Goal: Use online tool/utility: Utilize a website feature to perform a specific function

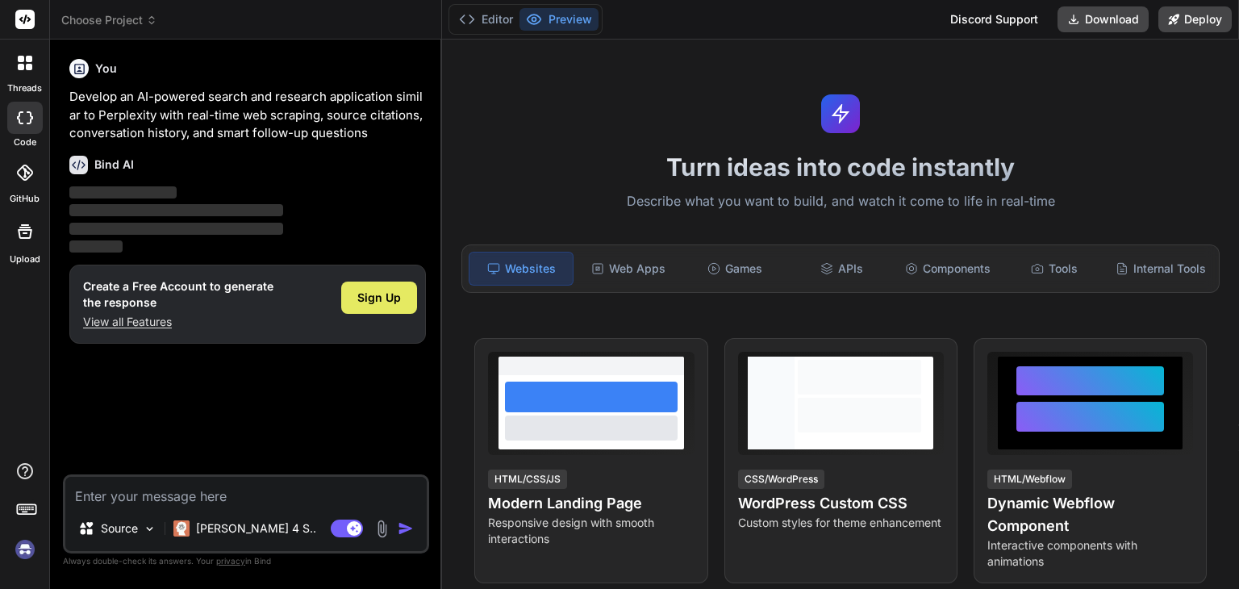
click at [379, 302] on span "Sign Up" at bounding box center [379, 298] width 44 height 16
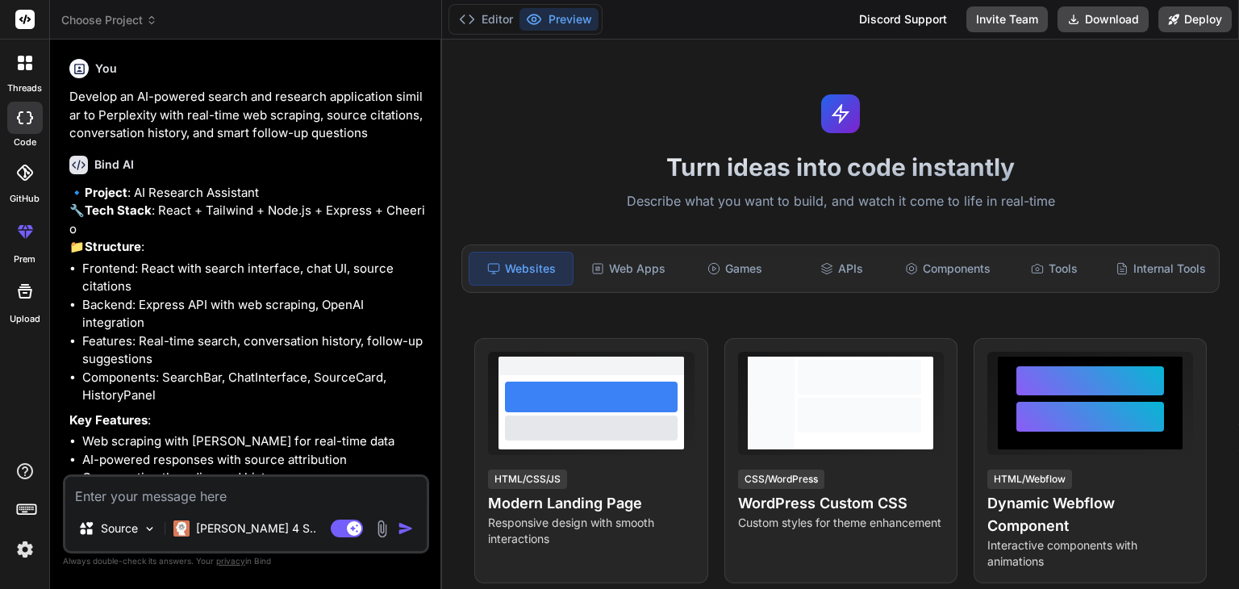
type textarea "x"
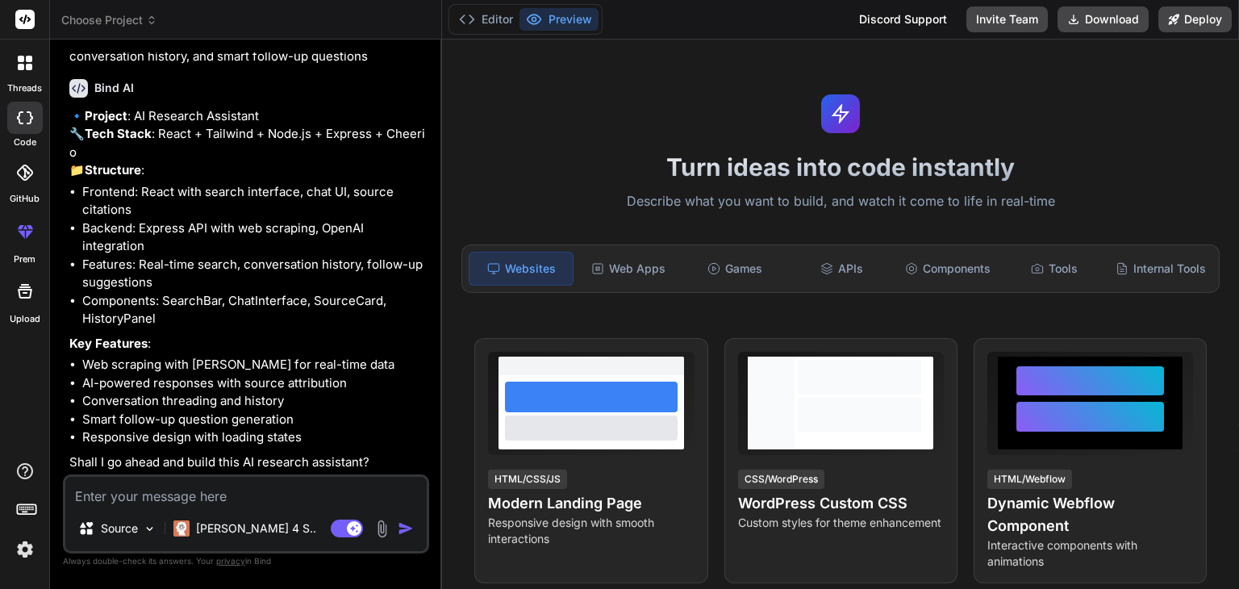
scroll to position [112, 0]
click at [261, 494] on textarea at bounding box center [245, 491] width 361 height 29
click at [164, 491] on textarea at bounding box center [245, 491] width 361 height 29
click at [106, 494] on textarea at bounding box center [245, 491] width 361 height 29
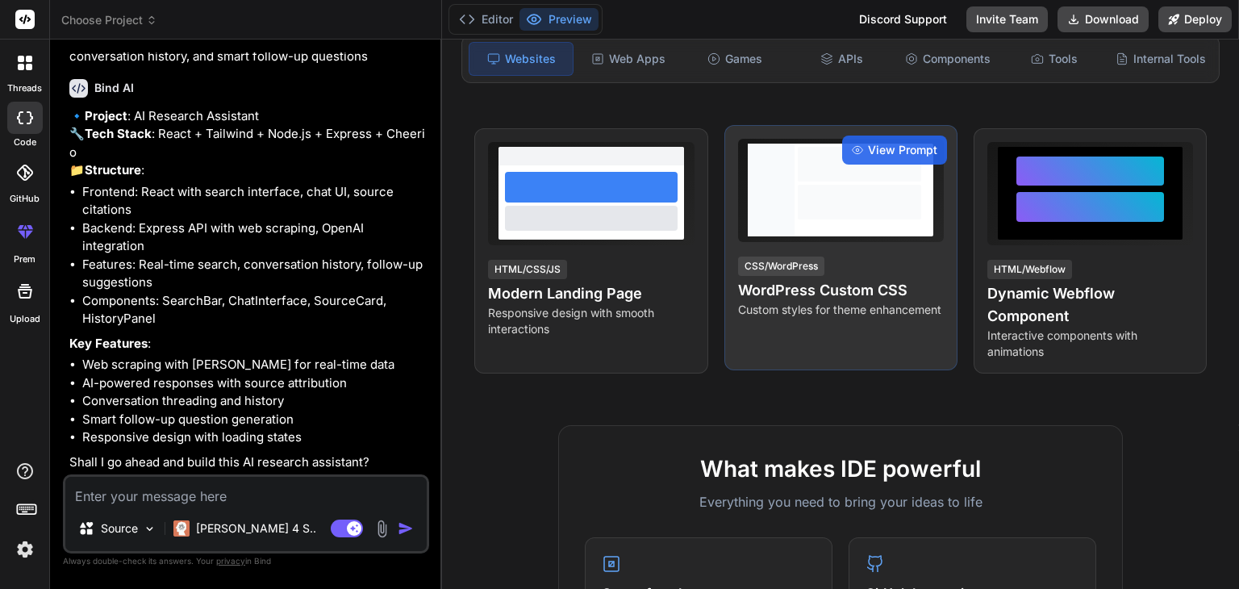
scroll to position [0, 0]
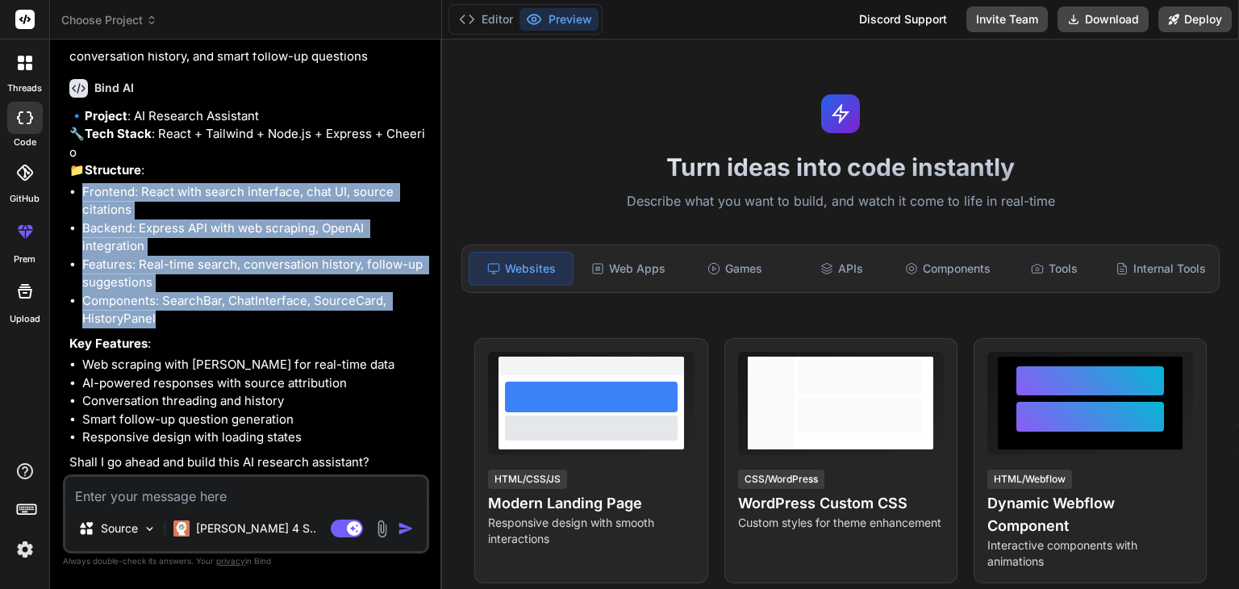
drag, startPoint x: 186, startPoint y: 327, endPoint x: 81, endPoint y: 191, distance: 172.0
click at [81, 191] on ul "Frontend: React with search interface, chat UI, source citations Backend: Expre…" at bounding box center [247, 255] width 357 height 145
click at [158, 311] on li "Components: SearchBar, ChatInterface, SourceCard, HistoryPanel" at bounding box center [254, 310] width 344 height 36
drag, startPoint x: 158, startPoint y: 311, endPoint x: 86, endPoint y: 181, distance: 148.1
click at [86, 181] on div "🔹 Project : AI Research Assistant 🔧 Tech Stack : React + Tailwind + Node.js + E…" at bounding box center [247, 289] width 357 height 365
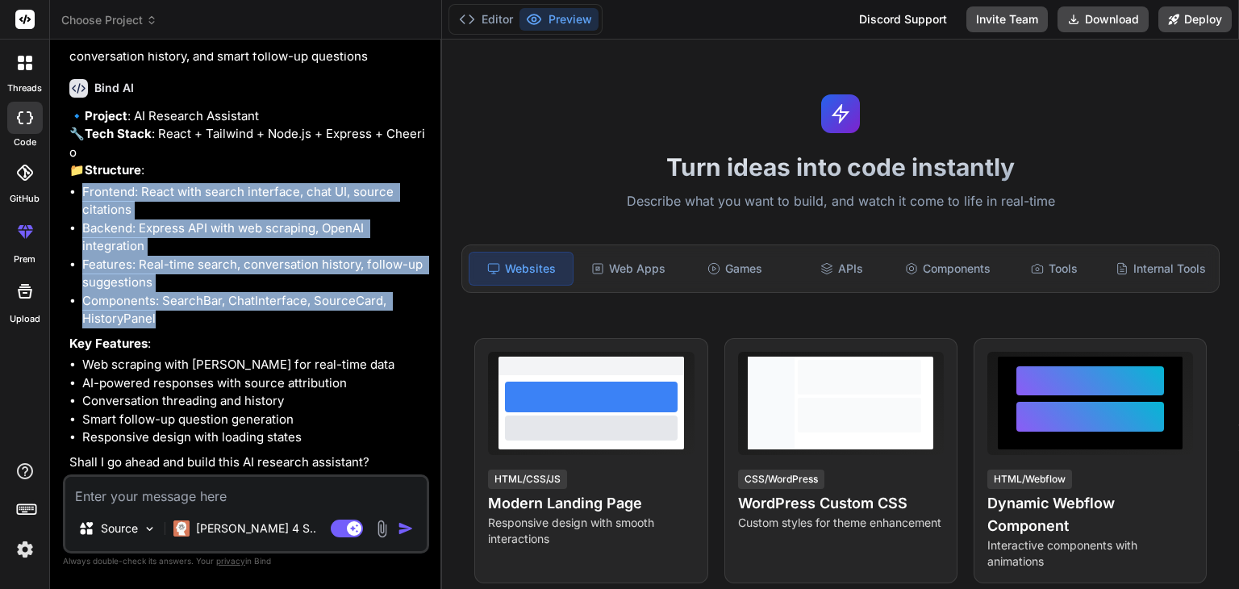
click at [86, 181] on div "🔹 Project : AI Research Assistant 🔧 Tech Stack : React + Tailwind + Node.js + E…" at bounding box center [247, 289] width 357 height 365
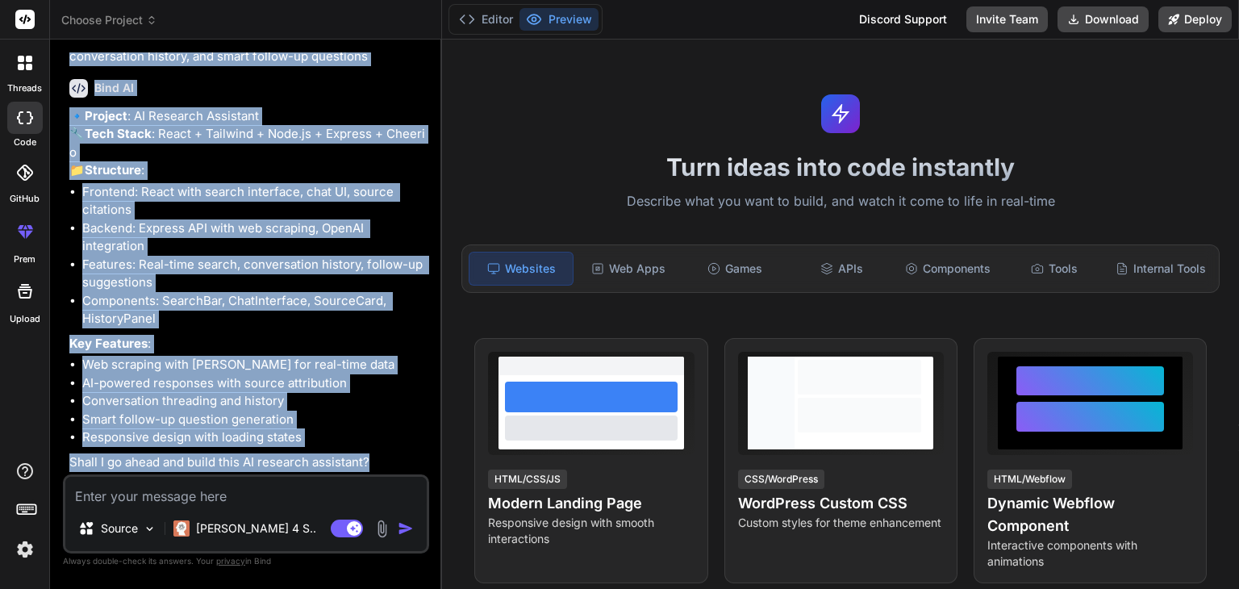
scroll to position [112, 0]
drag, startPoint x: 71, startPoint y: 96, endPoint x: 299, endPoint y: 485, distance: 450.9
click at [299, 485] on div "You Develop an AI-powered search and research application similar to Perplexity…" at bounding box center [246, 320] width 366 height 536
copy div "Develop an AI-powered search and research application similar to Perplexity wit…"
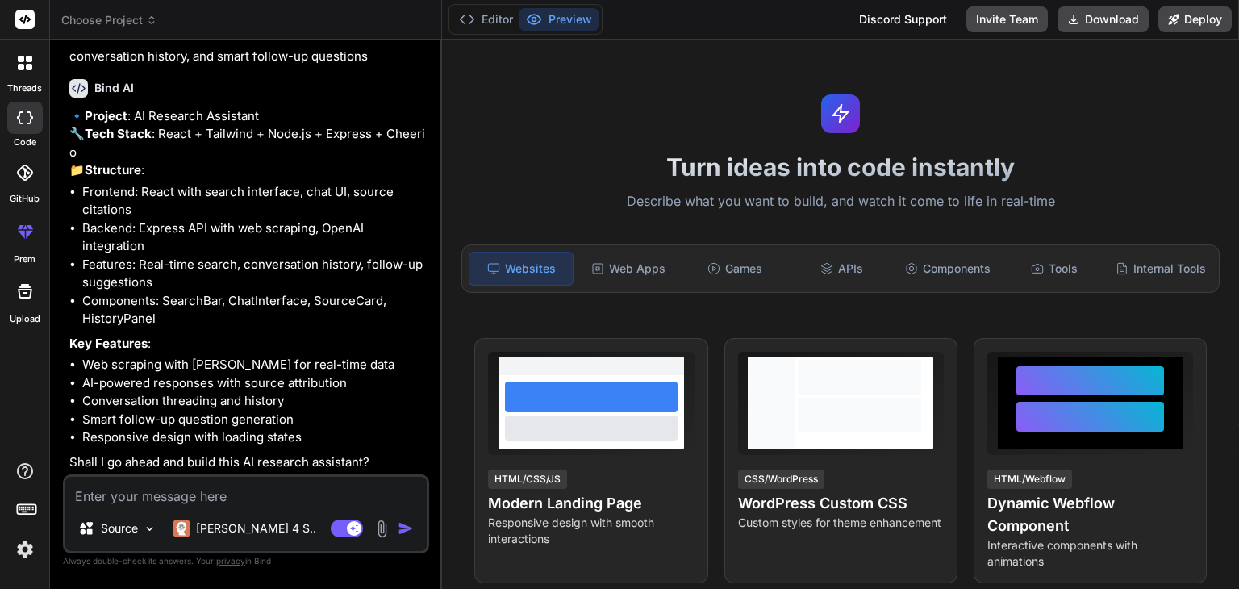
click at [299, 485] on textarea at bounding box center [245, 491] width 361 height 29
paste textarea "Important cautions Robots & legality: Respect robots.txt and site terms. Avoid …"
type textarea "Important cautions Robots & legality: Respect robots.txt and site terms. Avoid …"
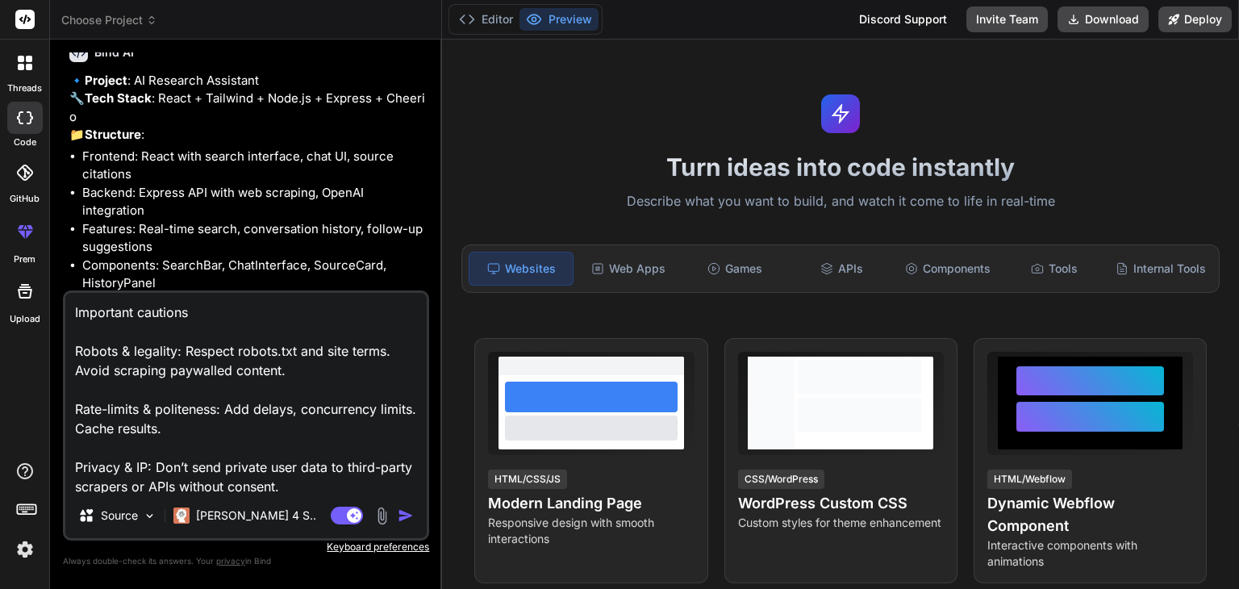
scroll to position [117, 0]
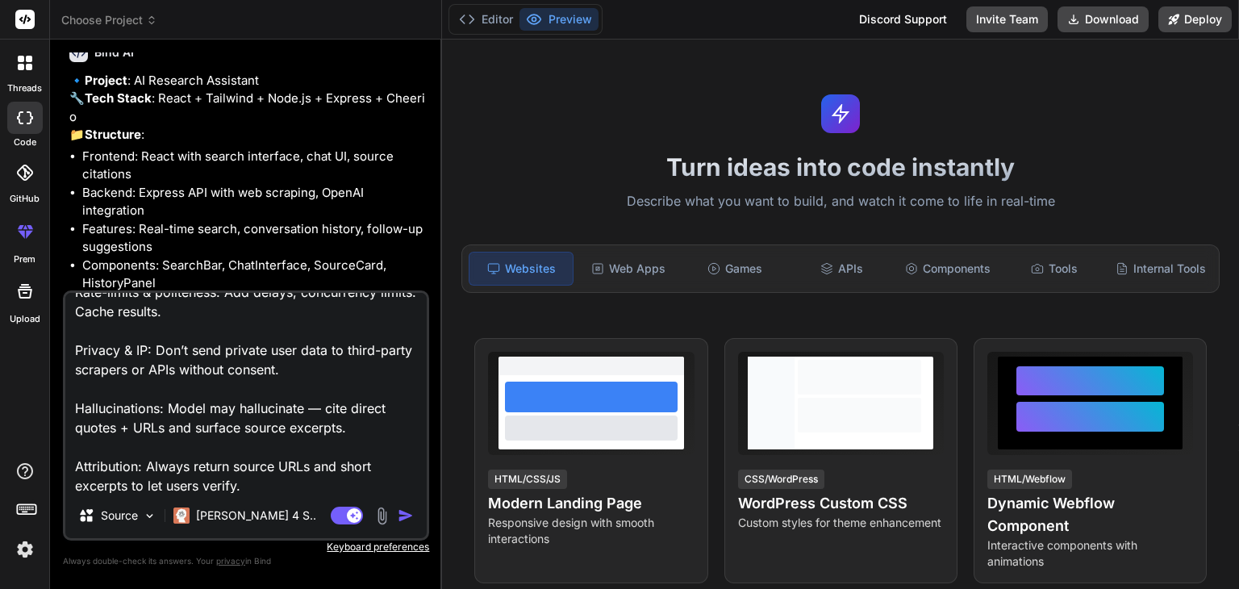
type textarea "x"
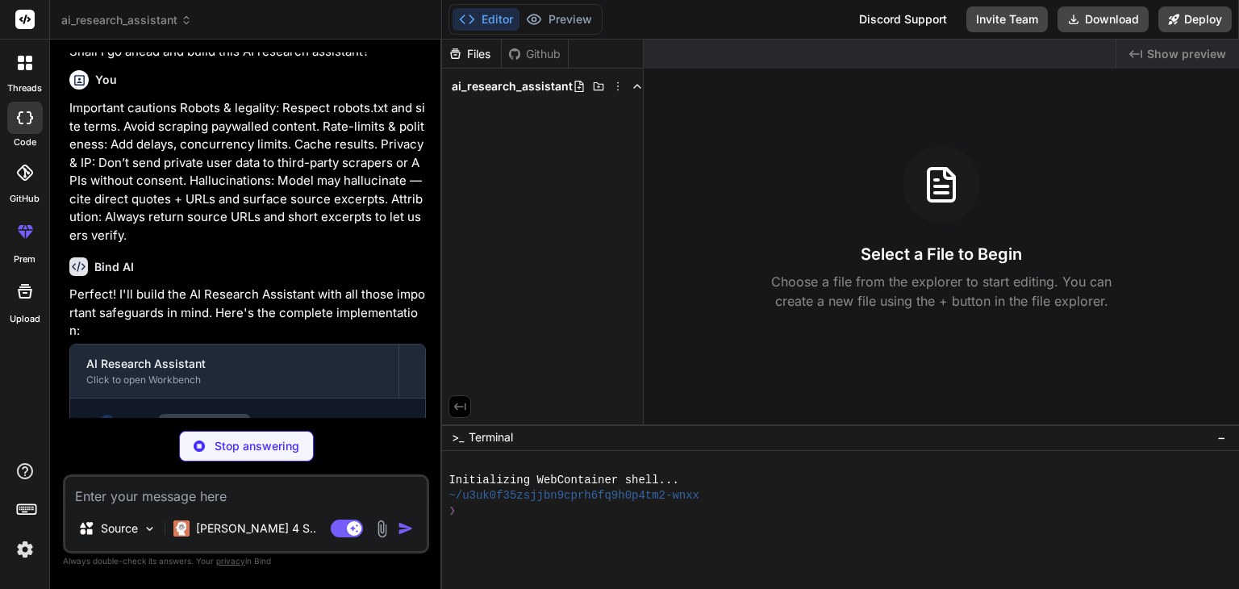
scroll to position [534, 0]
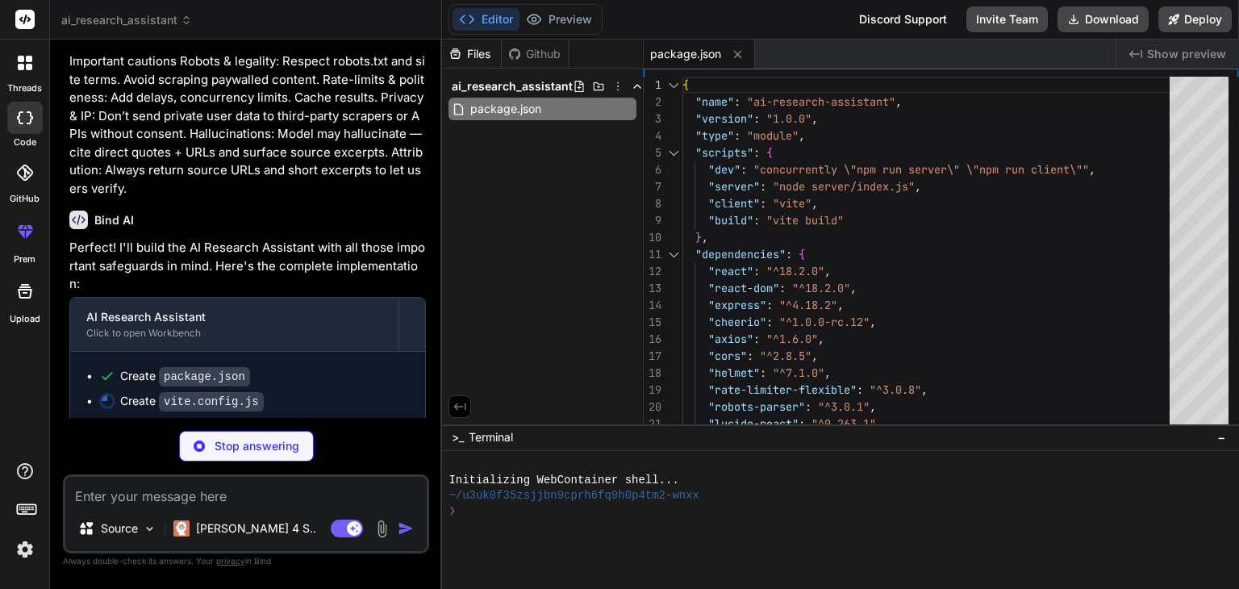
type textarea "x"
type textarea "changeOrigin: true } } } })"
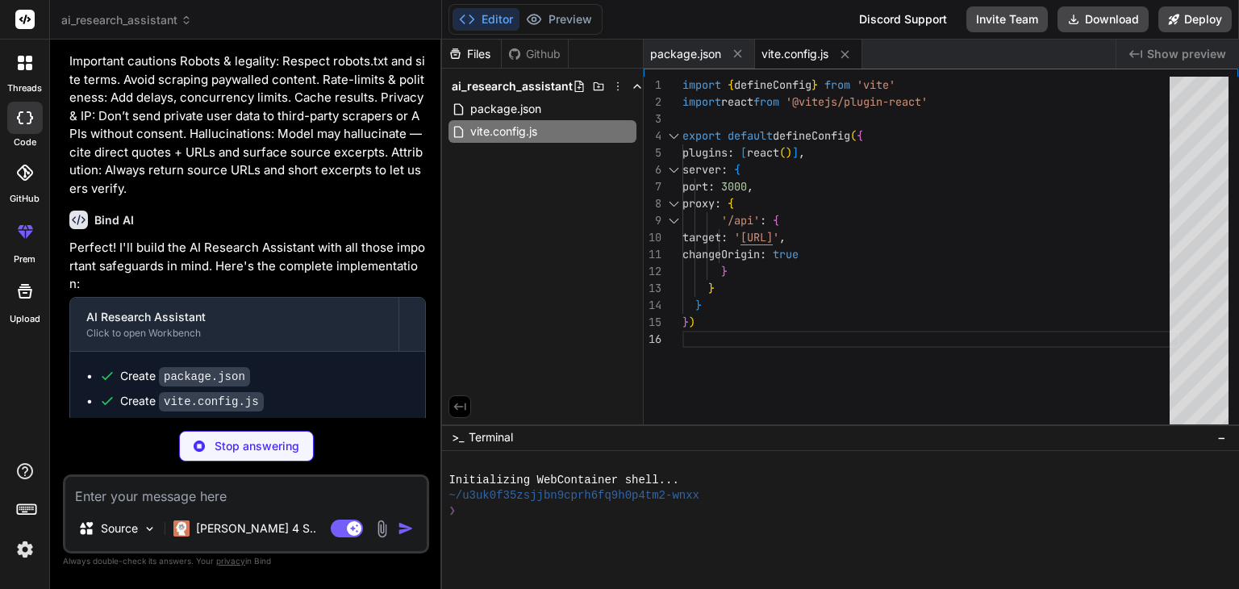
type textarea "x"
type textarea "}"
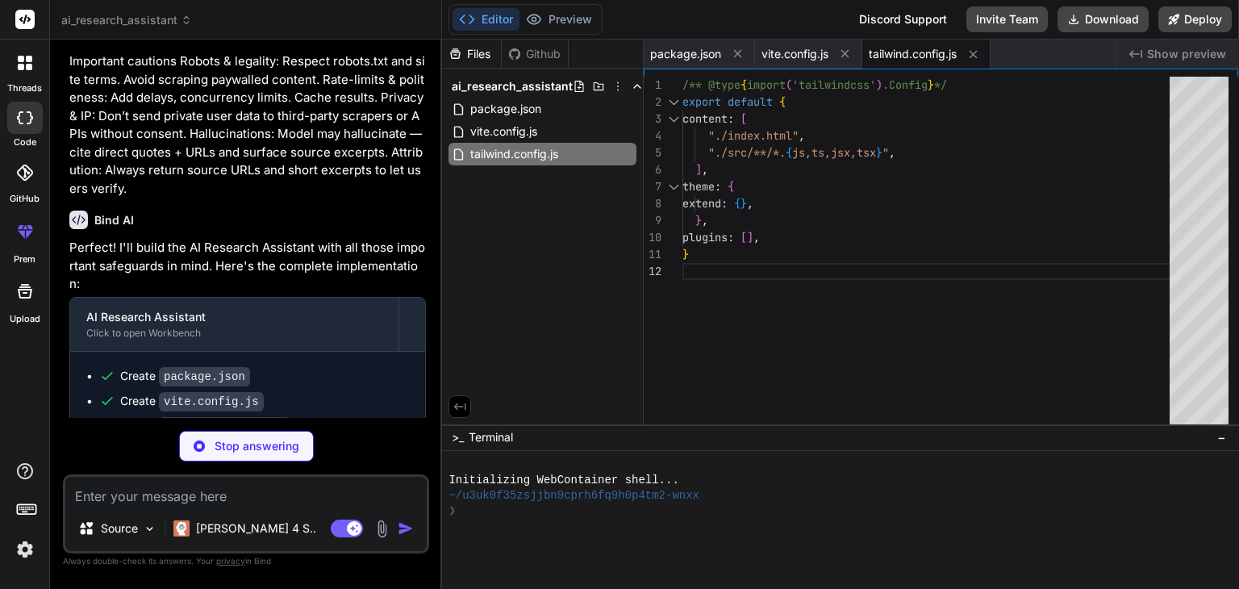
type textarea "x"
type textarea "export default { plugins: { tailwindcss: {}, autoprefixer: {}, }, }"
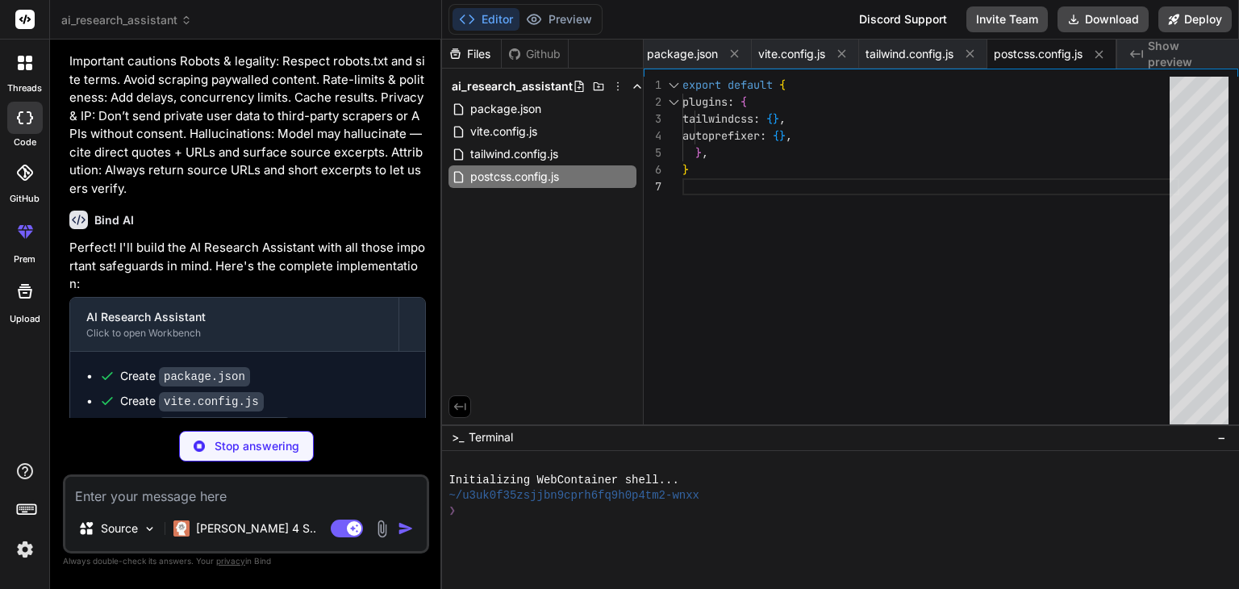
type textarea "x"
type textarea "<script type="module" src="/src/main.jsx"></script> </body> </html>"
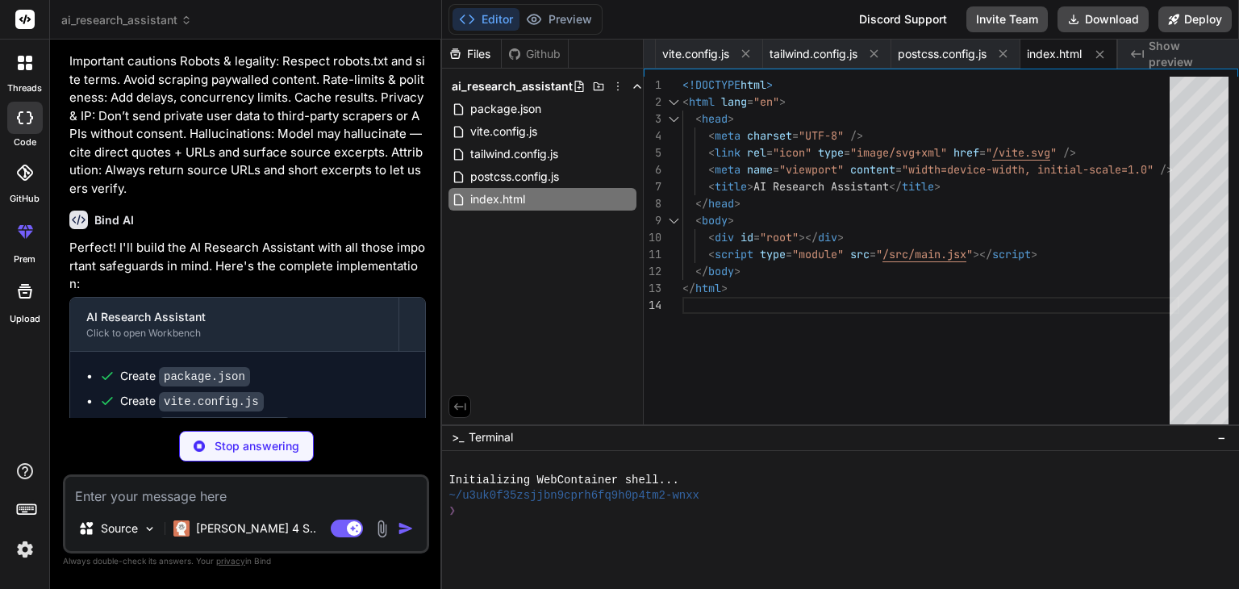
type textarea "x"
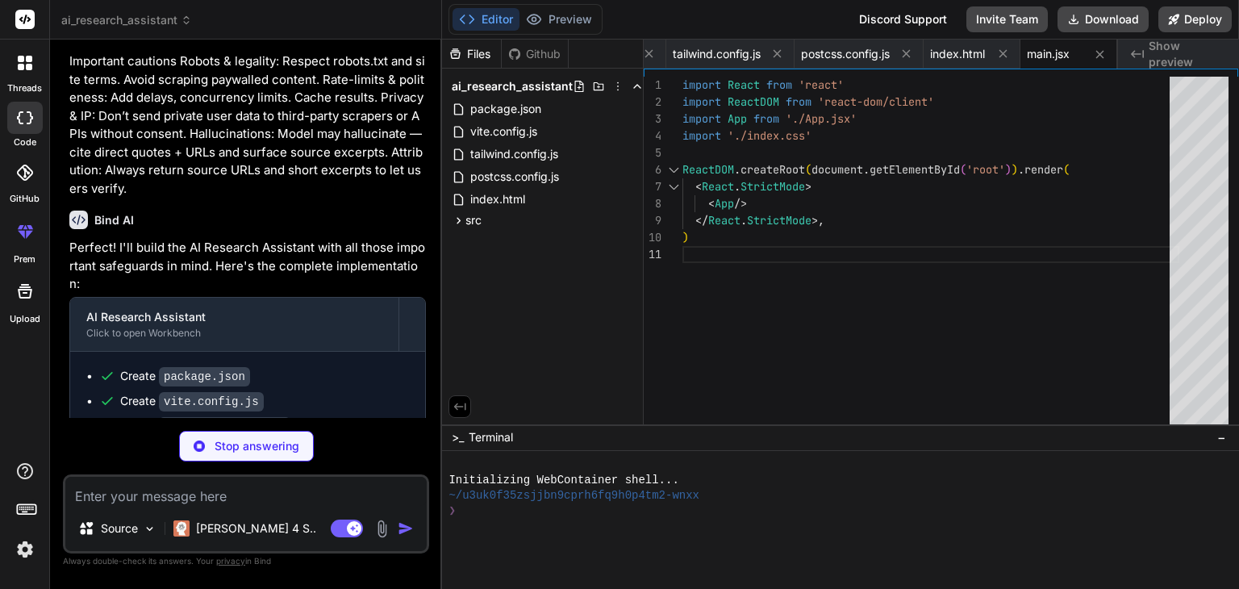
type textarea "x"
type textarea "-webkit-font-smoothing: antialiased; -moz-osx-font-smoothing: grayscale; }"
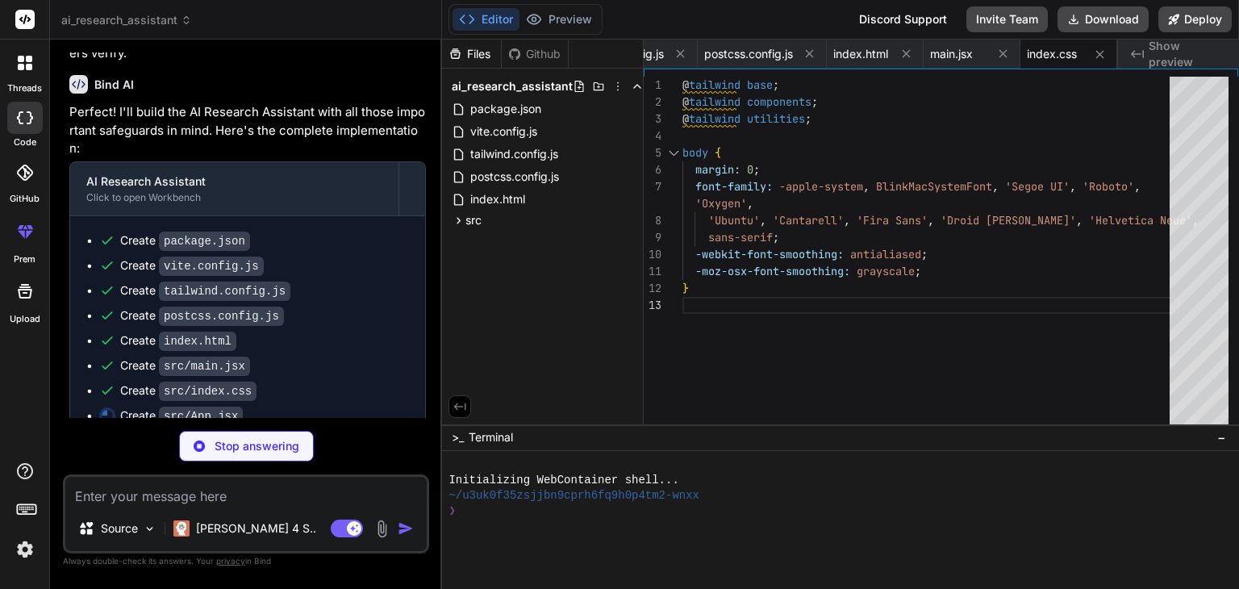
scroll to position [707, 0]
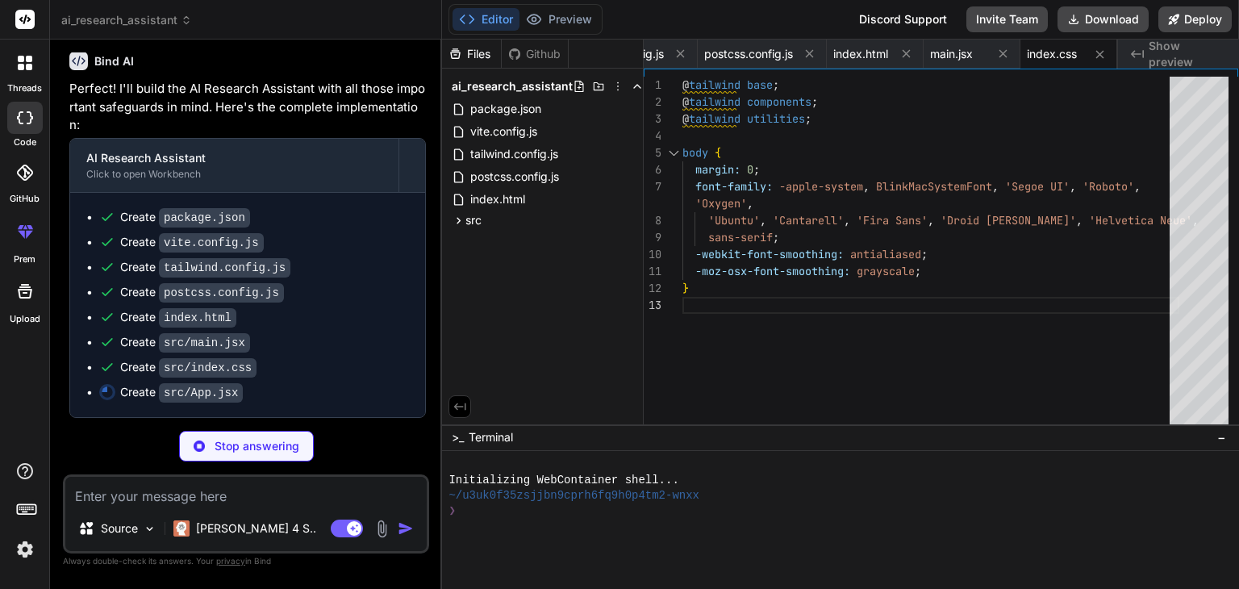
type textarea "x"
type textarea "/> )} </main> </div> </div> ); } export default App;"
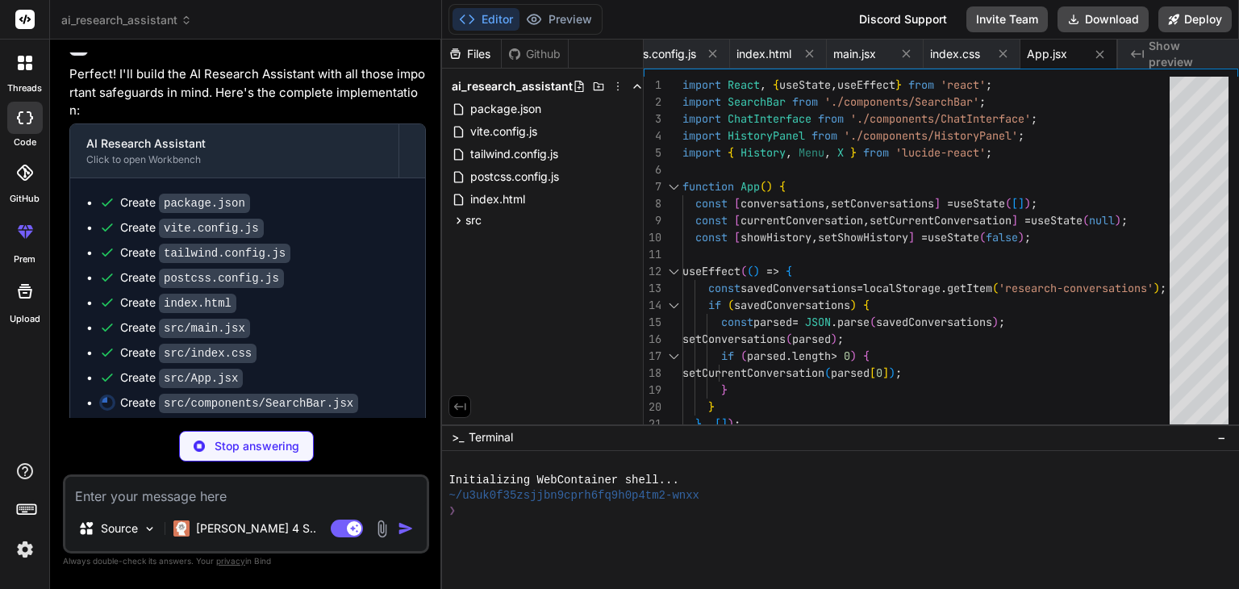
type textarea "x"
type textarea "}; export default SearchBar;"
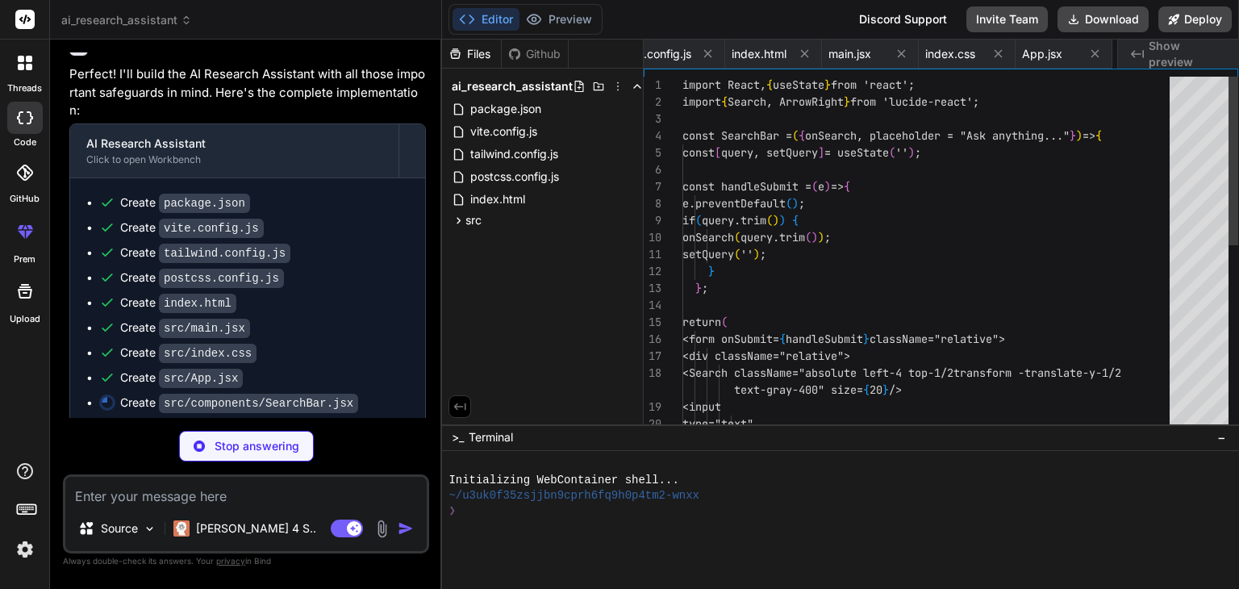
scroll to position [0, 507]
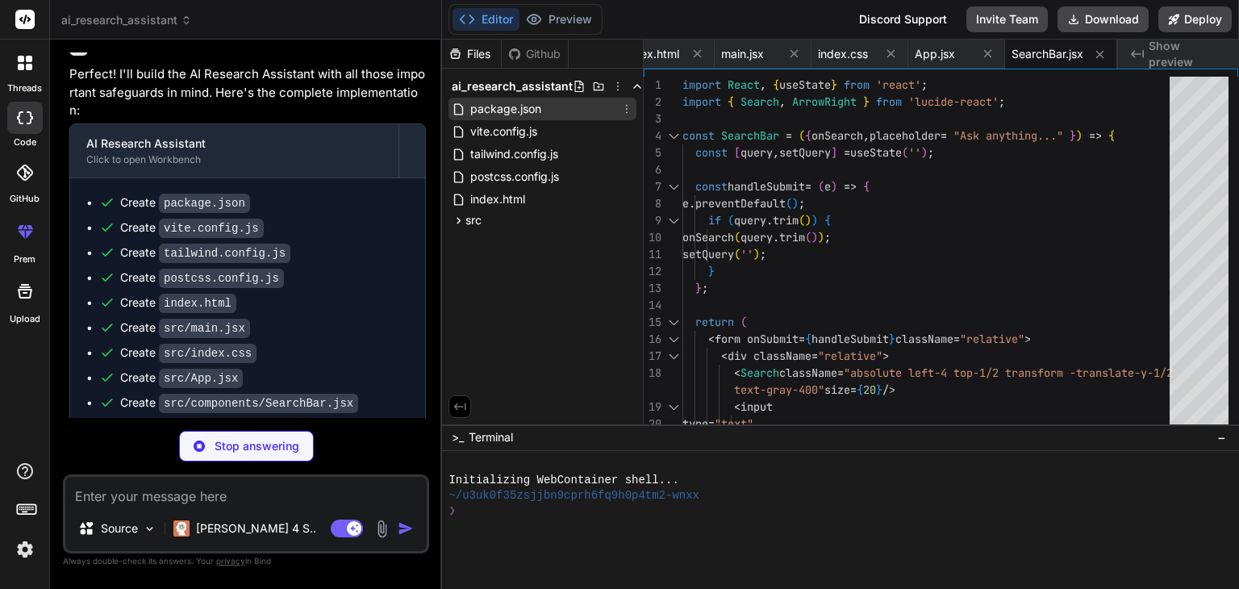
type textarea "x"
type textarea "}; export default ChatInterface;"
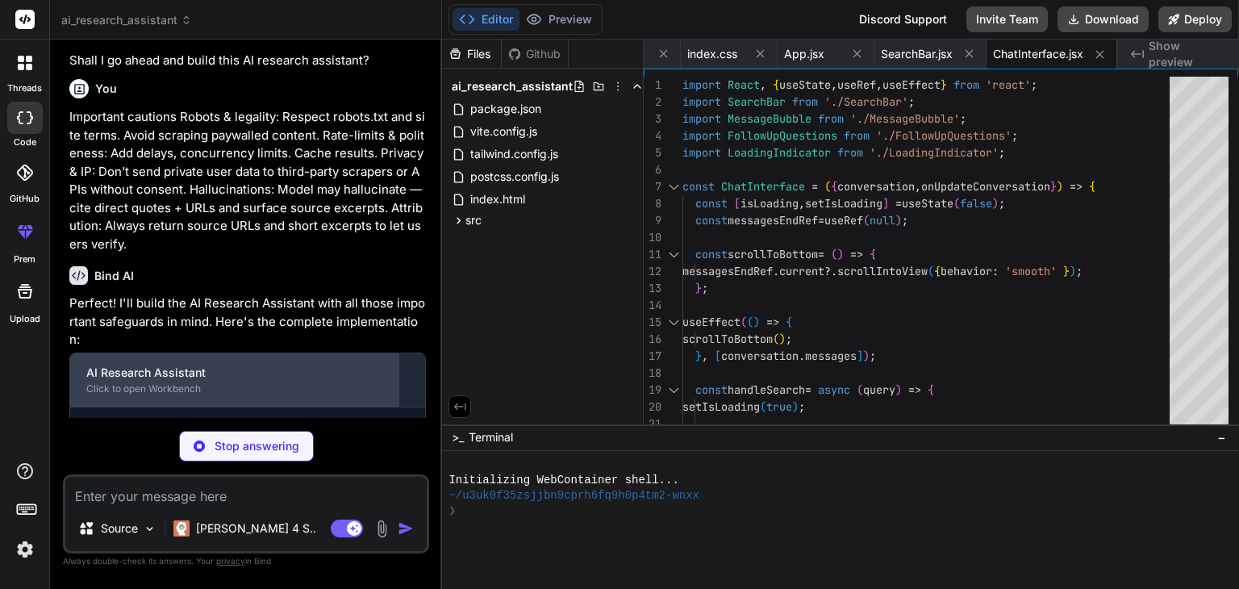
scroll to position [782, 0]
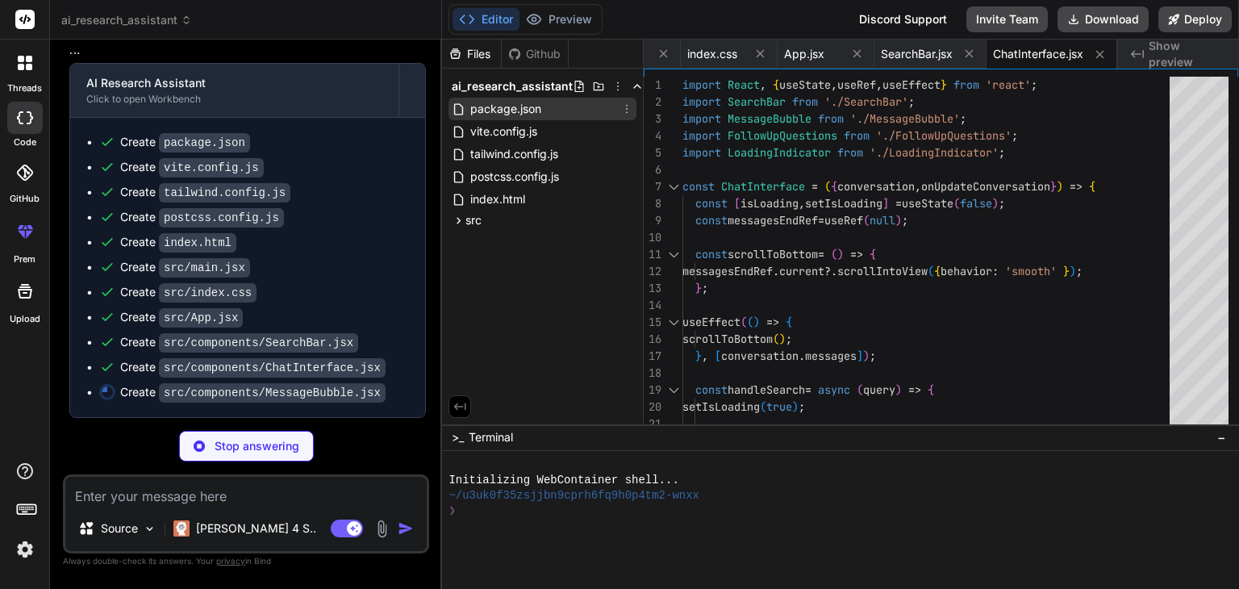
type textarea "x"
type textarea "{new Date(message.timestamp).toLocaleTimeString([], { hour: '2-digit', minute: …"
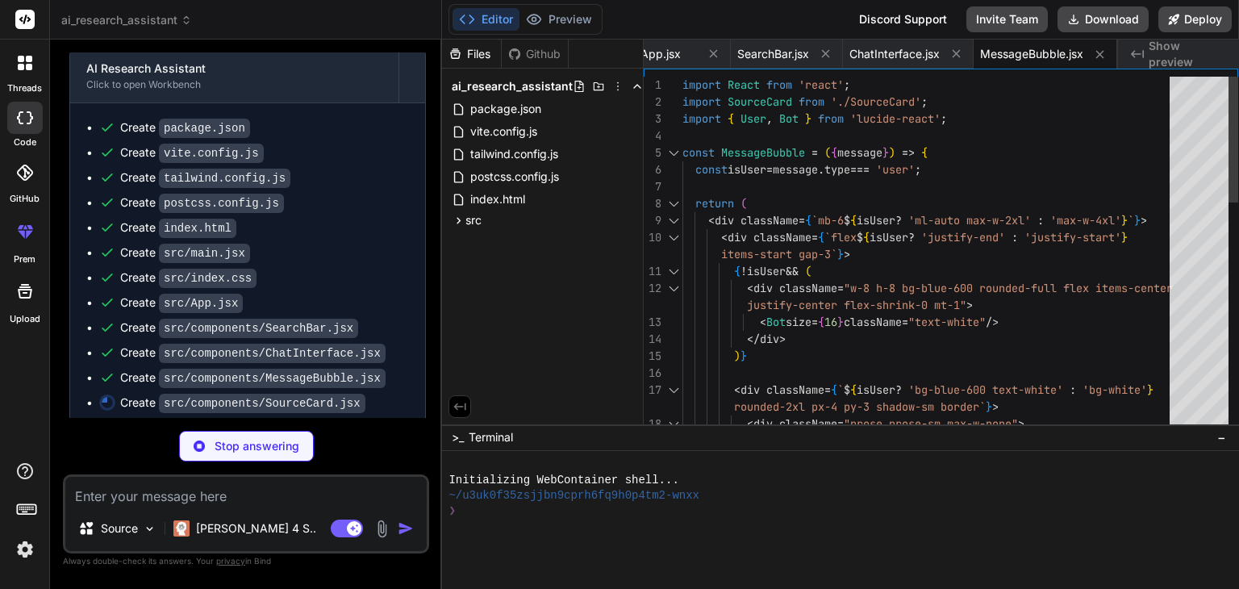
type textarea "x"
type textarea "</a> </div> </div> ); }; export default SourceCard;"
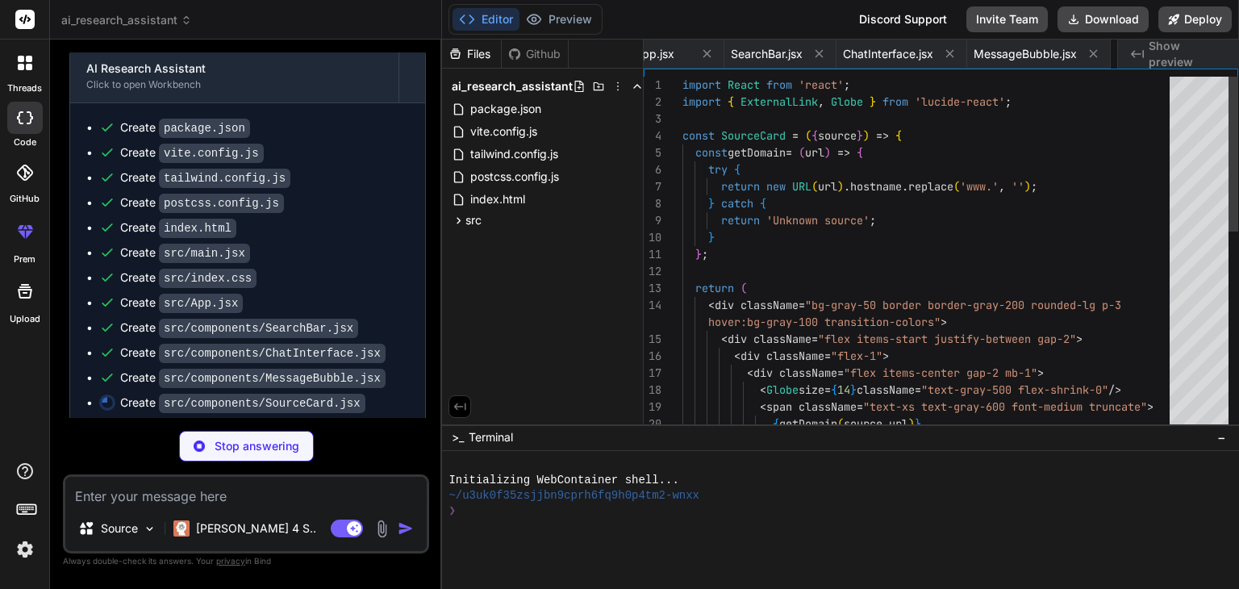
scroll to position [0, 903]
type textarea "x"
type textarea "}; export default FollowUpQuestions;"
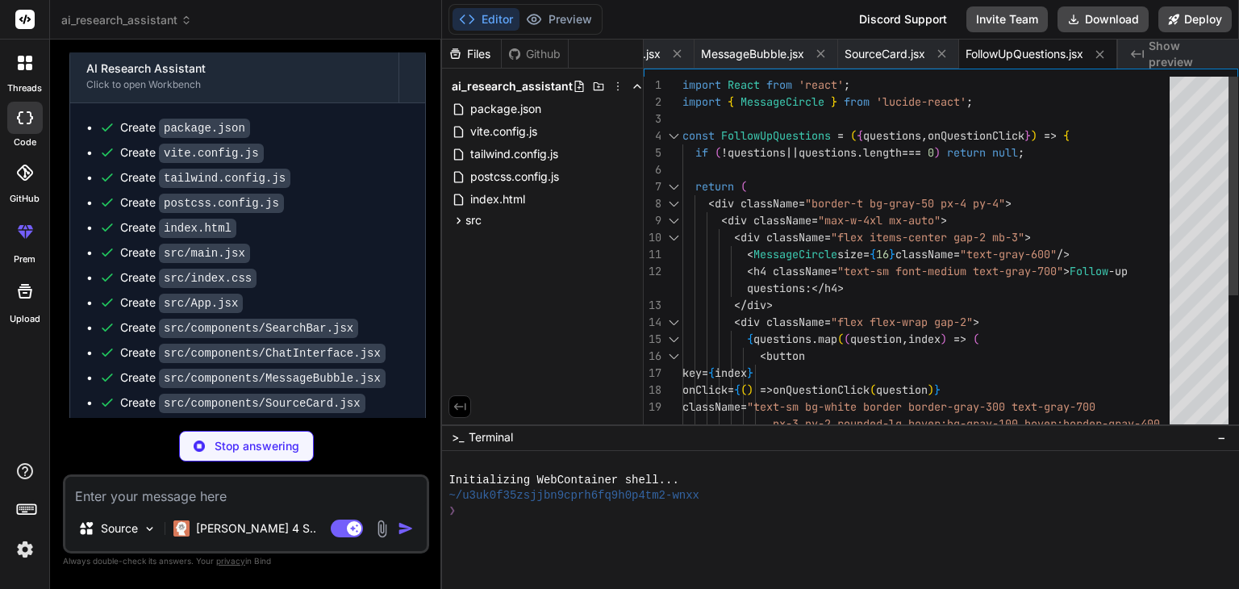
type textarea "x"
type textarea "import React from 'react'; import { MessageCircle } from 'lucide-react'; const …"
type textarea "x"
type textarea "</div> ); }; export default HistoryPanel;"
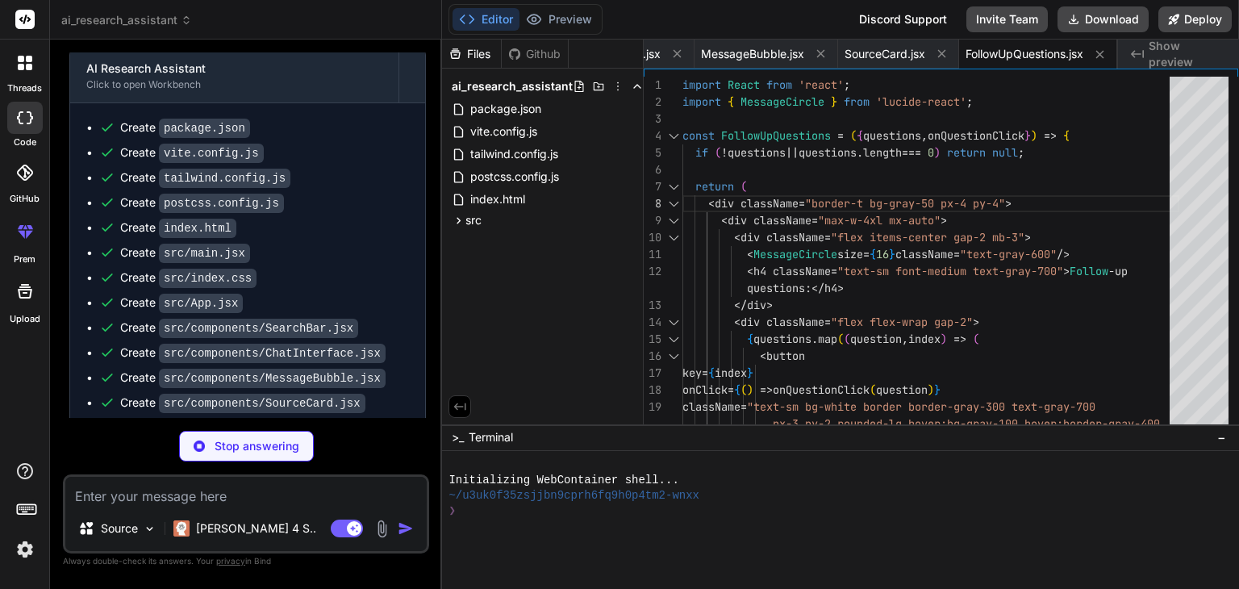
scroll to position [0, 1191]
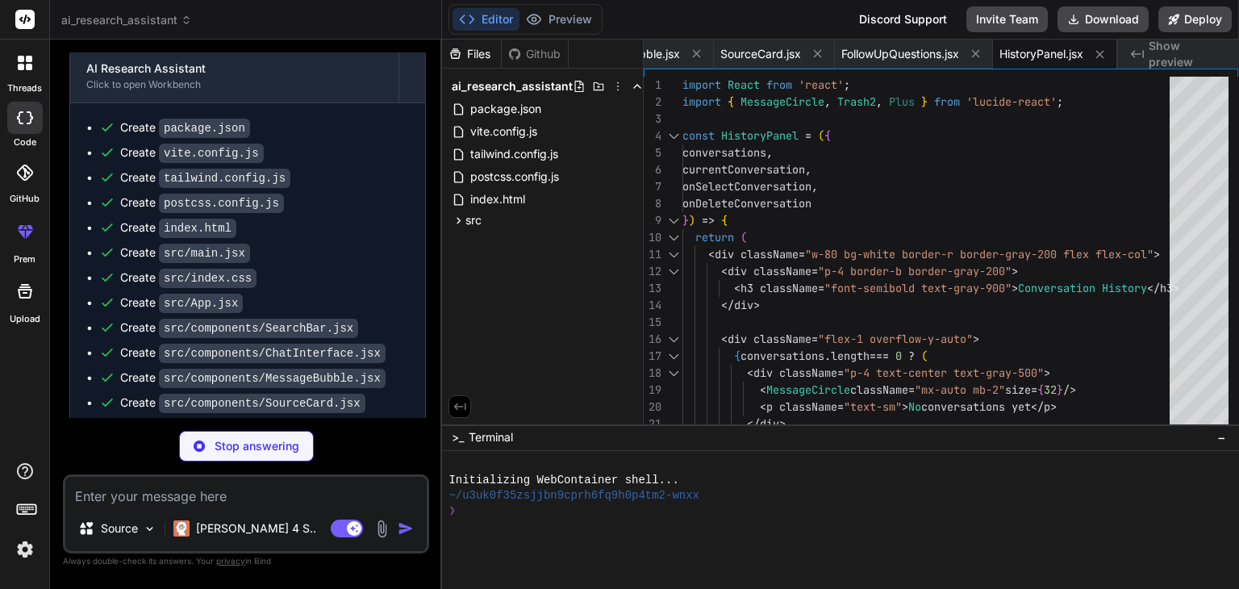
type textarea "x"
type textarea "export default LoadingIndicator;"
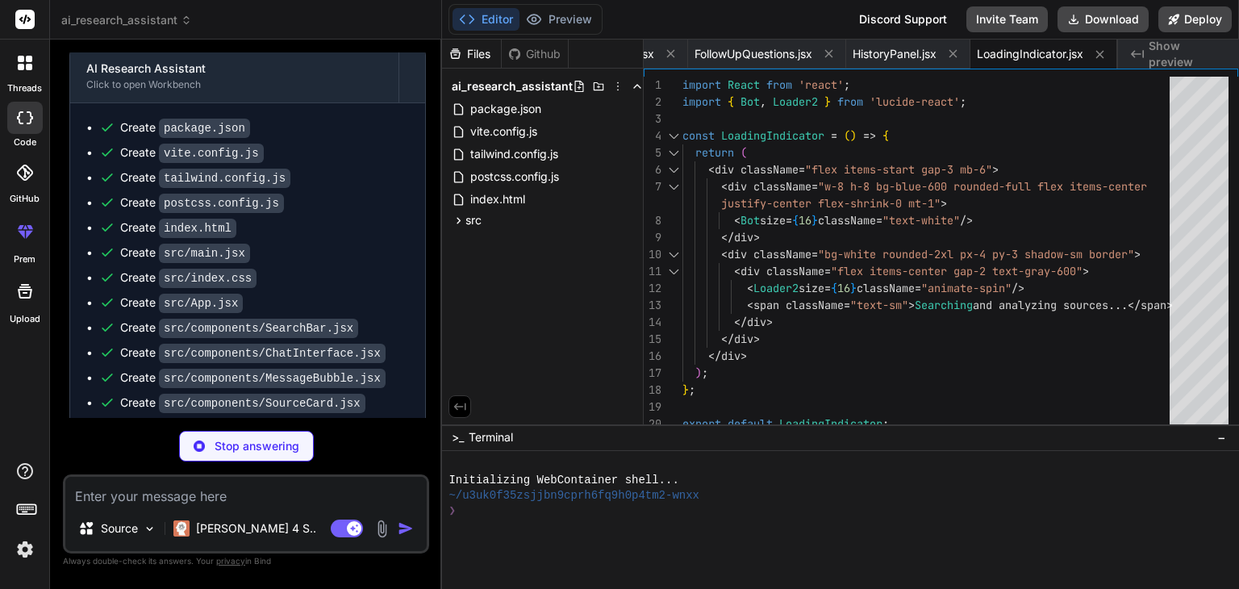
type textarea "x"
type textarea "res.status(500).json({ error: 'Something went wrong! Please try again later.' }…"
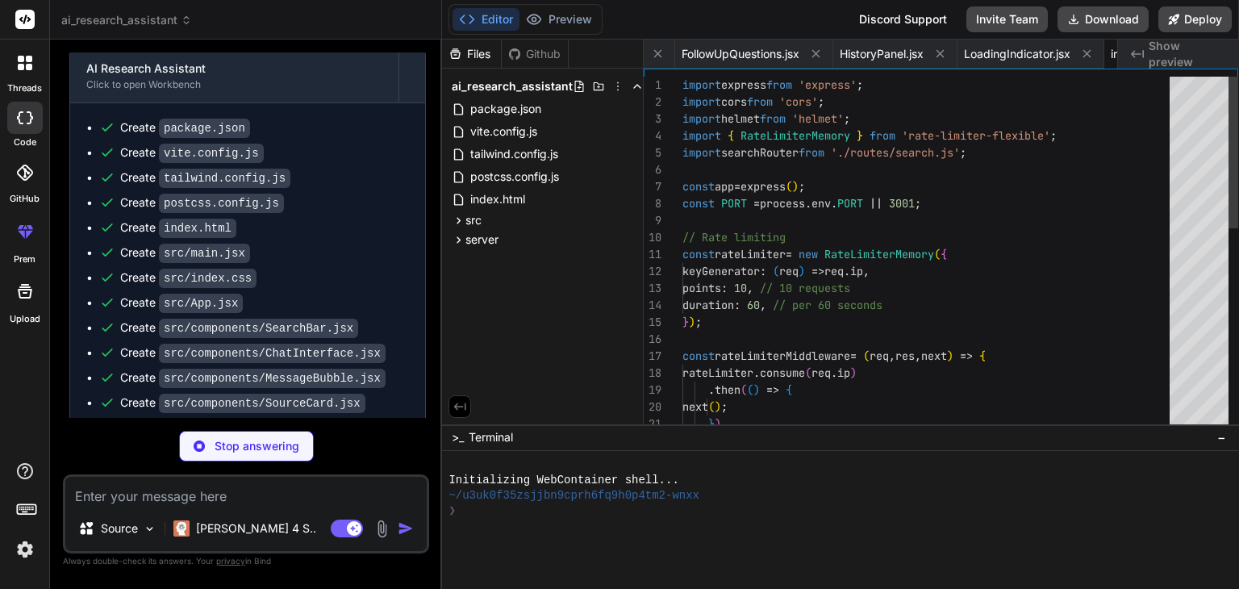
scroll to position [0, 1436]
type textarea "x"
type textarea "}); export default router;"
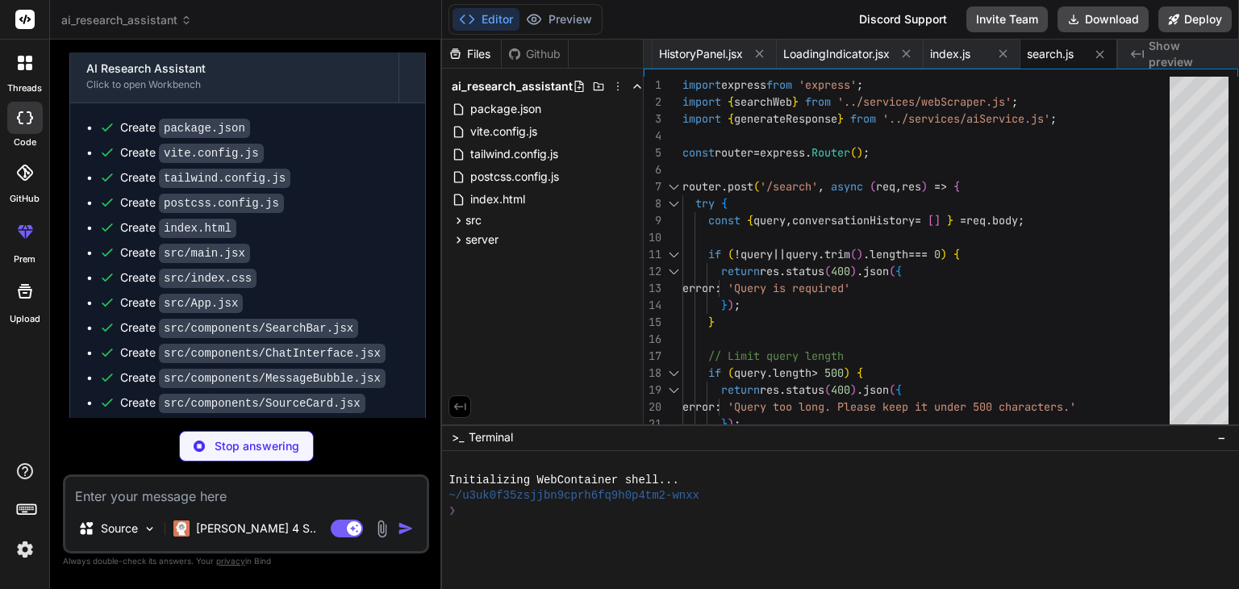
type textarea "x"
type textarea "console.log(`Successfully scraped ${validResults.length} sources`); return vali…"
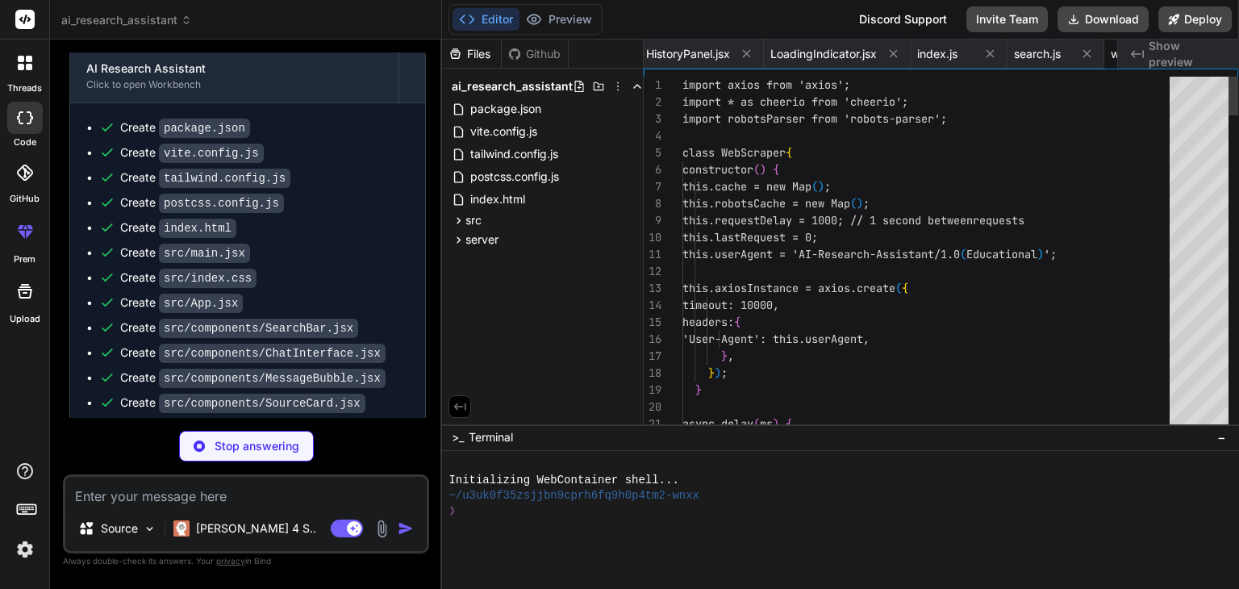
scroll to position [0, 1649]
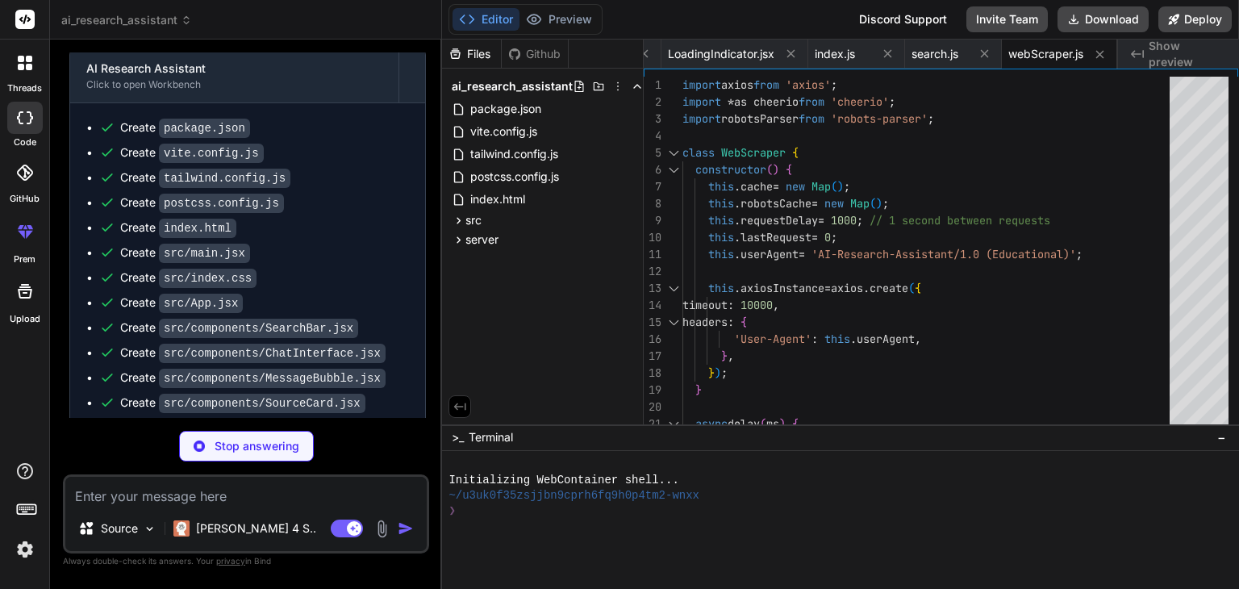
type textarea "x"
type textarea "`How does ${query} compare to similar topics?`, `What are the main challenges o…"
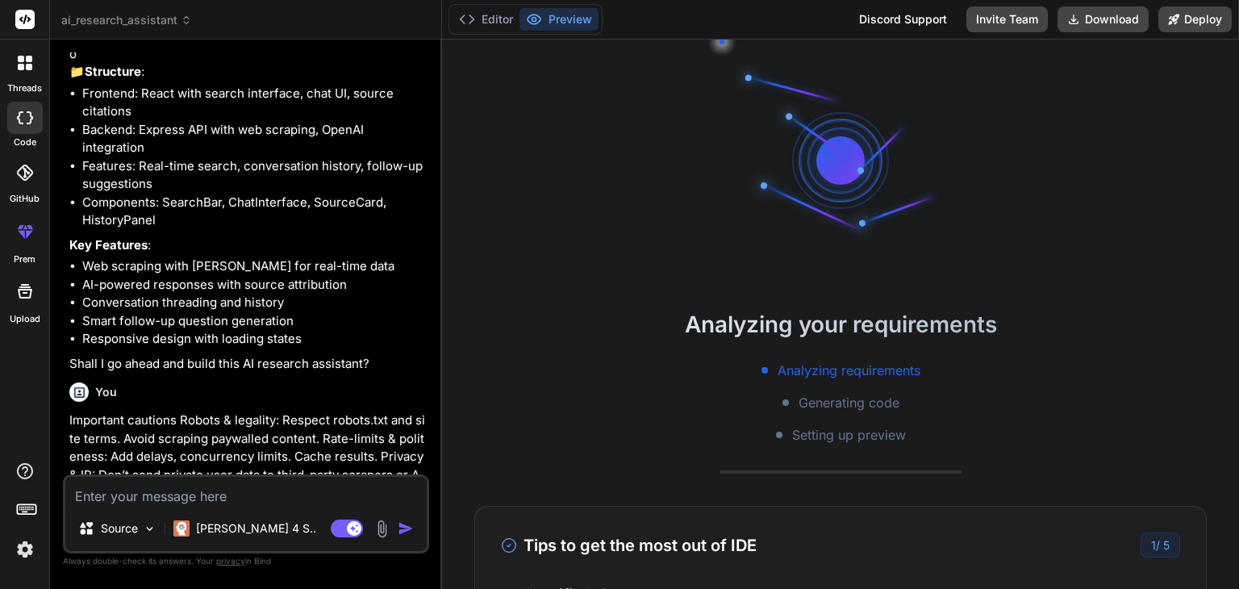
scroll to position [0, 0]
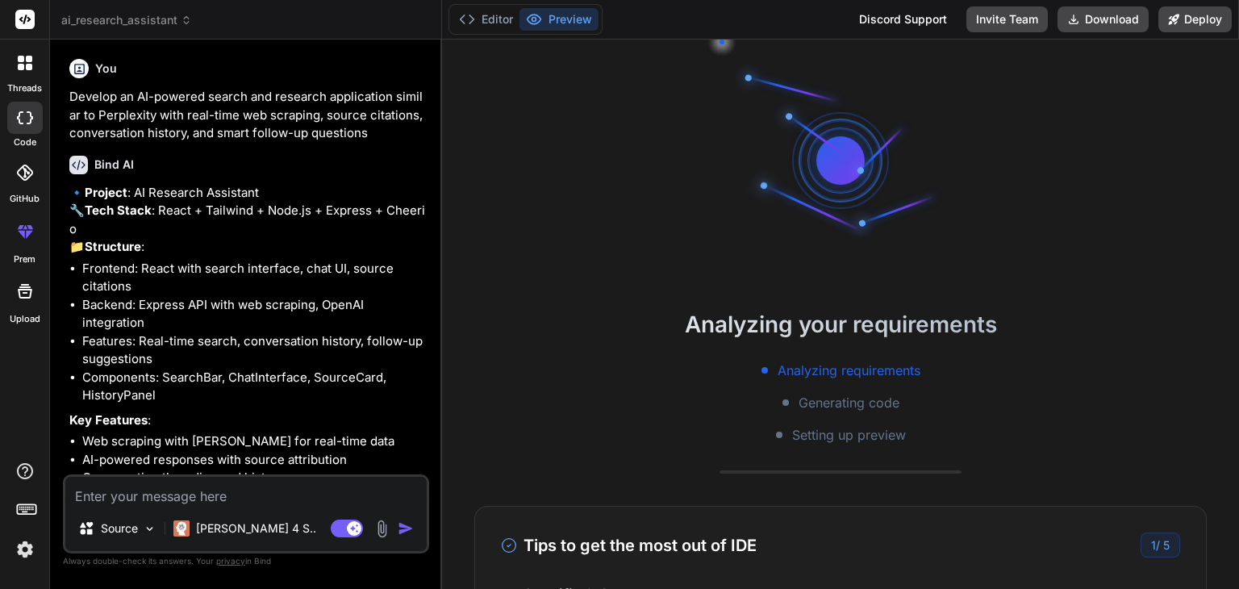
type textarea "x"
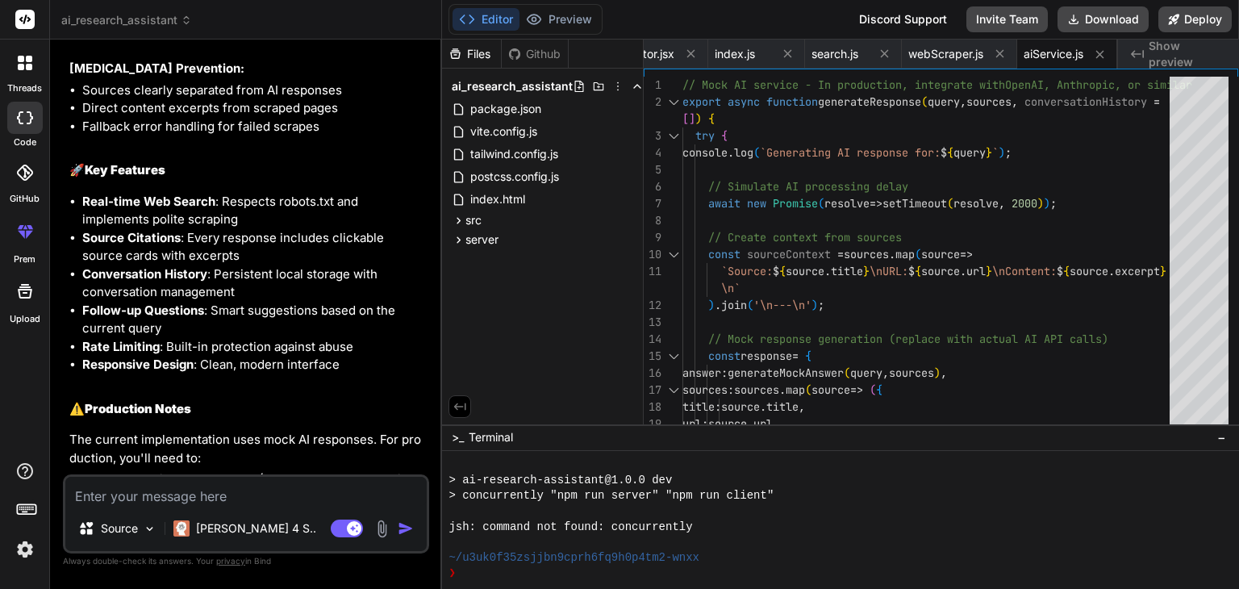
scroll to position [1852, 0]
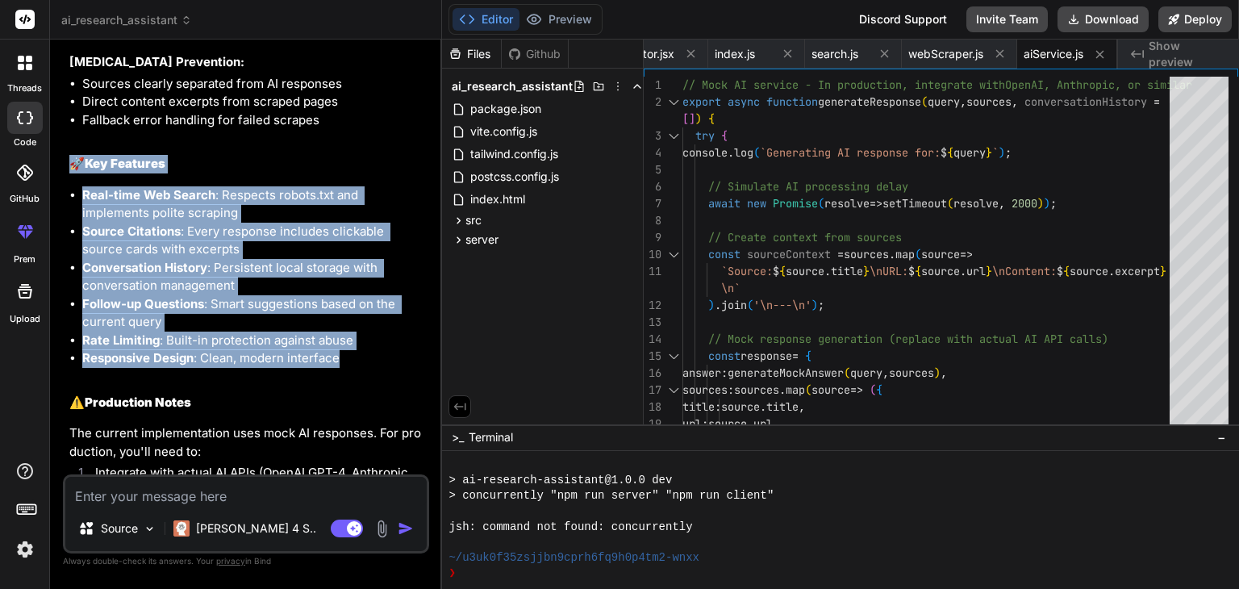
drag, startPoint x: 76, startPoint y: 157, endPoint x: 369, endPoint y: 353, distance: 351.9
copy div "🚀 Key Features Real-time Web Search : Respects robots.txt and implements polite…"
click at [369, 353] on li "Responsive Design : Clean, modern interface" at bounding box center [254, 358] width 344 height 19
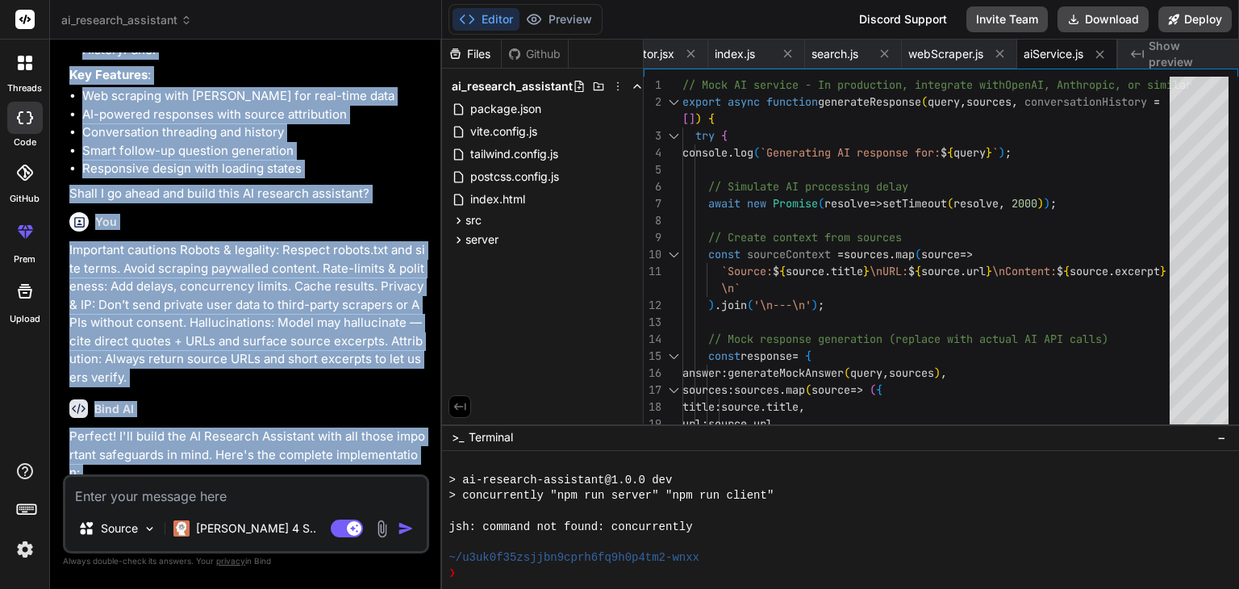
scroll to position [440, 0]
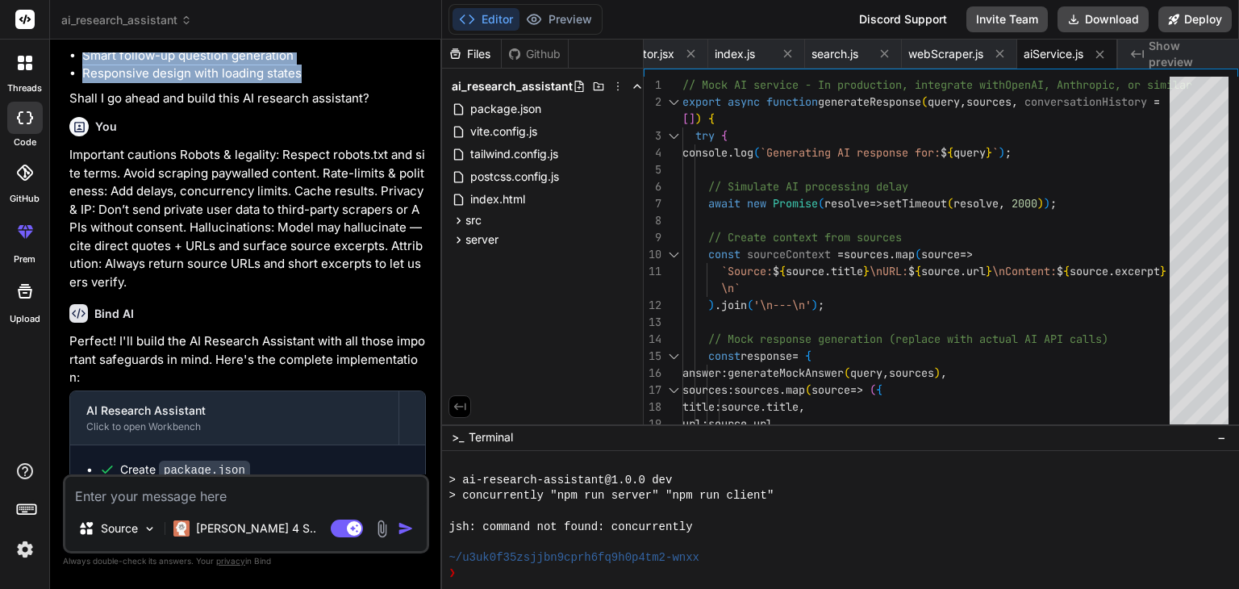
drag, startPoint x: 70, startPoint y: 94, endPoint x: 381, endPoint y: 106, distance: 310.8
click at [381, 106] on div "You Develop an AI-powered search and research application similar to Perplexity…" at bounding box center [247, 263] width 363 height 422
copy div "Develop an AI-powered search and research application similar to Perplexity wit…"
click at [381, 83] on li "Responsive design with loading states" at bounding box center [254, 74] width 344 height 19
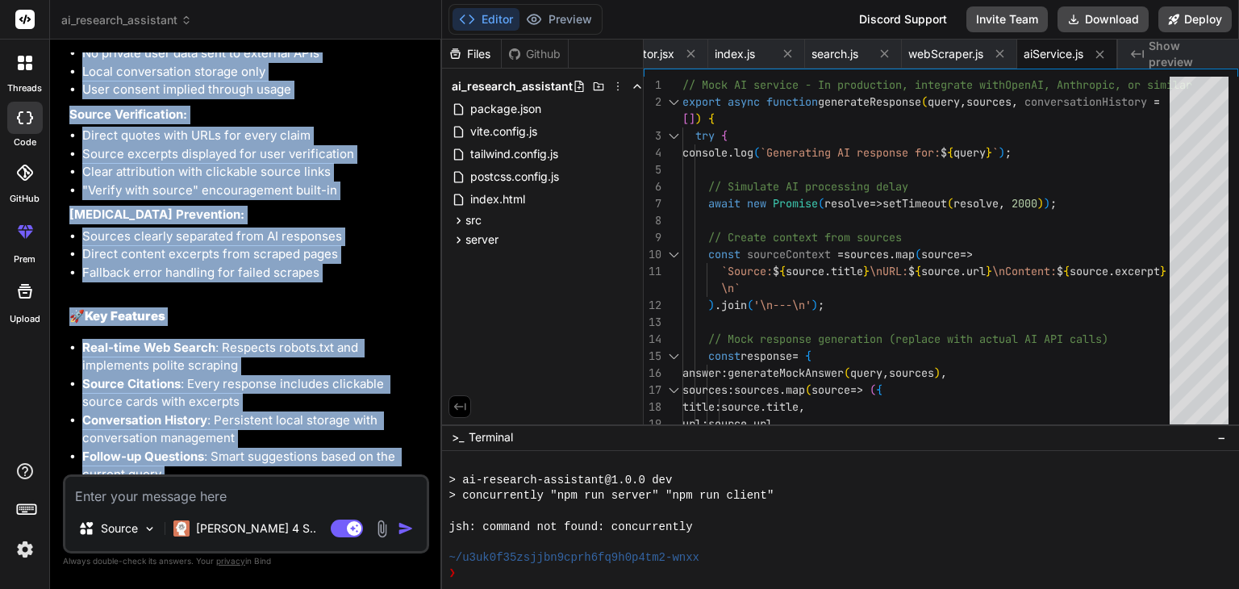
scroll to position [1969, 0]
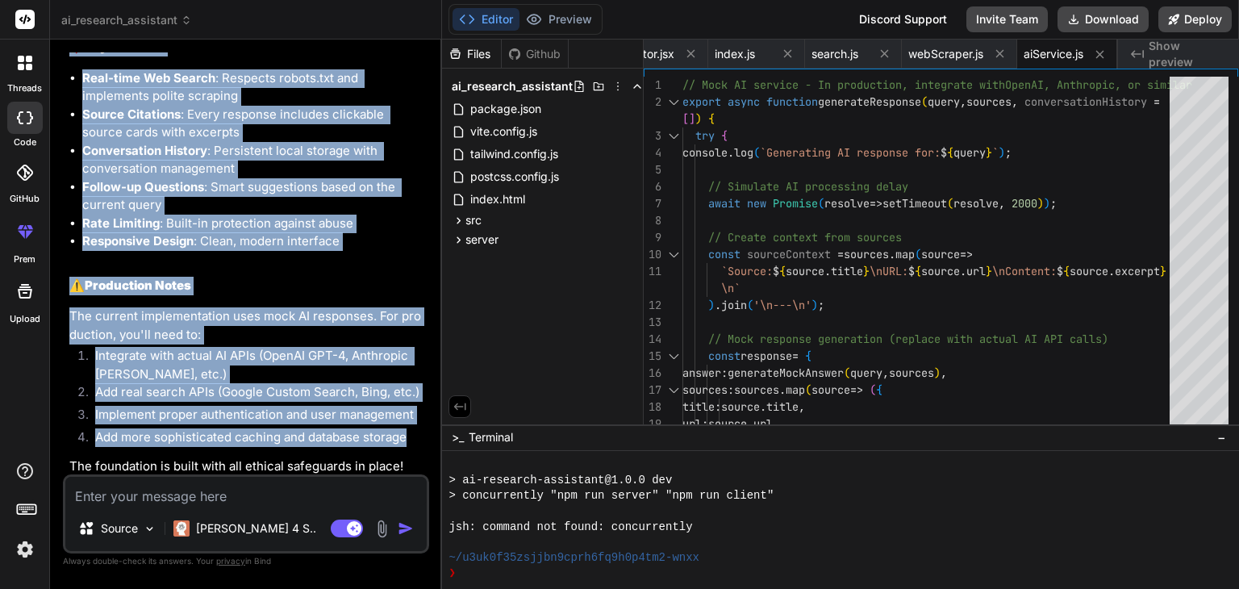
drag, startPoint x: 90, startPoint y: 133, endPoint x: 420, endPoint y: 443, distance: 453.1
copy div "Safety & Legal Compliance Robots.txt & Rate Limiting: Checks robots.txt before …"
click at [420, 443] on li "Add more sophisticated caching and database storage" at bounding box center [254, 439] width 344 height 23
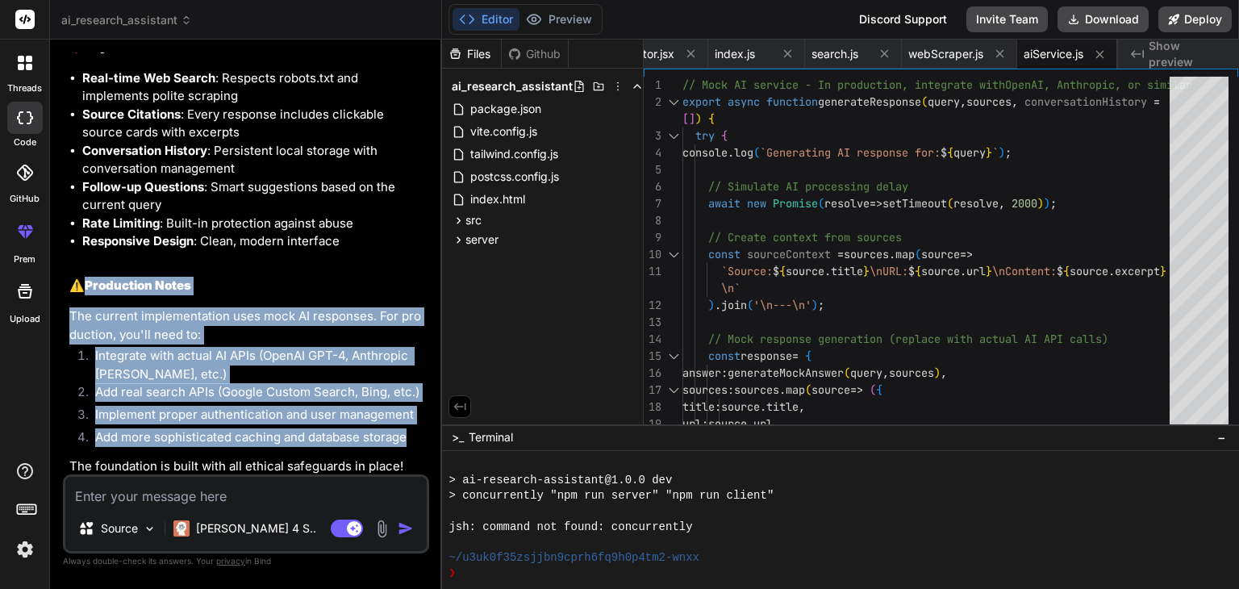
drag, startPoint x: 77, startPoint y: 282, endPoint x: 404, endPoint y: 442, distance: 364.0
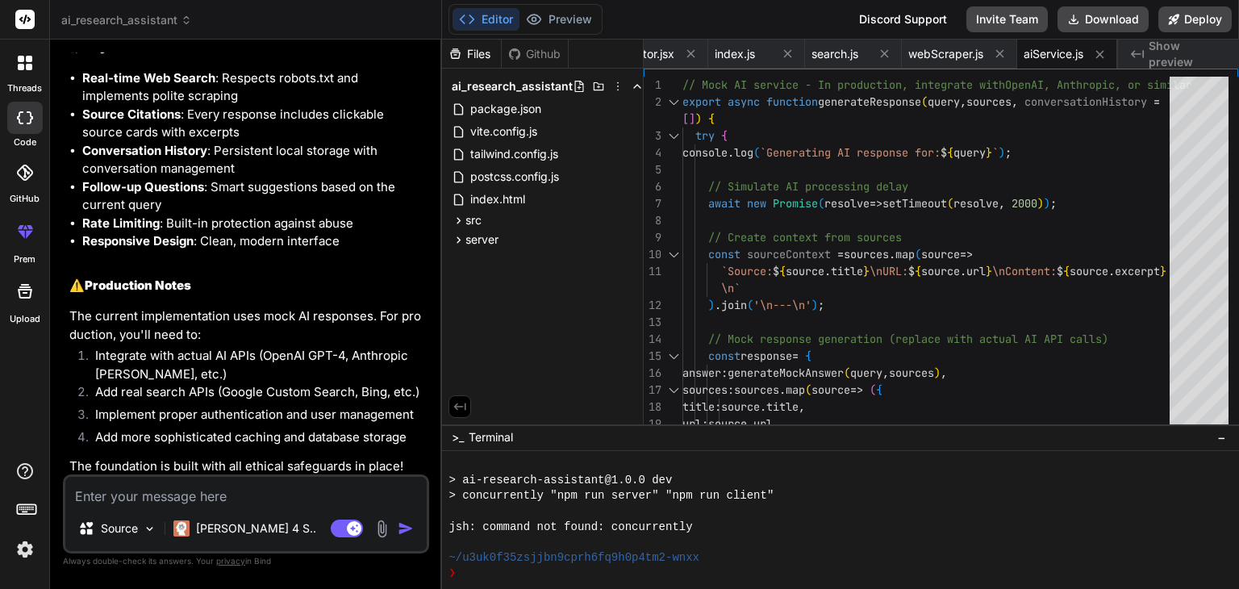
click at [140, 500] on textarea at bounding box center [245, 491] width 361 height 29
type textarea "g"
type textarea "x"
type textarea "gi"
type textarea "x"
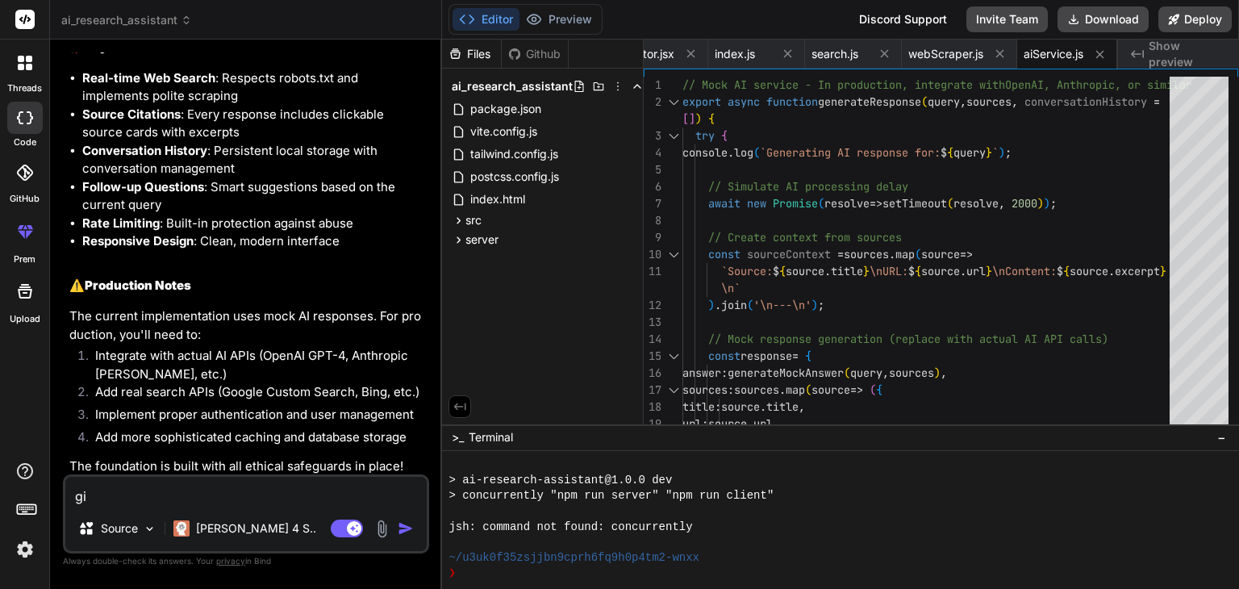
type textarea "giv"
type textarea "x"
type textarea "give"
type textarea "x"
type textarea "give"
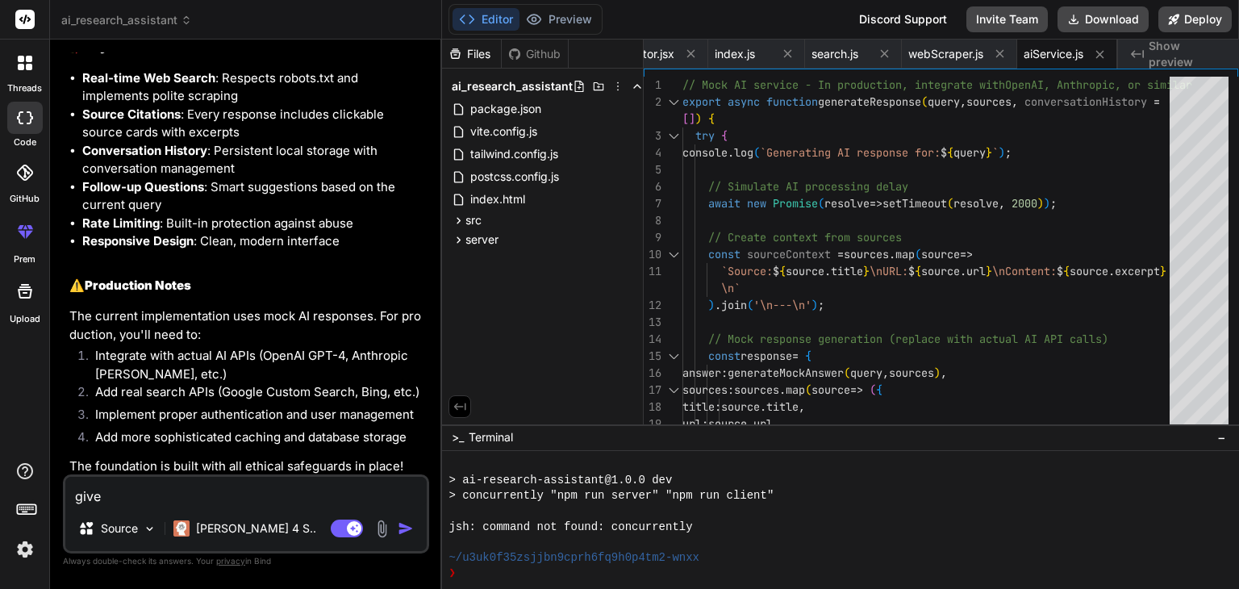
type textarea "x"
type textarea "give m"
type textarea "x"
type textarea "give me"
type textarea "x"
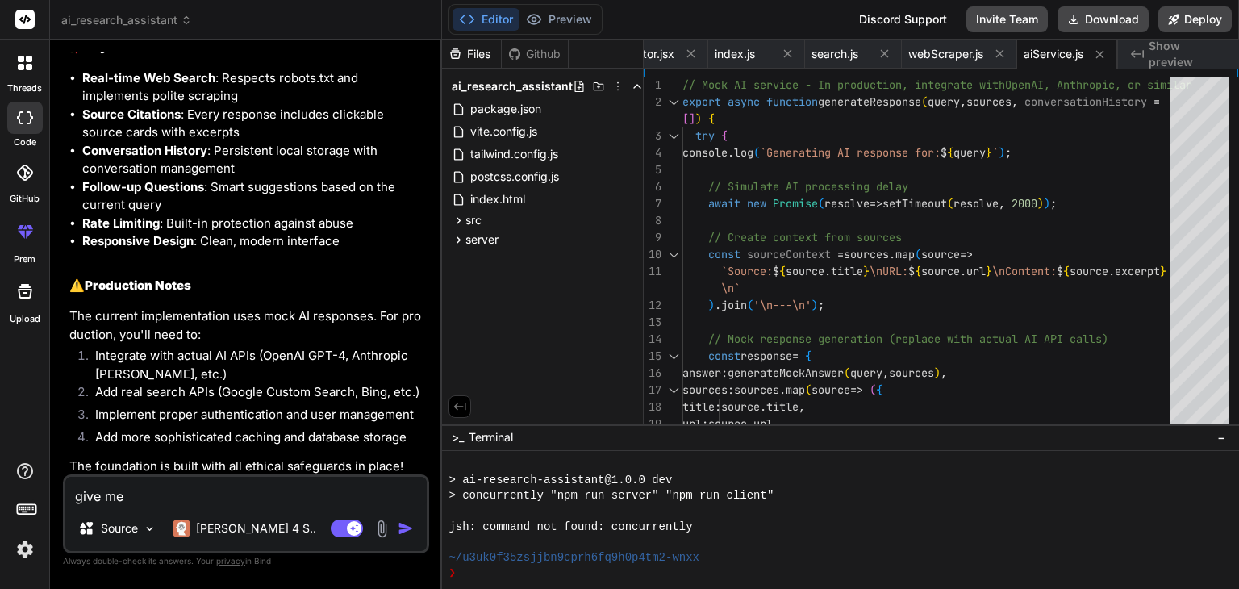
type textarea "give me"
type textarea "x"
type textarea "give me w"
type textarea "x"
type textarea "give me wi"
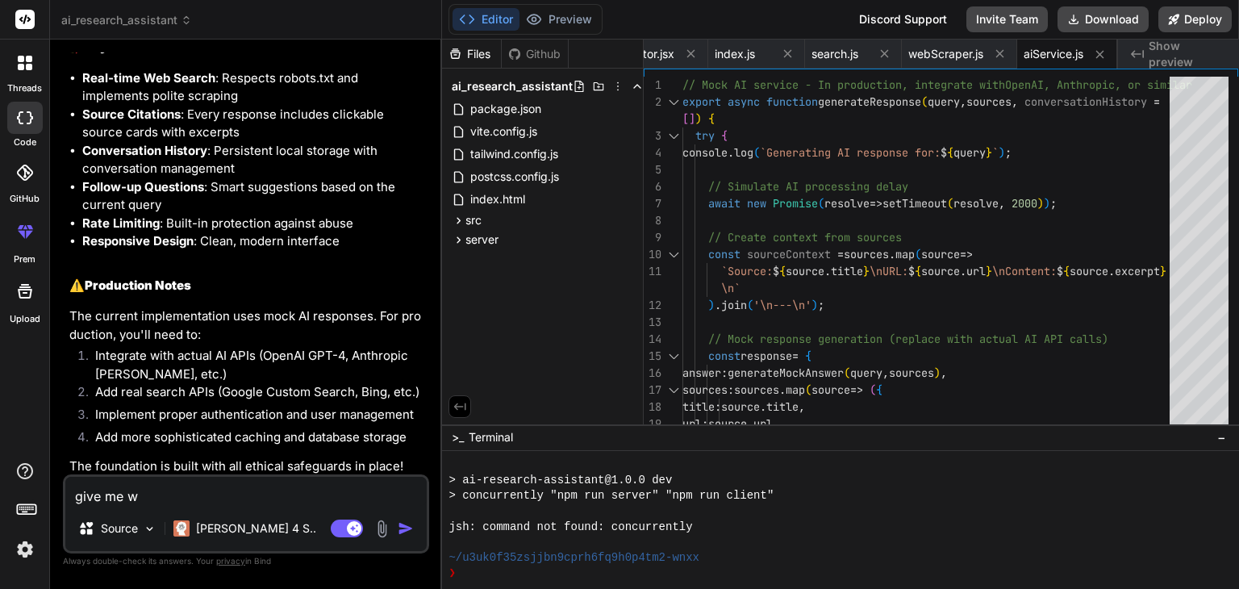
type textarea "x"
type textarea "give me wit"
type textarea "x"
type textarea "give me with"
type textarea "x"
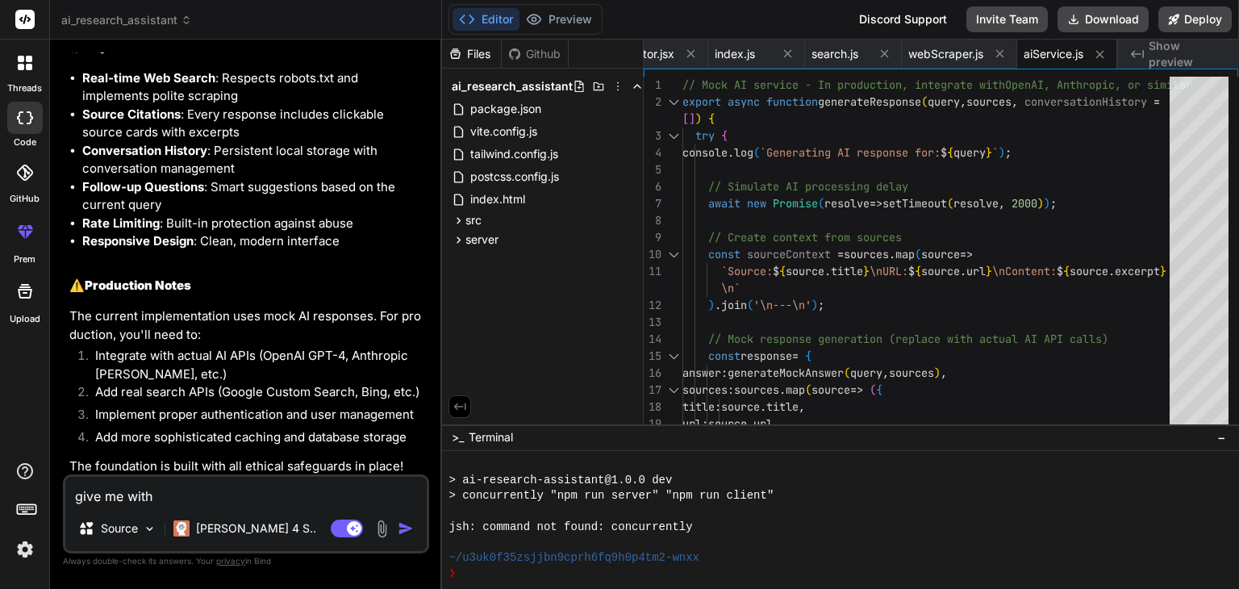
type textarea "give me with"
type textarea "x"
type textarea "give me with v"
type textarea "x"
type textarea "give me with"
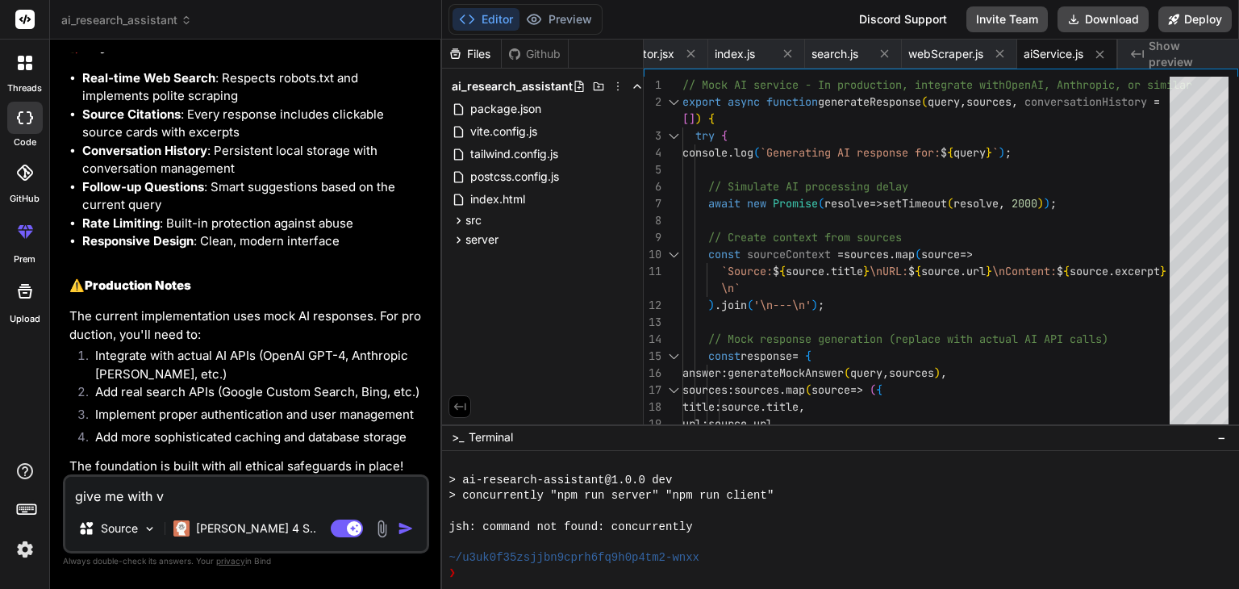
type textarea "x"
type textarea "give me with b"
type textarea "x"
type textarea "give me with ba"
type textarea "x"
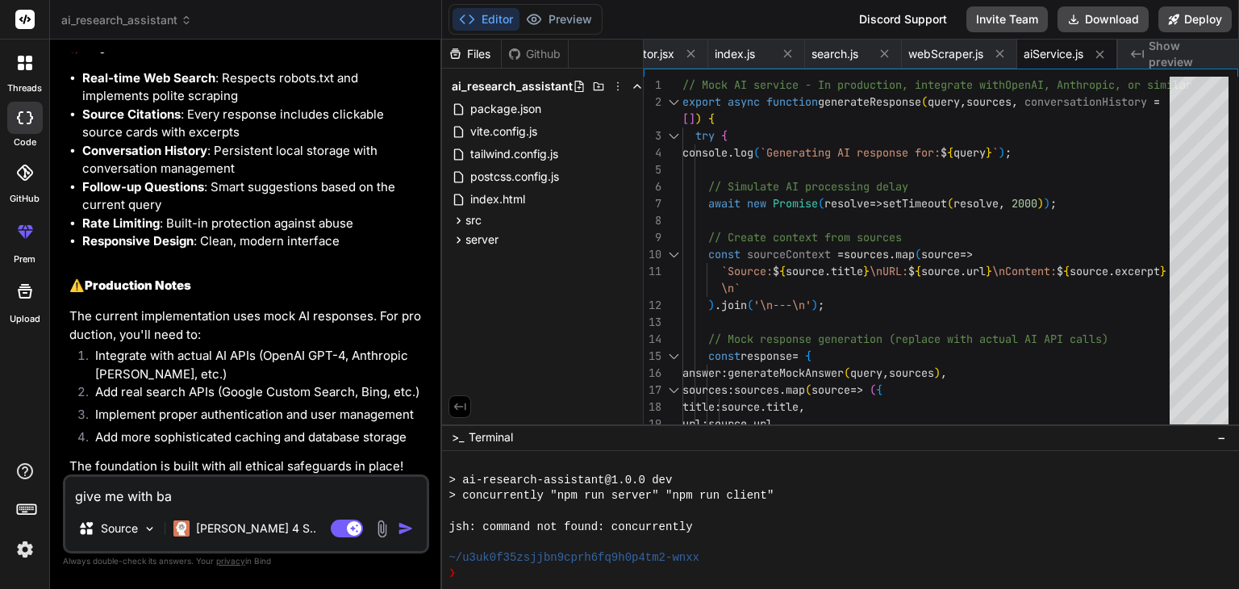
type textarea "give me with bac"
type textarea "x"
type textarea "give me with back"
type textarea "x"
type textarea "give me with backn"
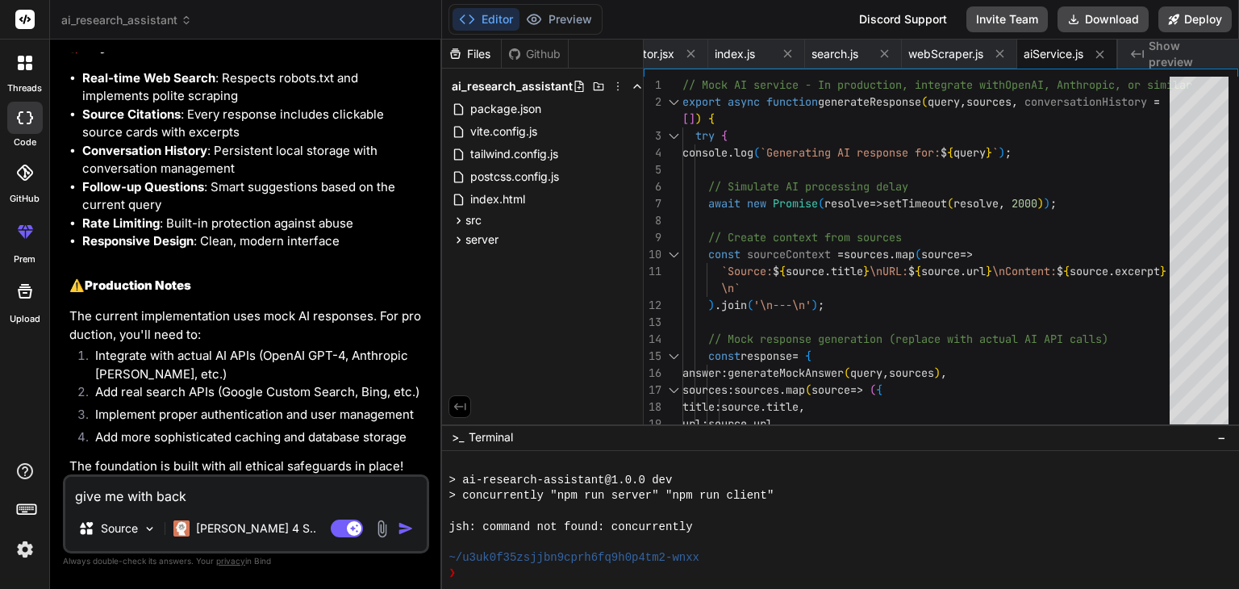
type textarea "x"
type textarea "give me with back"
type textarea "x"
type textarea "give me with backe"
type textarea "x"
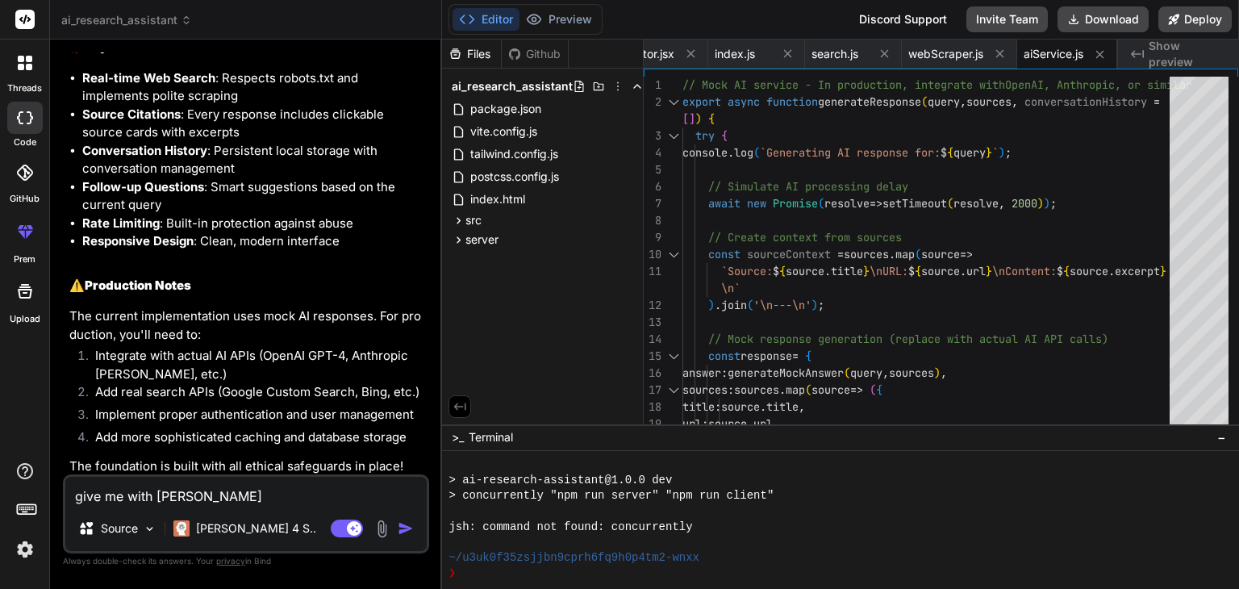
type textarea "give me with backen"
type textarea "x"
type textarea "give me with backend"
type textarea "x"
type textarea "give me with backend"
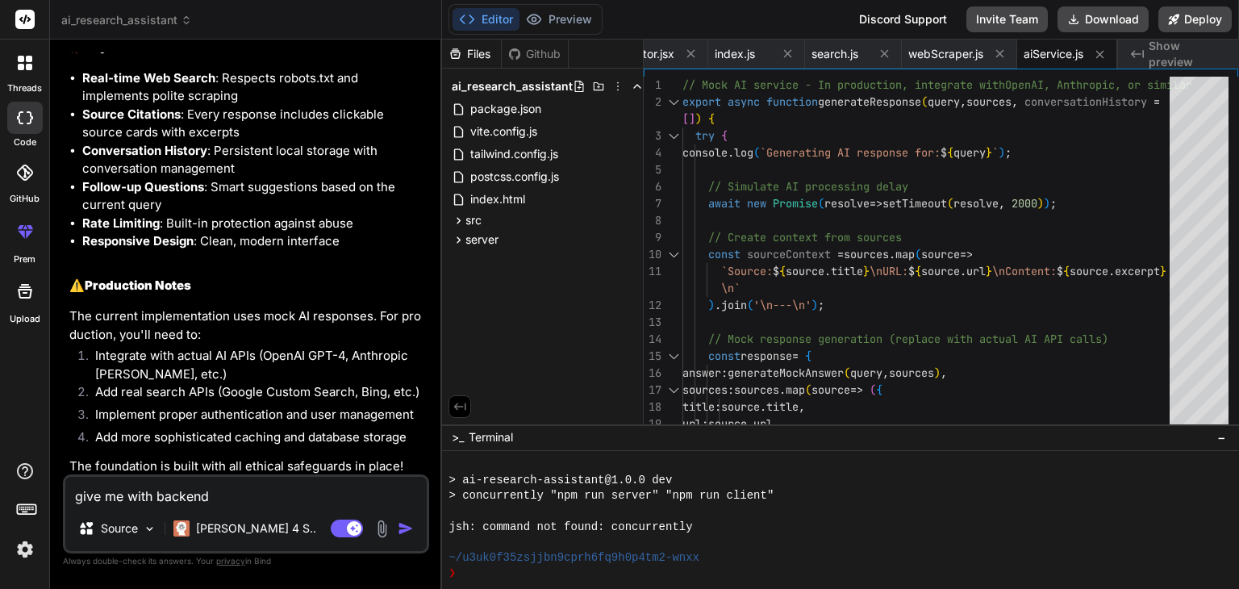
type textarea "x"
type textarea "give me with backend a"
type textarea "x"
type textarea "give me with backend an"
type textarea "x"
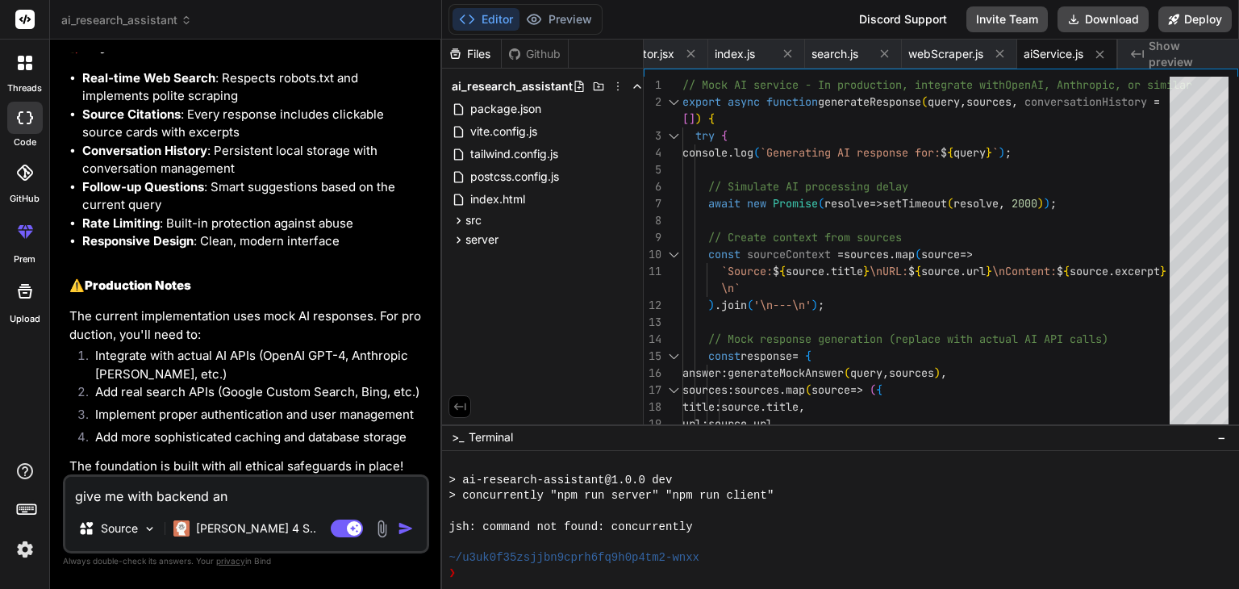
type textarea "give me with backend and"
type textarea "x"
type textarea "give me with backend and"
type textarea "x"
type textarea "give me with backend and A"
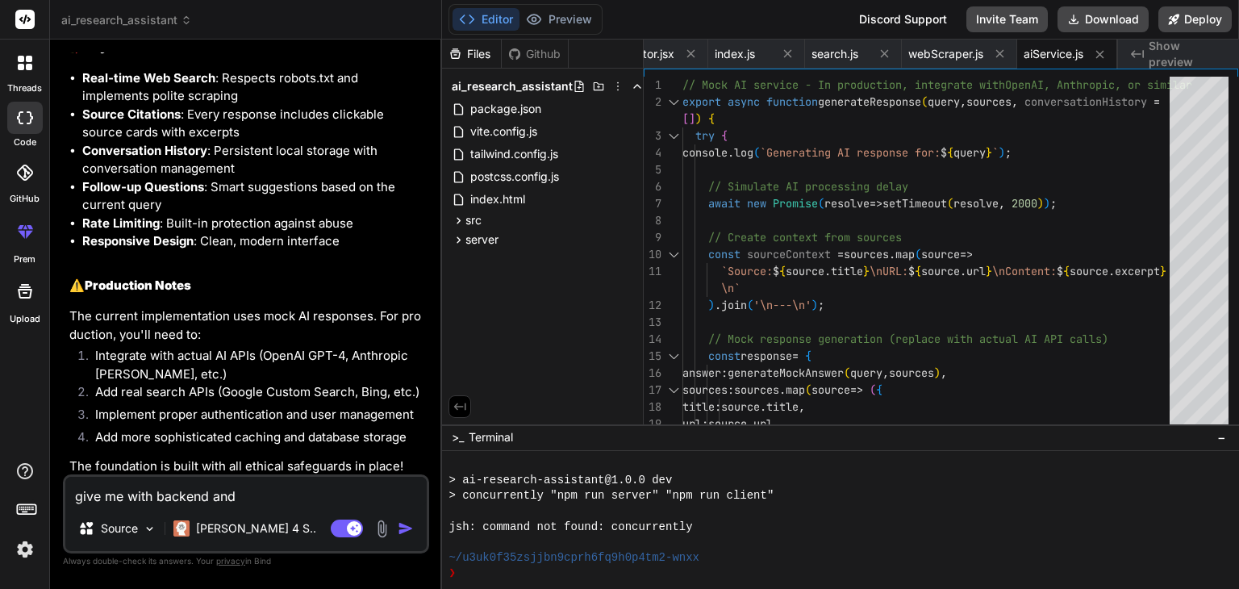
type textarea "x"
type textarea "give me with backend and AP"
type textarea "x"
type textarea "give me with backend and API"
type textarea "x"
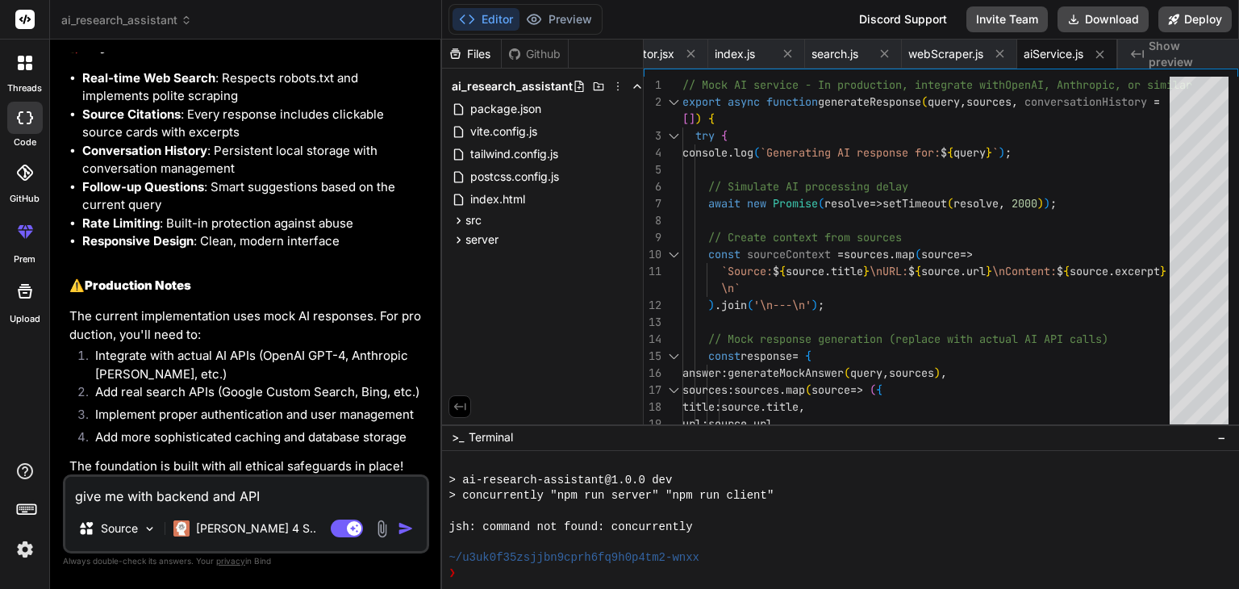
type textarea "give me with backend and API"
type textarea "x"
type textarea "give me with backend and API i"
type textarea "x"
type textarea "give me with backend and API in"
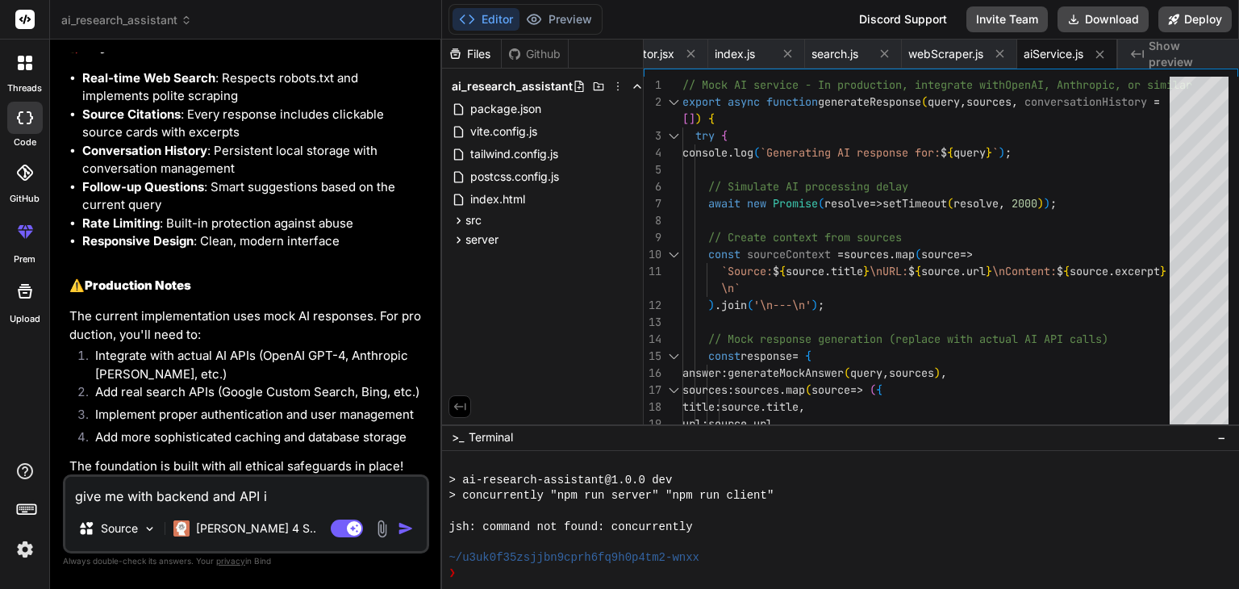
type textarea "x"
type textarea "give me with backend and API int"
type textarea "x"
type textarea "give me with backend and API inte"
type textarea "x"
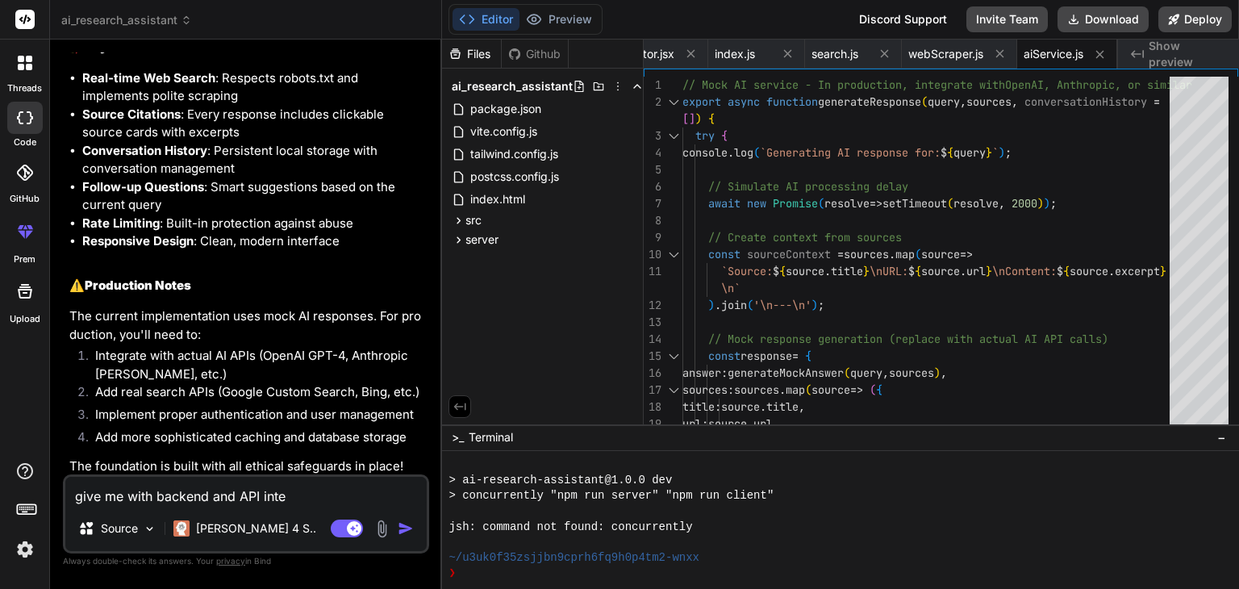
type textarea "give me with backend and API integ"
type textarea "x"
type textarea "give me with backend and API integr"
type textarea "x"
type textarea "give me with backend and API integre"
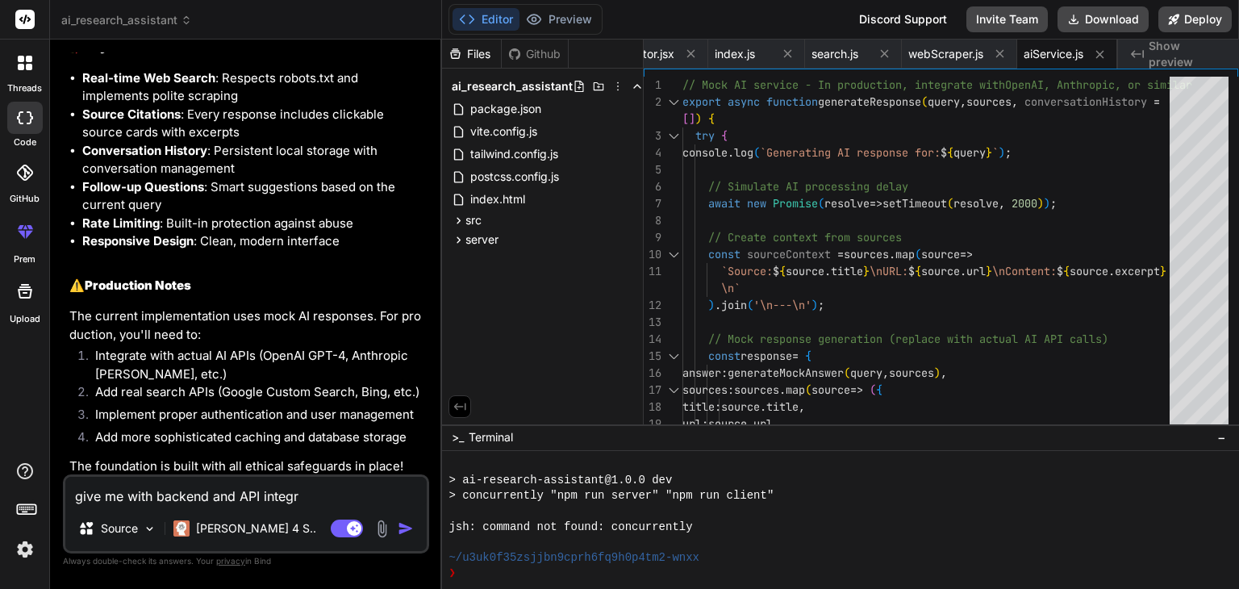
type textarea "x"
type textarea "give me with backend and API integrea"
type textarea "x"
type textarea "give me with backend and API integre"
type textarea "x"
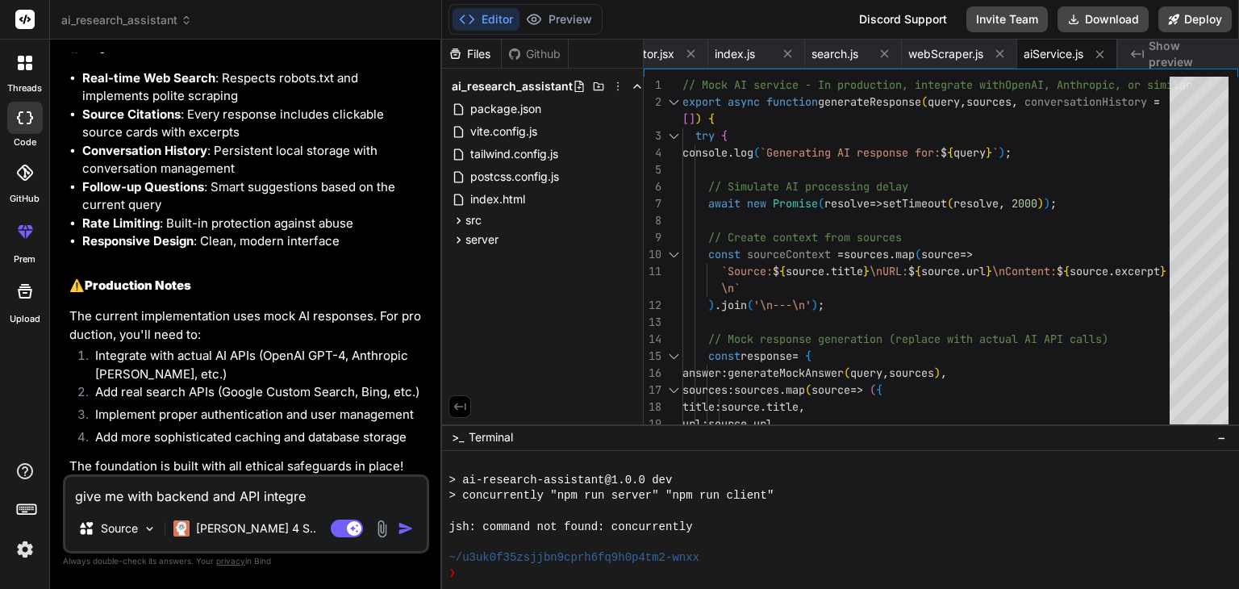
type textarea "give me with backend and API integrea"
type textarea "x"
type textarea "give me with backend and API integreat"
type textarea "x"
type textarea "give me with backend and API integreati"
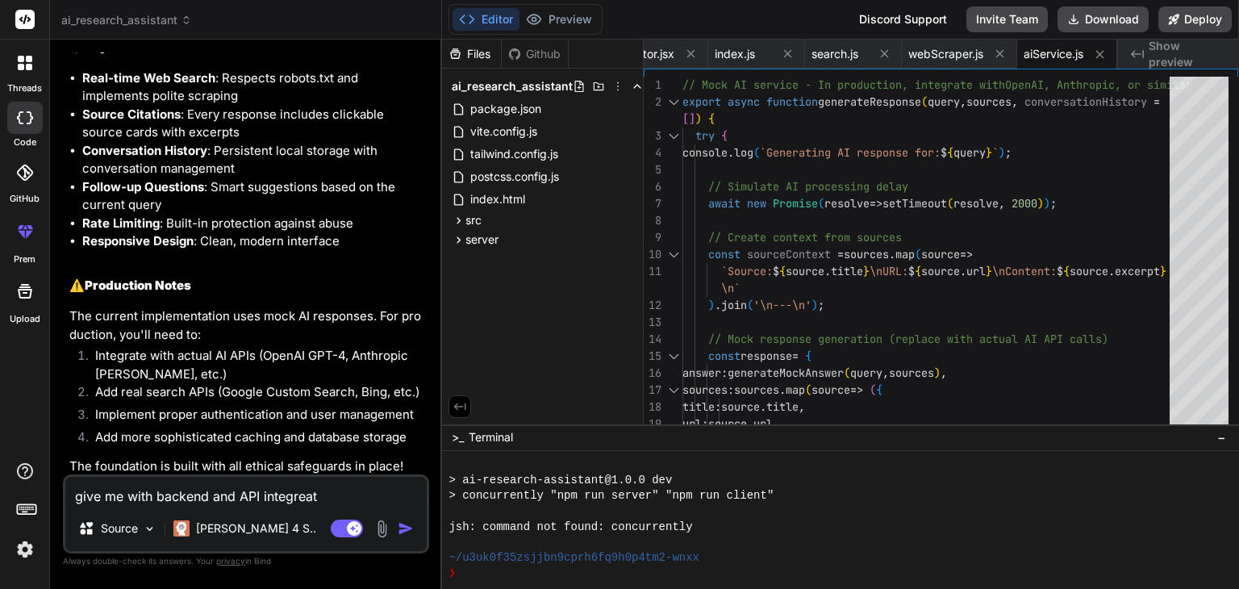
type textarea "x"
type textarea "give me with backend and API integreatio"
type textarea "x"
type textarea "give me with backend and API integreation"
type textarea "x"
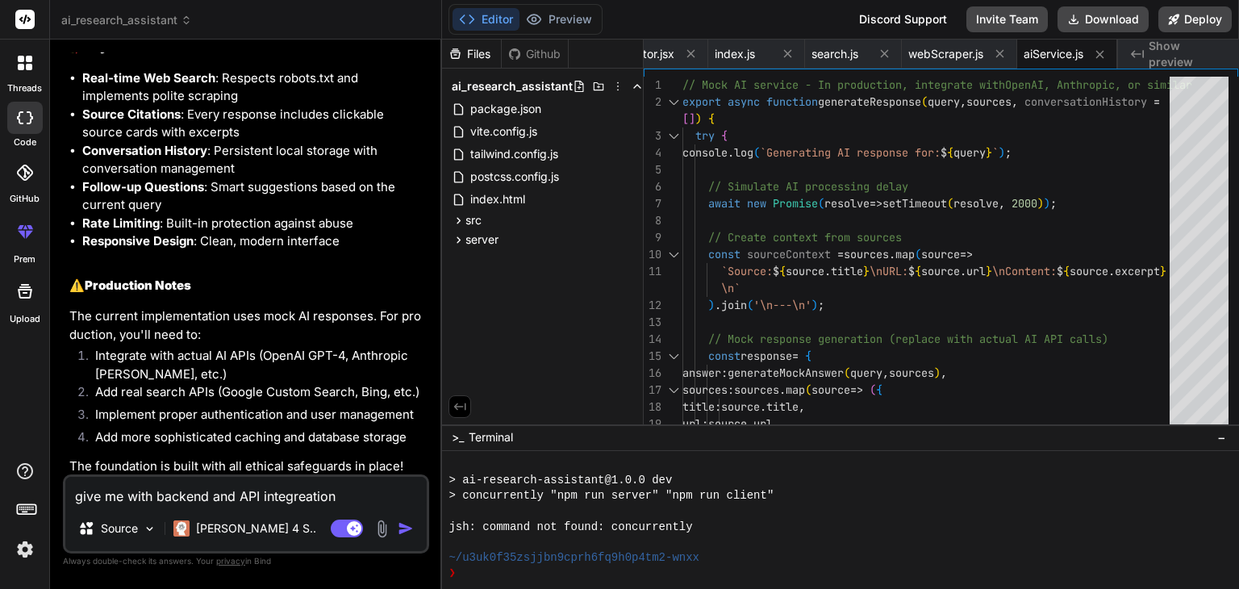
type textarea "give me with backend and API integreation"
type textarea "x"
type textarea "give me with backend and API integreation f"
type textarea "x"
type textarea "give me with backend and API integreation fu"
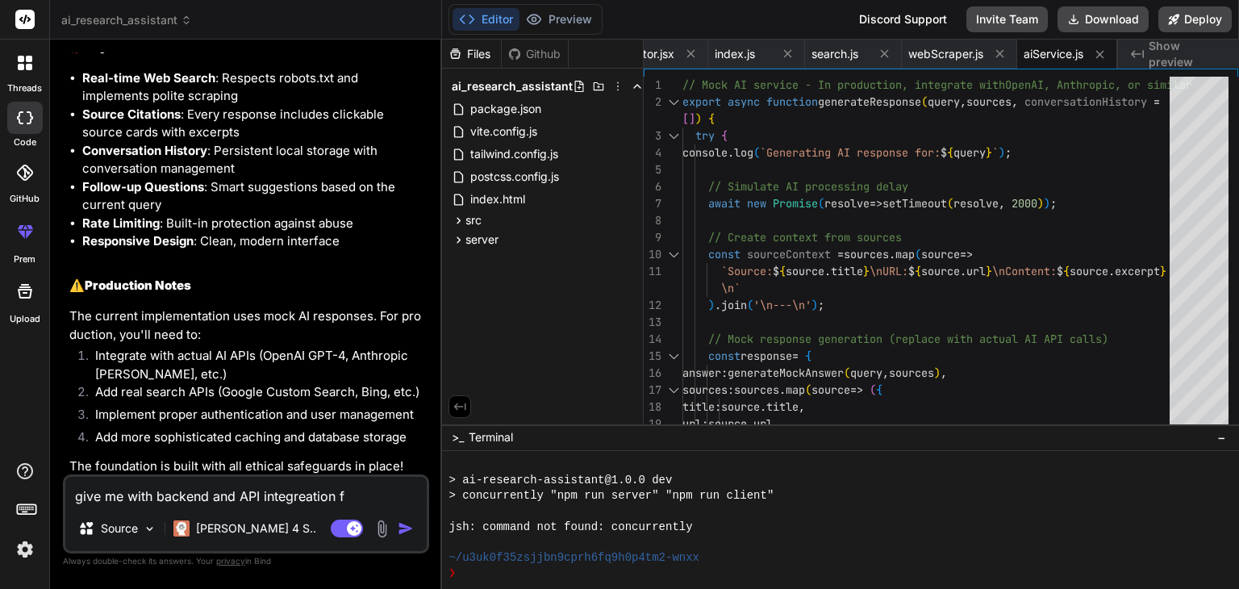
type textarea "x"
type textarea "give me with backend and API integreation ful"
type textarea "x"
type textarea "give me with backend and API integreation full"
type textarea "x"
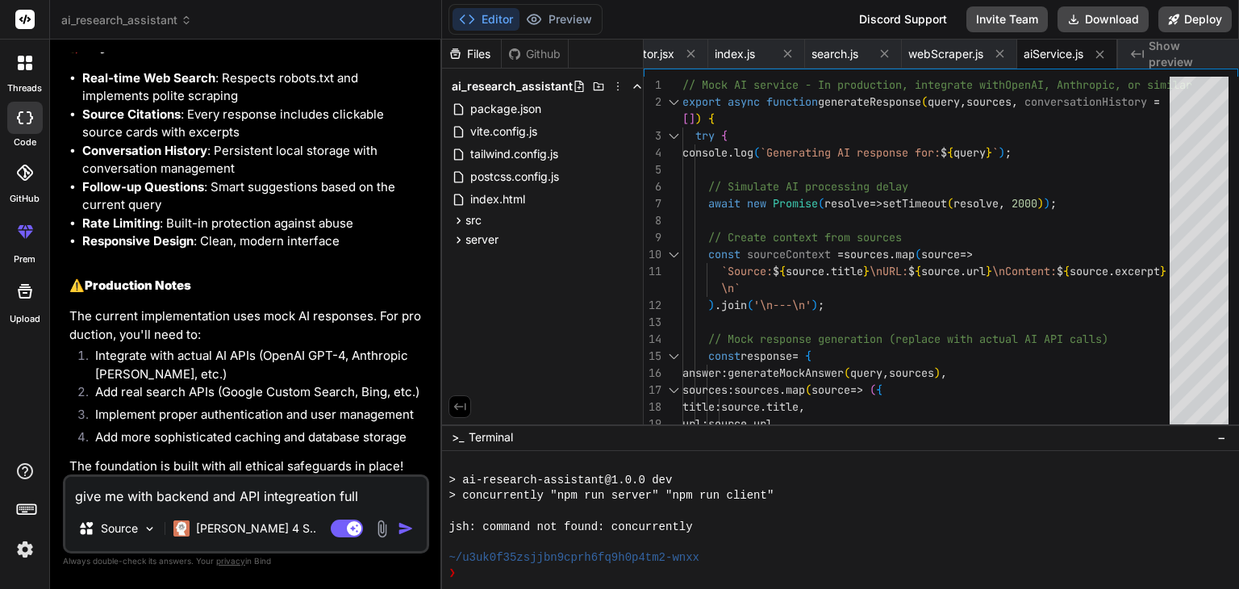
type textarea "give me with backend and API integreation fully"
type textarea "x"
type textarea "give me with backend and API integreation fully"
type textarea "x"
type textarea "give me with backend and API integreation fully p"
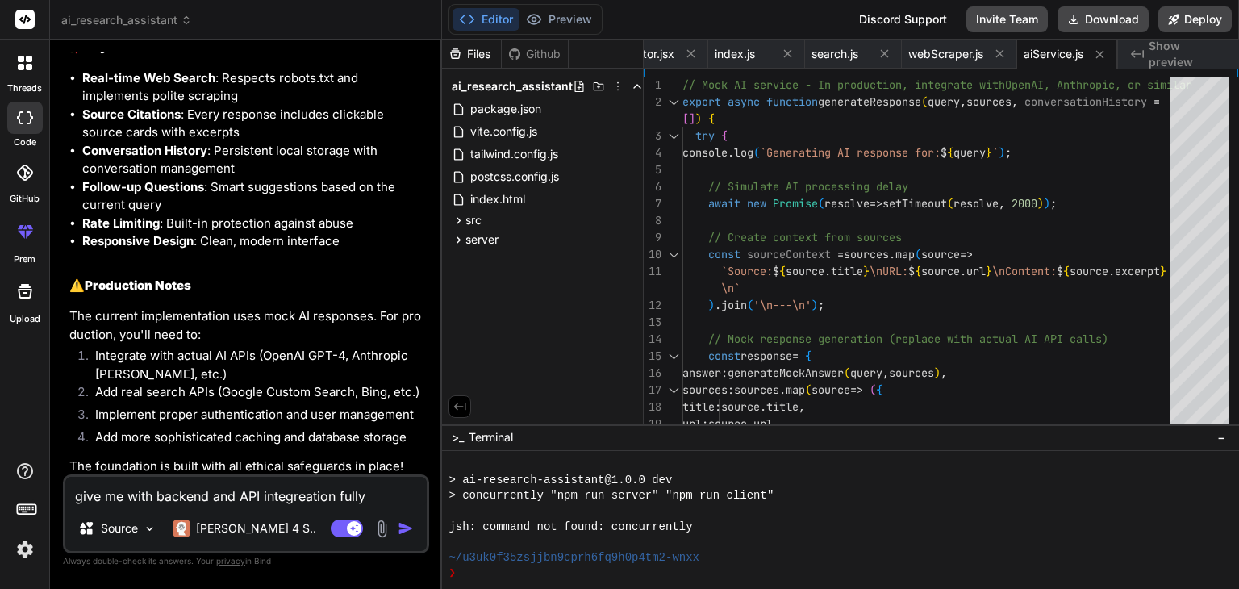
type textarea "x"
type textarea "give me with backend and API integreation fully pr"
type textarea "x"
type textarea "give me with backend and API integreation fully pre"
type textarea "x"
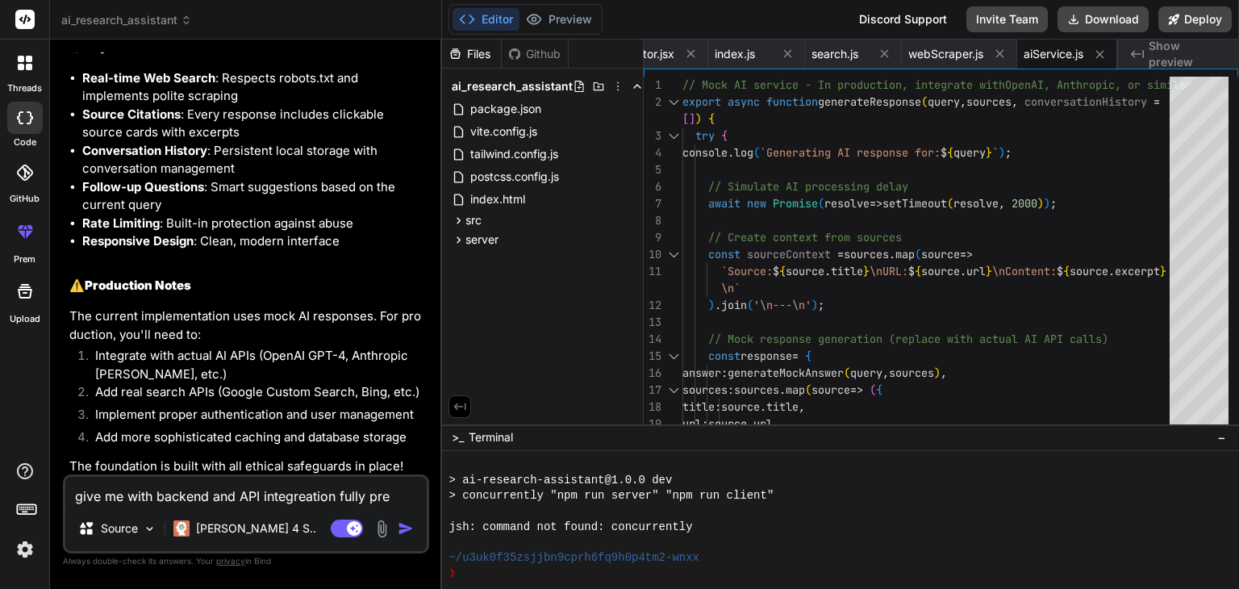
type textarea "give me with backend and API integreation fully prep"
type textarea "x"
type textarea "give me with backend and API integreation fully prepa"
type textarea "x"
type textarea "give me with backend and API integreation fully prepar"
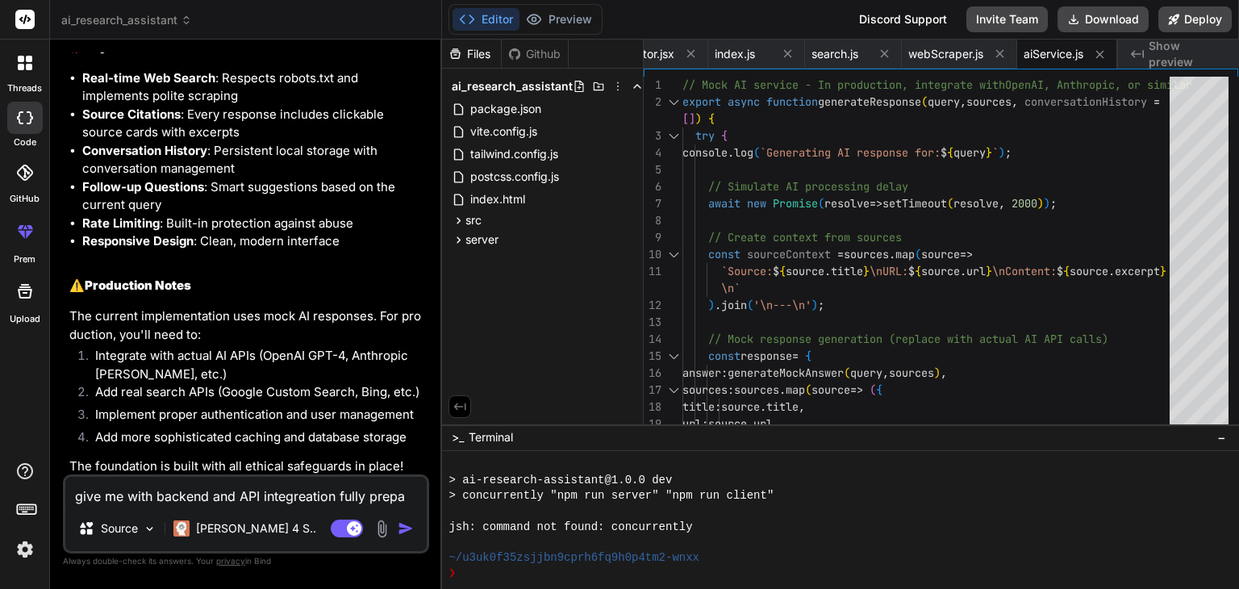
type textarea "x"
type textarea "give me with backend and API integreation fully prepare"
type textarea "x"
type textarea "give me with backend and API integreation fully prepared"
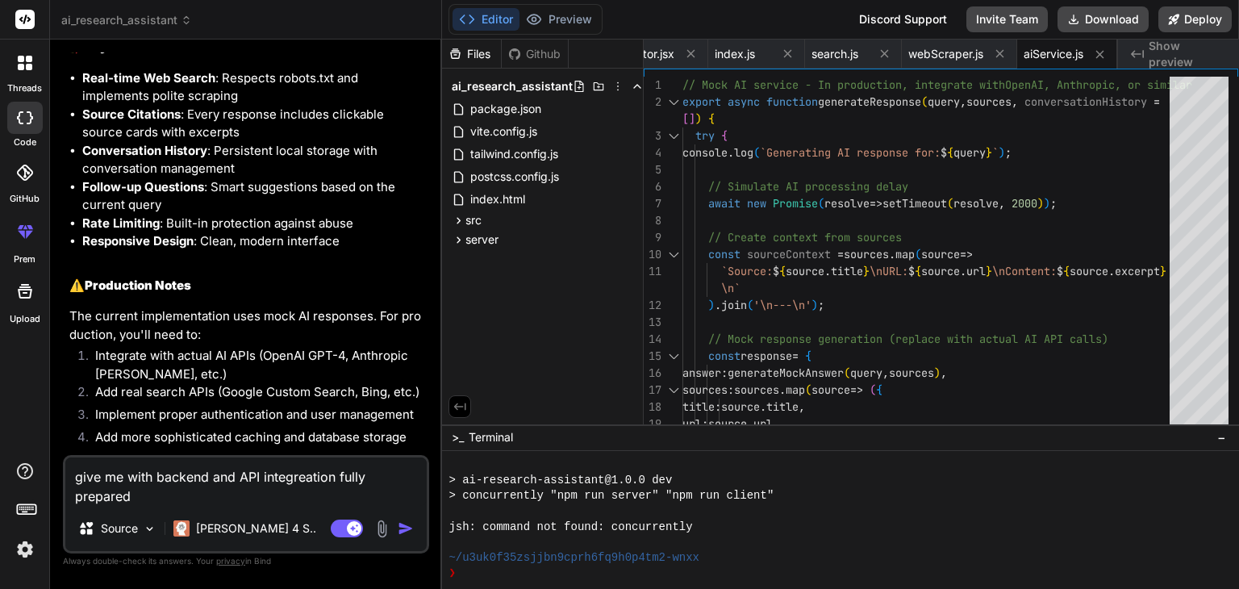
type textarea "x"
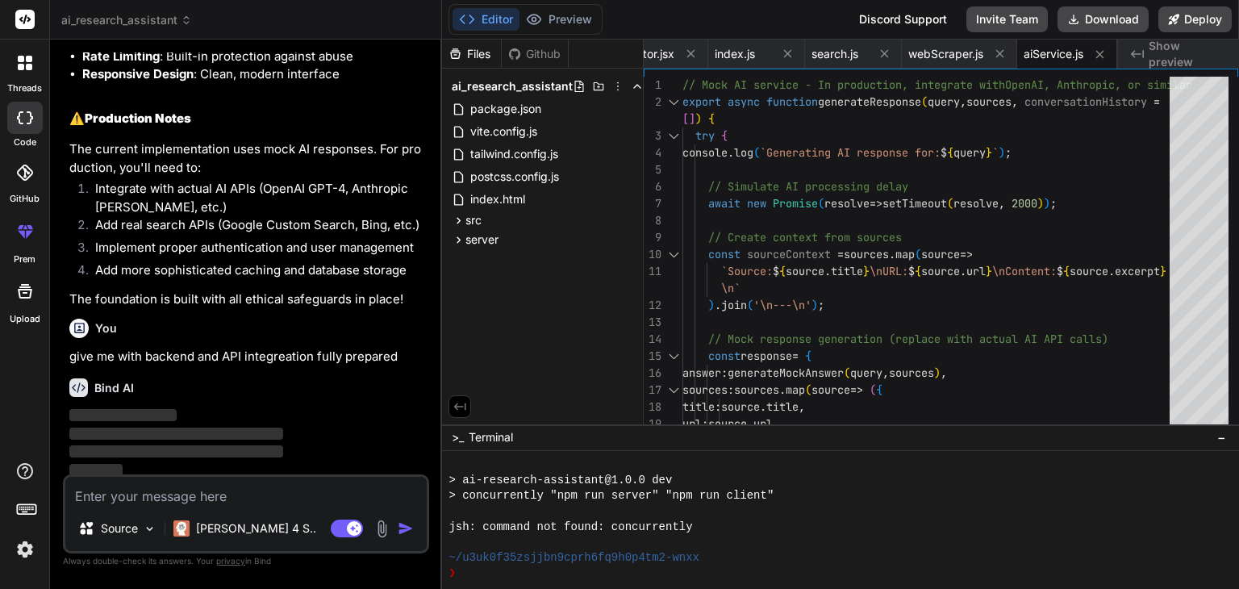
scroll to position [2137, 0]
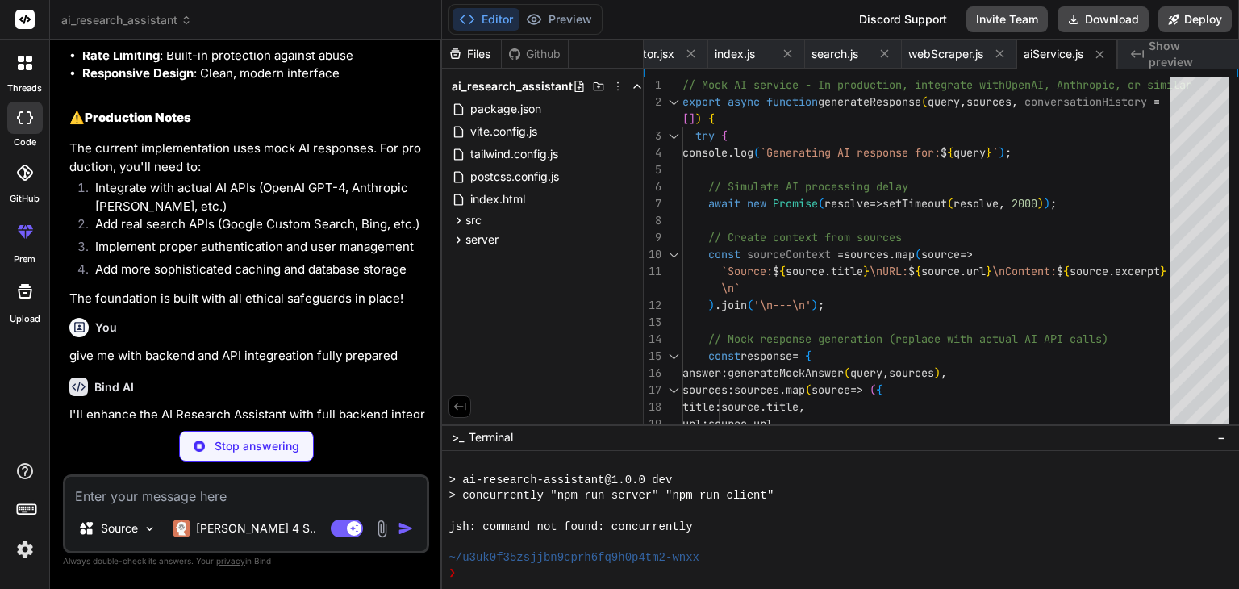
type textarea "x"
type textarea ""vite": "^4.4.5", "tailwindcss": "^3.3.3", "autoprefixer": "^10.4.14", "postcss…"
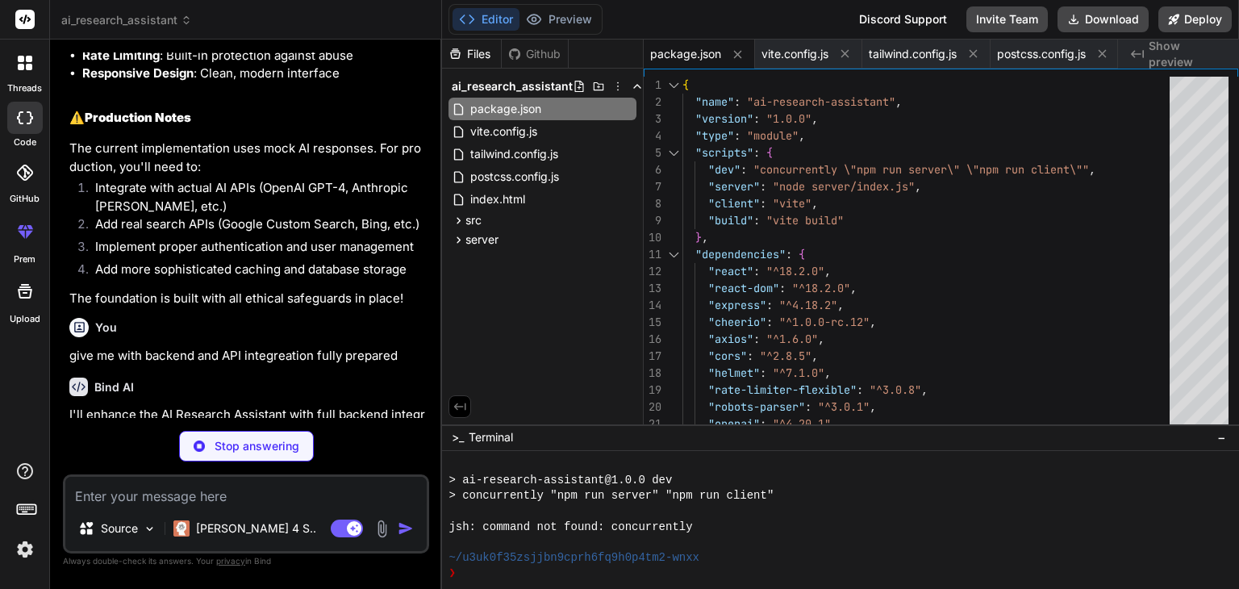
type textarea "x"
type textarea "# Scraping Configuration MAX_SOURCES=6 SCRAPE_TIMEOUT=10000 REQUEST_DELAY=1500"
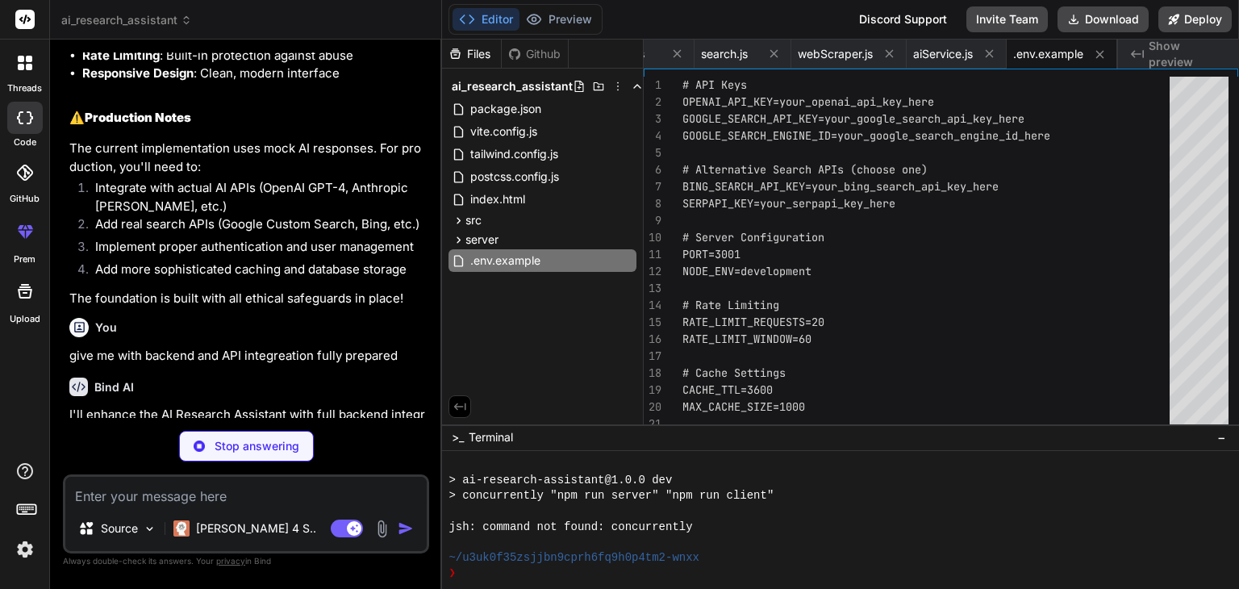
type textarea "x"
type textarea "MAX_SOURCES=6 SCRAPE_TIMEOUT=10000 REQUEST_DELAY=1500"
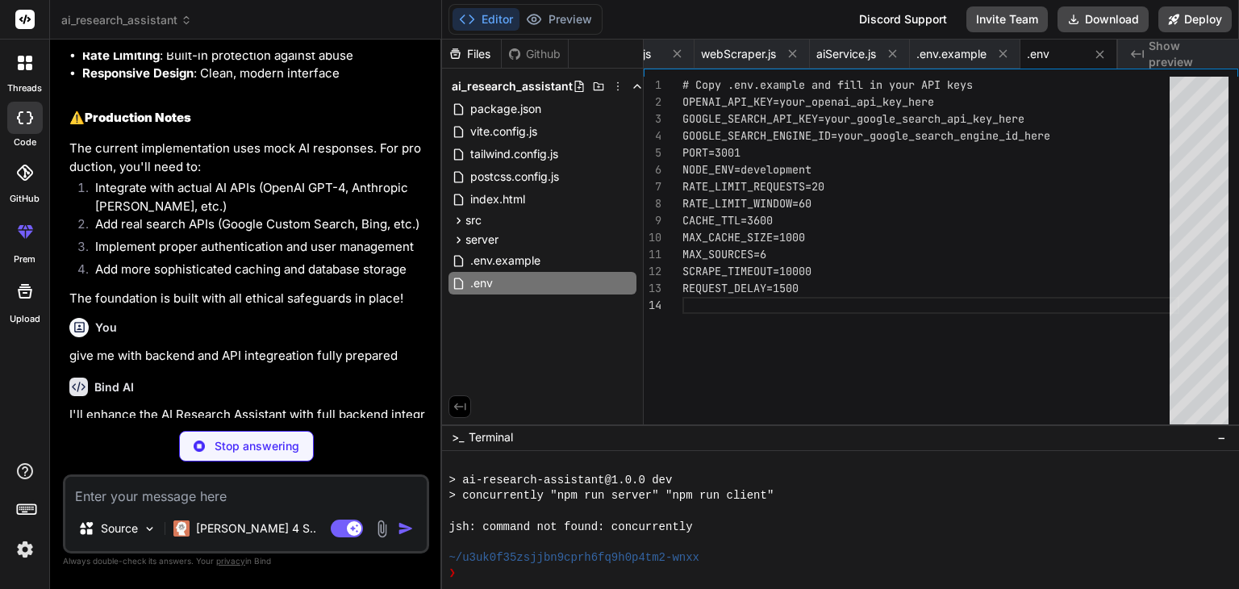
type textarea "x"
type textarea "logger.info(`Server running on port ${PORT}`); logger.info(`Environment: ${proc…"
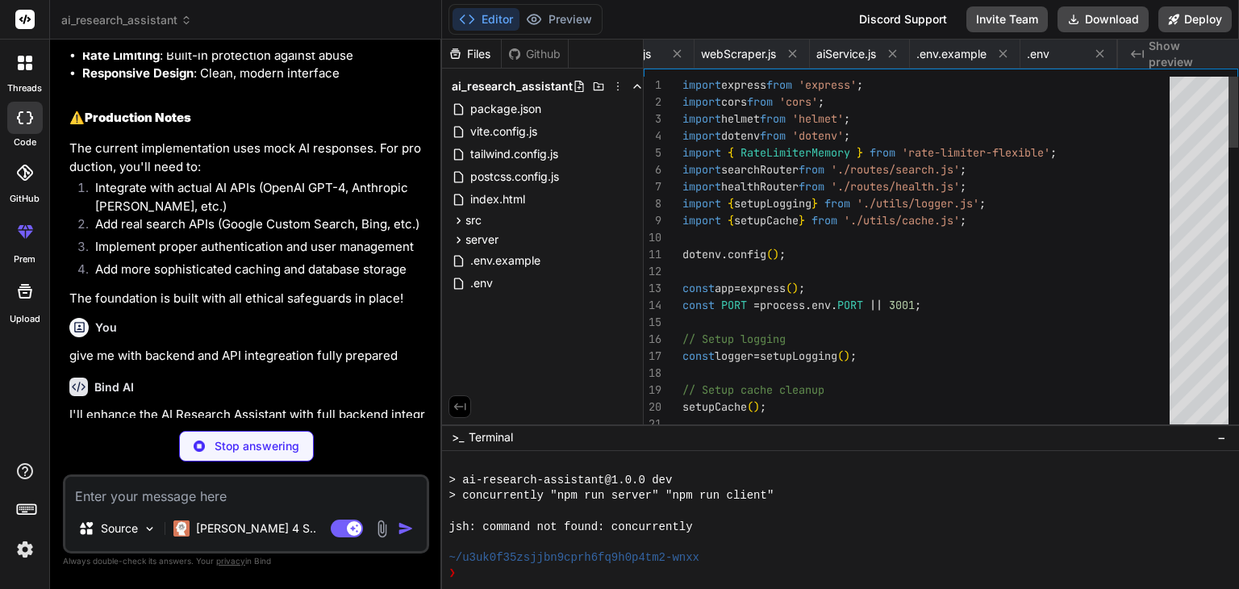
scroll to position [0, 1813]
type textarea "x"
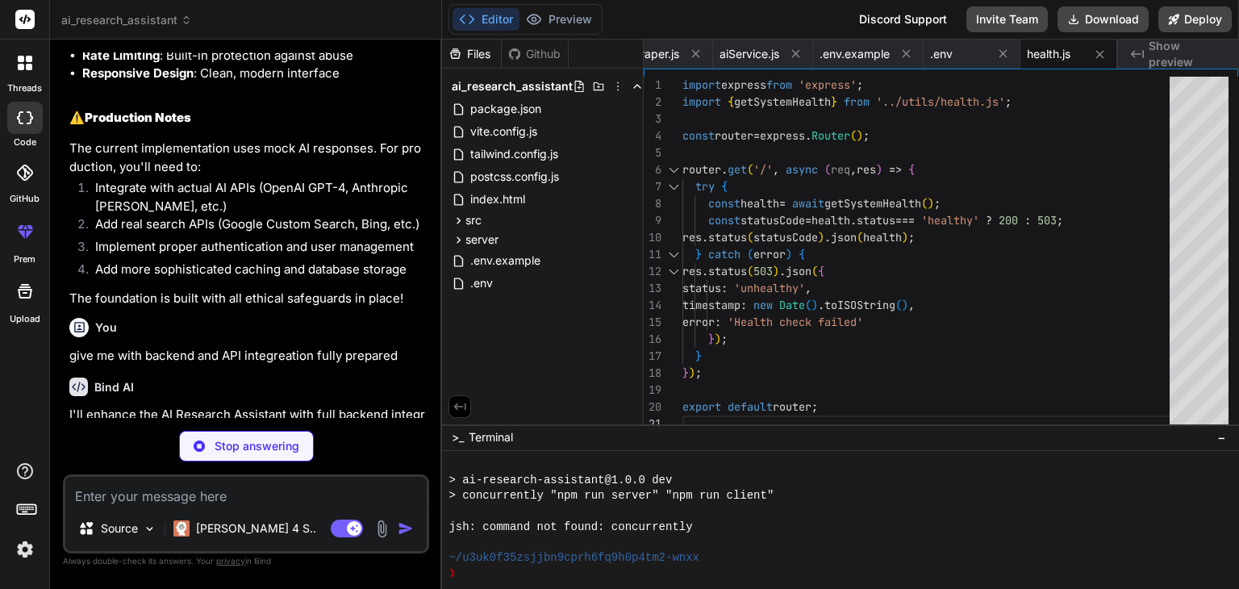
scroll to position [2407, 0]
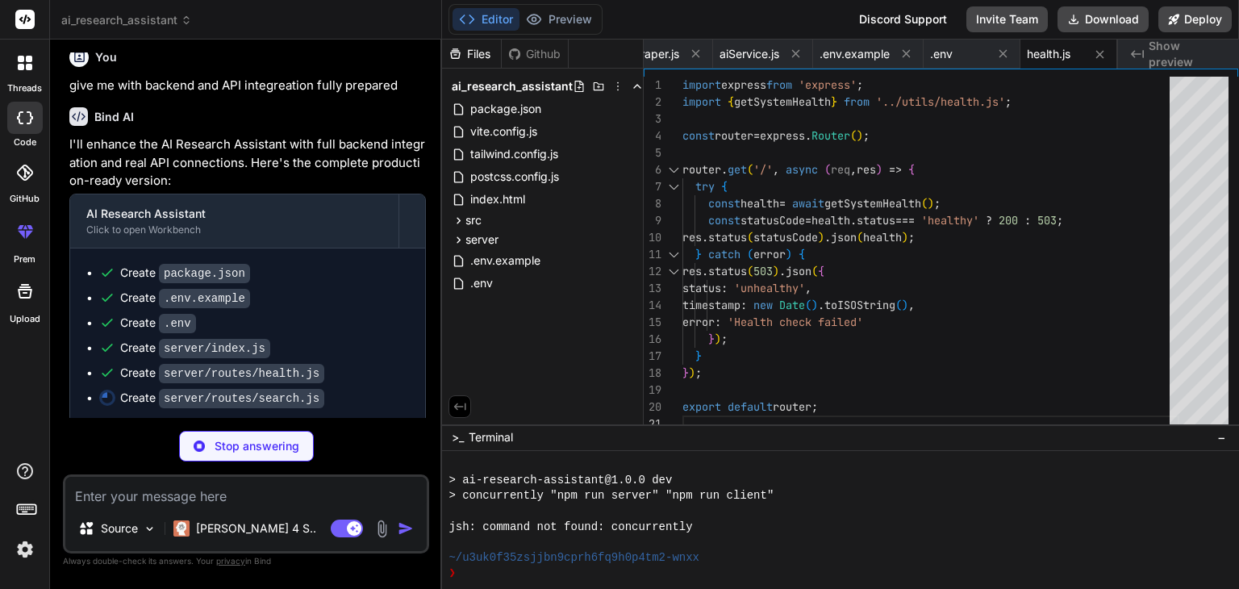
type textarea "x"
type textarea "processing your request', requestId }); } }); export default router;"
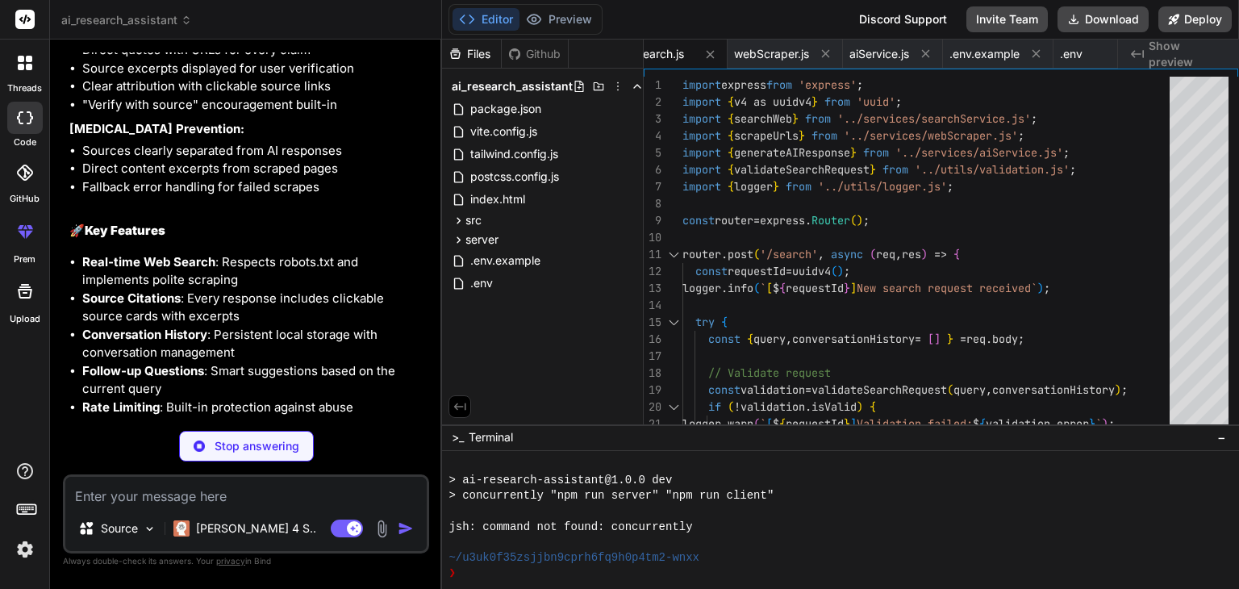
scroll to position [1747, 0]
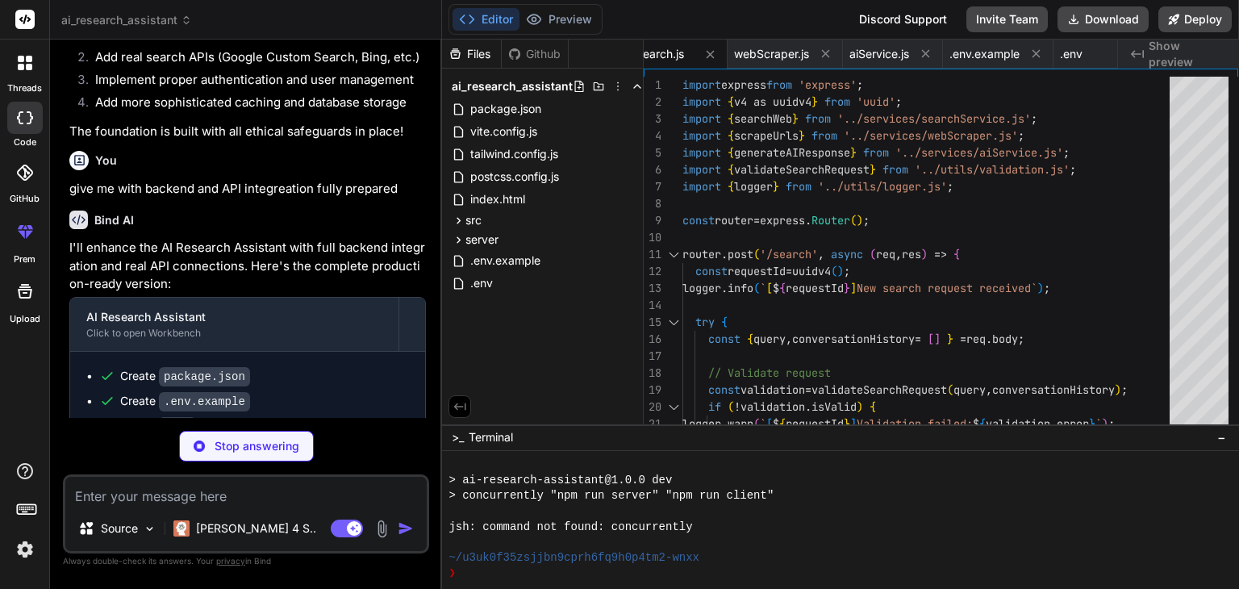
type textarea "x"
type textarea "// Use fallback if all APIs fail or aren't configured return await searchServic…"
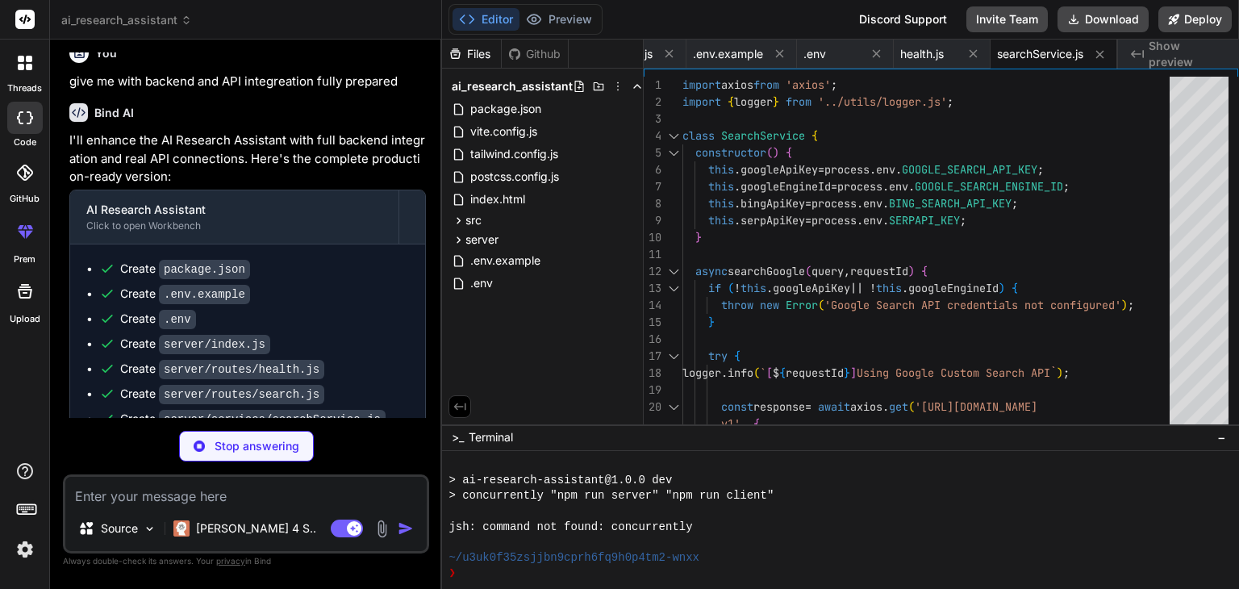
scroll to position [2456, 0]
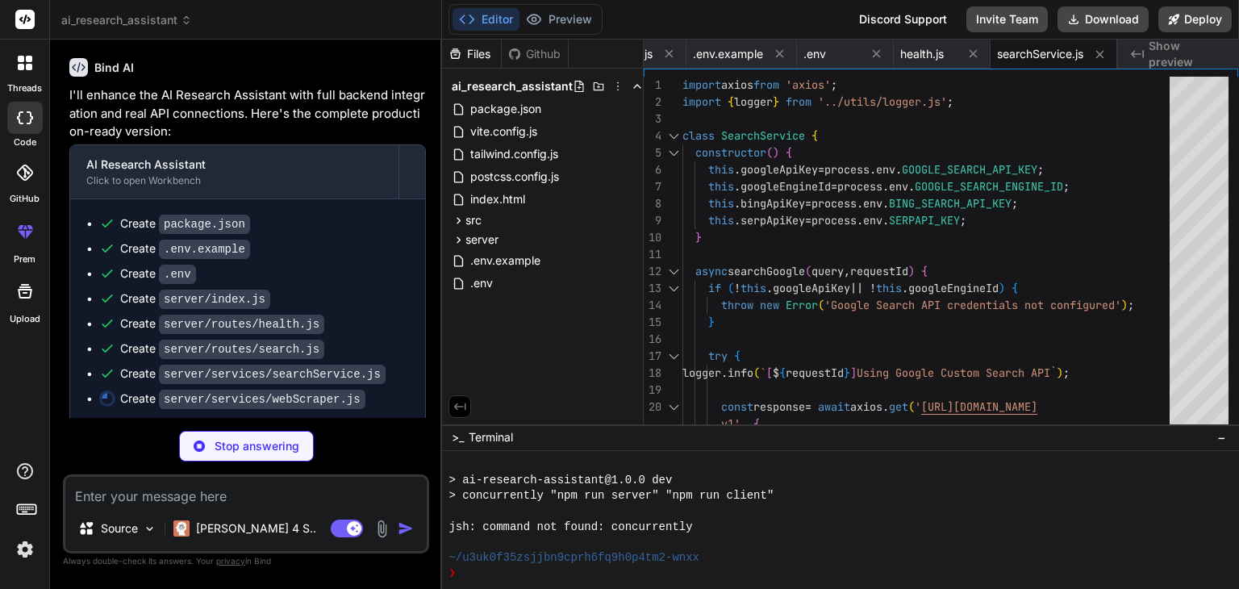
type textarea "x"
type textarea "}"
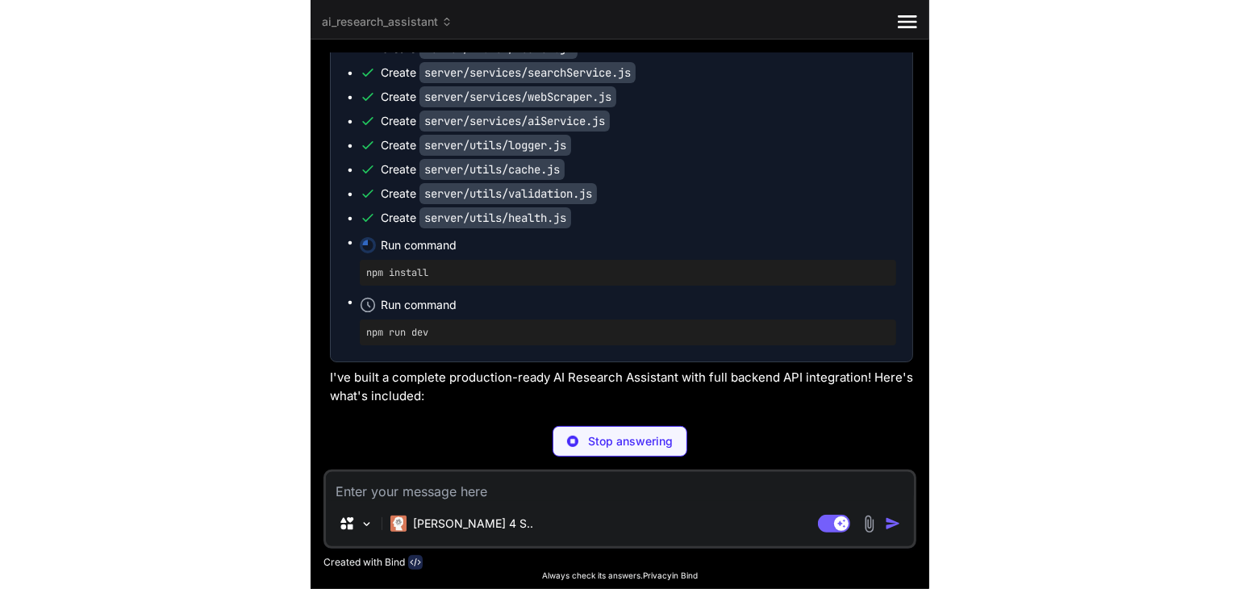
scroll to position [2382, 0]
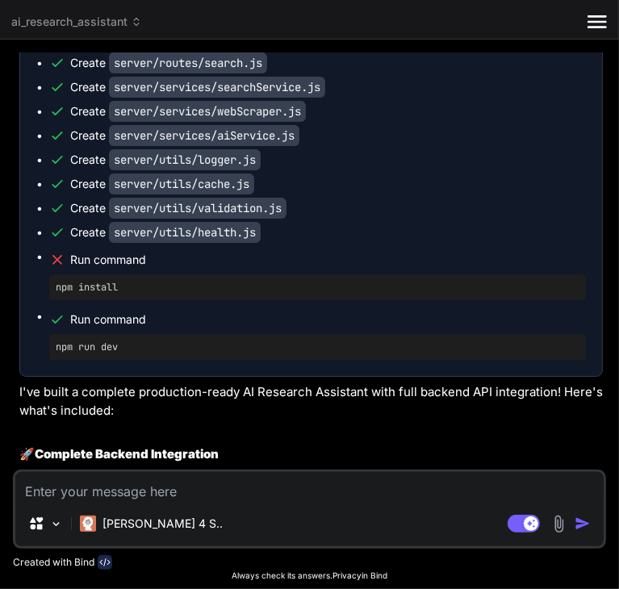
type textarea "x"
type textarea "} return health; }"
type textarea "x"
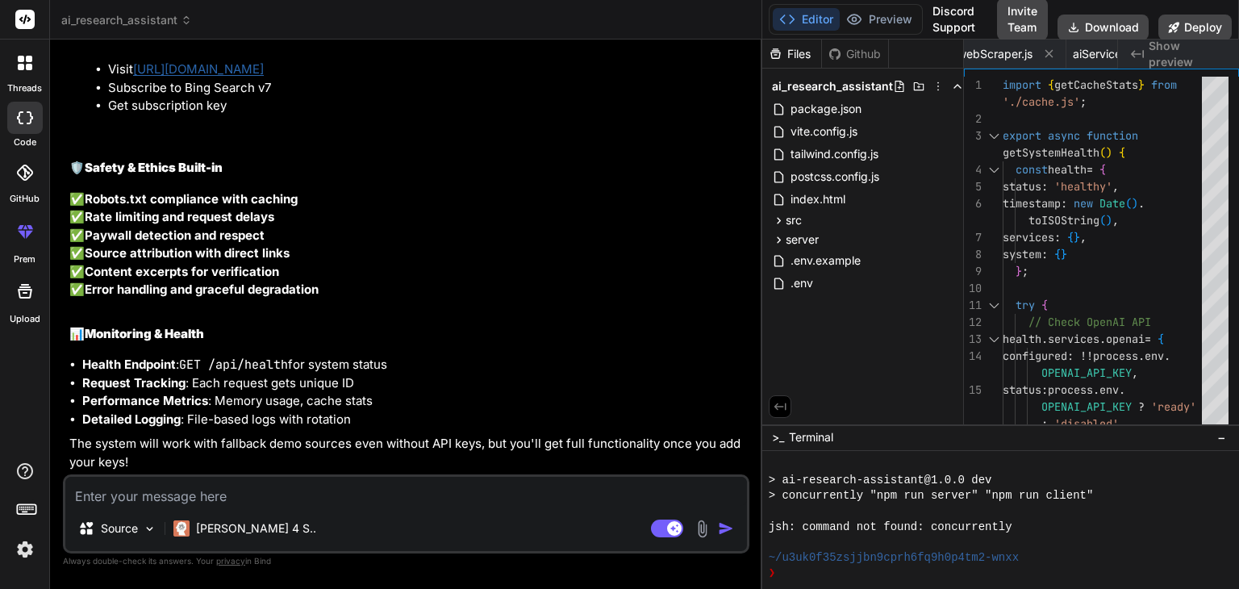
scroll to position [4049, 0]
click at [1081, 30] on button "Download" at bounding box center [1103, 28] width 91 height 26
type textarea "} } catch (error) { health.status = 'unhealthy'; health.error = error.message; …"
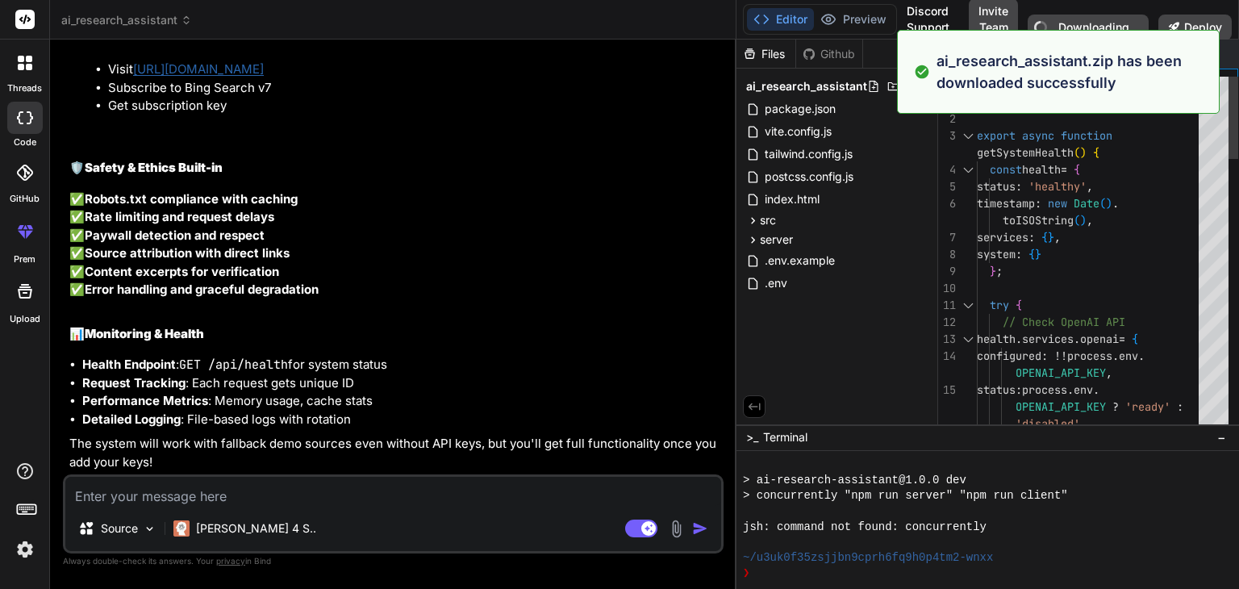
scroll to position [4068, 0]
type textarea "x"
type textarea "}"
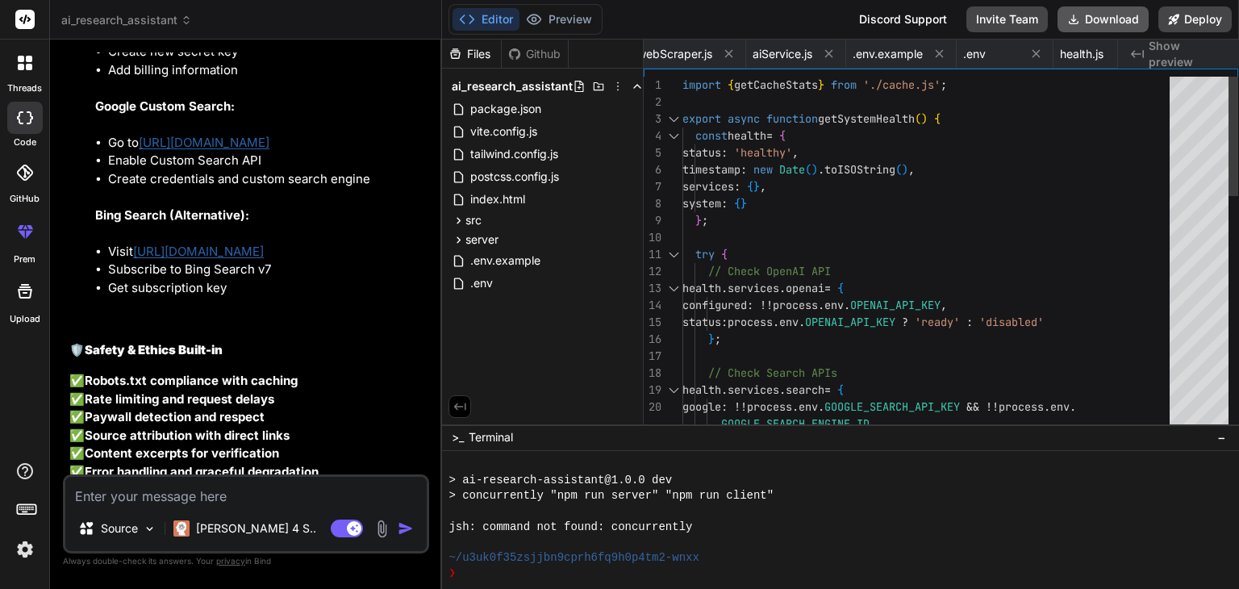
scroll to position [4406, 0]
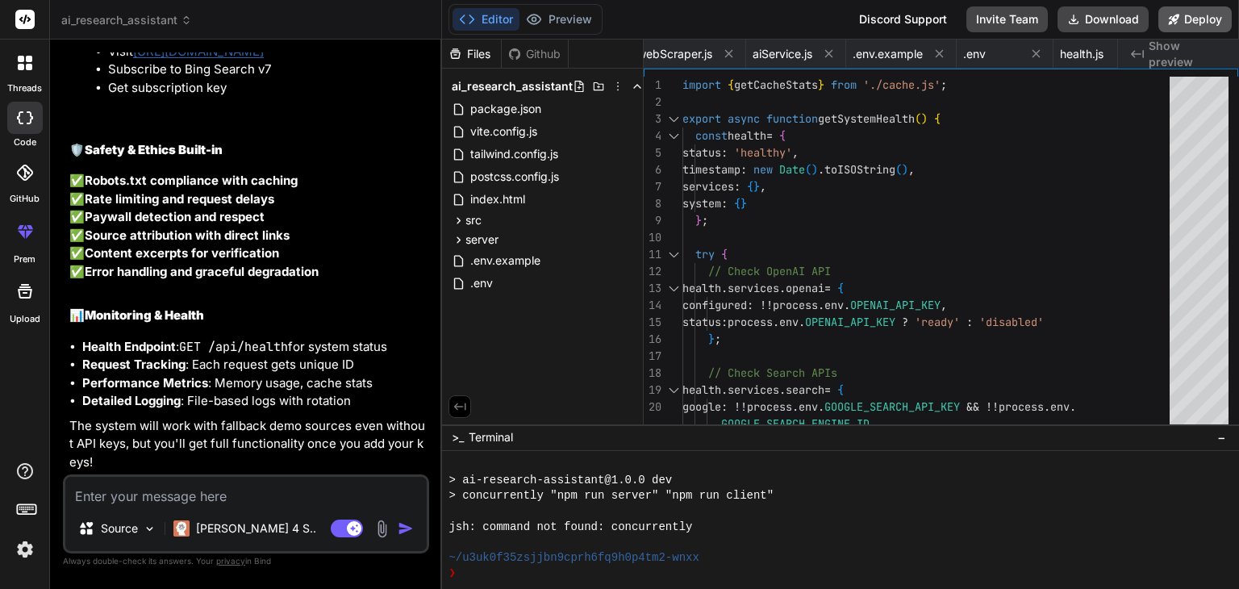
click at [1202, 14] on button "Deploy" at bounding box center [1194, 19] width 73 height 26
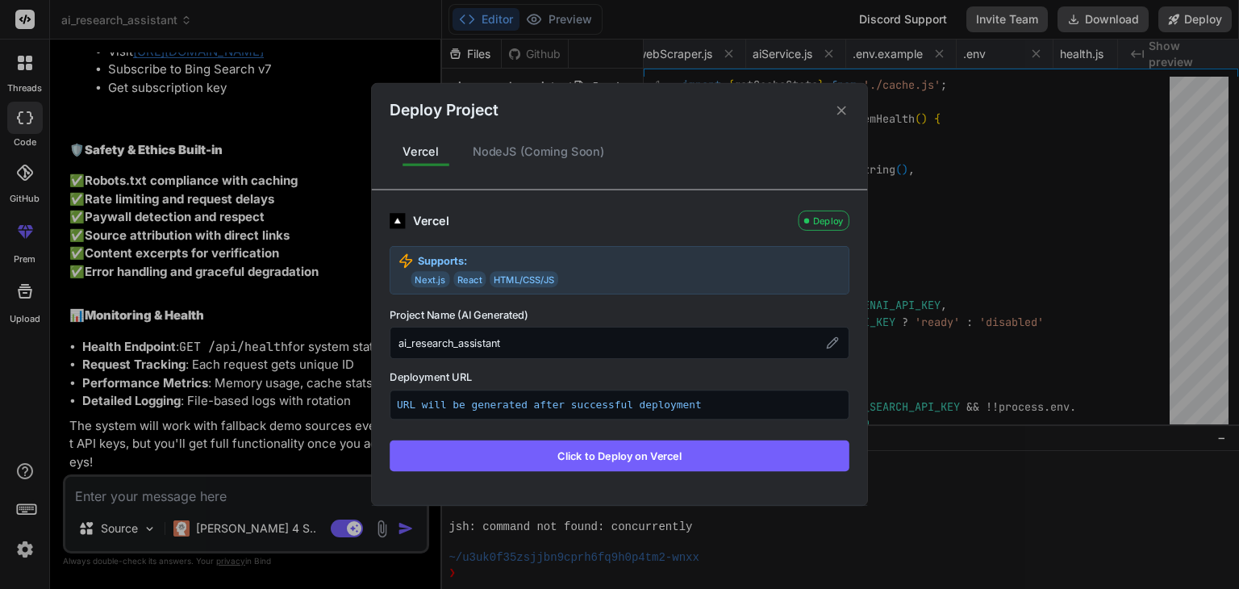
click at [655, 448] on button "Click to Deploy on Vercel" at bounding box center [620, 455] width 460 height 31
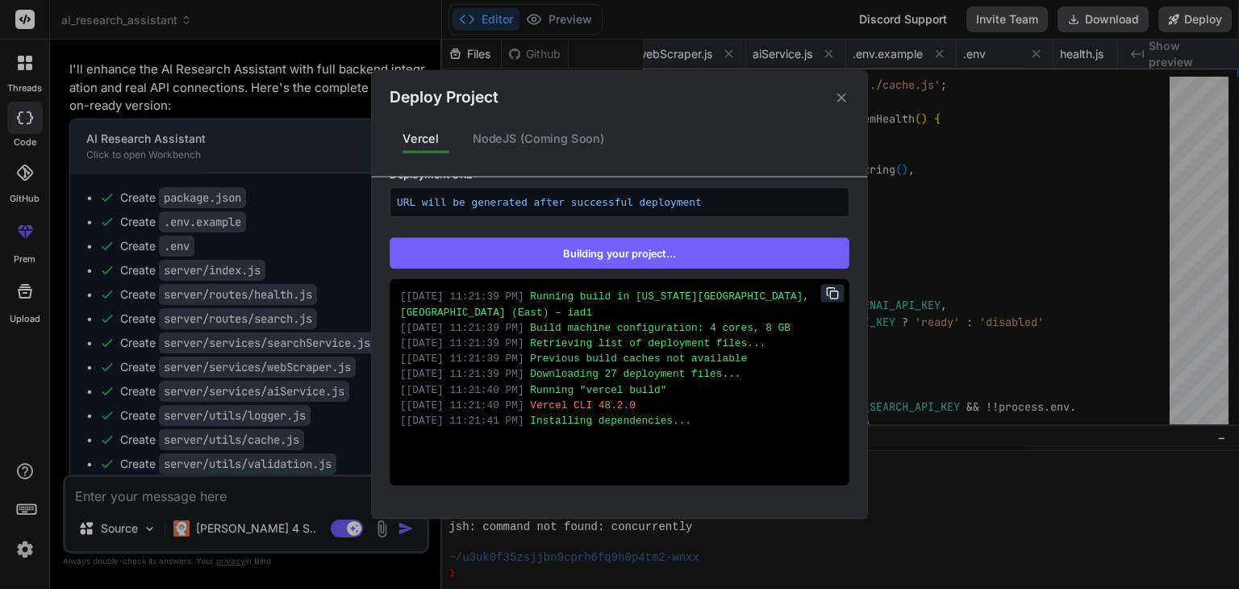
scroll to position [0, 0]
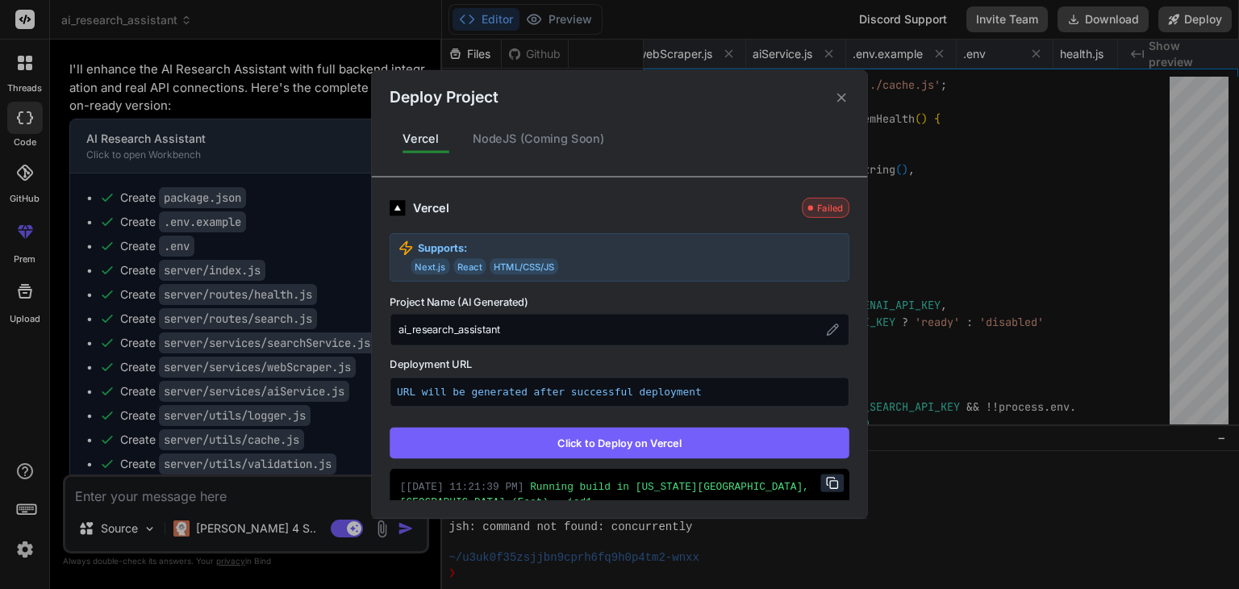
click at [549, 448] on button "Click to Deploy on Vercel" at bounding box center [620, 443] width 460 height 31
type textarea "x"
click at [823, 201] on div "Failed" at bounding box center [825, 208] width 47 height 20
click at [552, 138] on div "NodeJS (Coming Soon)" at bounding box center [539, 139] width 158 height 34
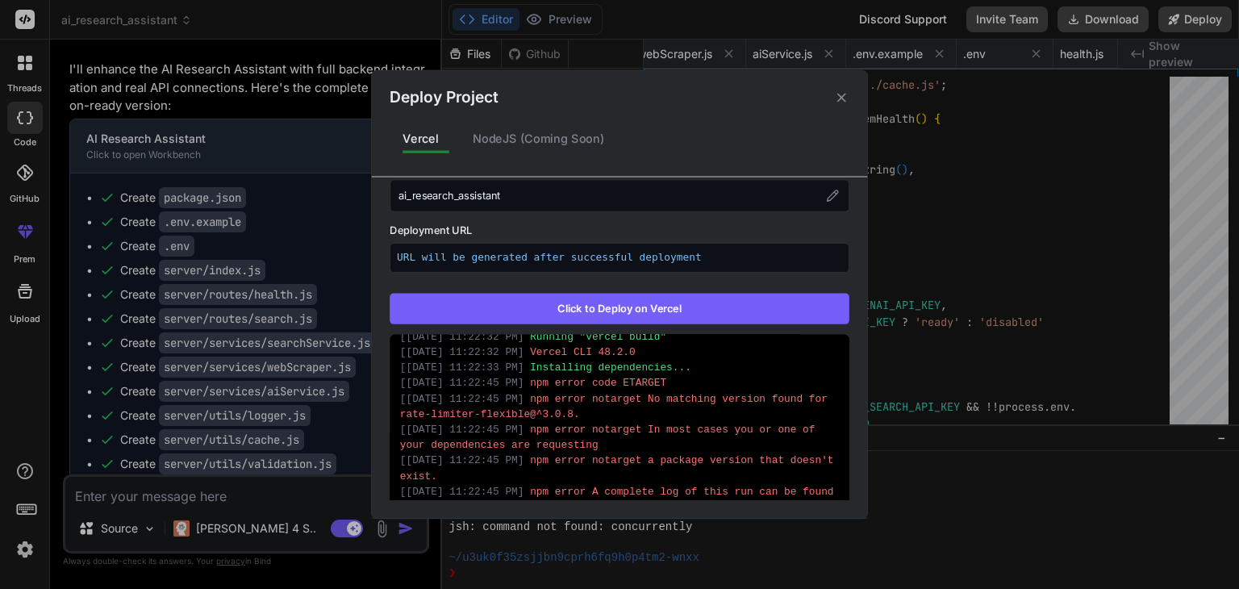
scroll to position [237, 0]
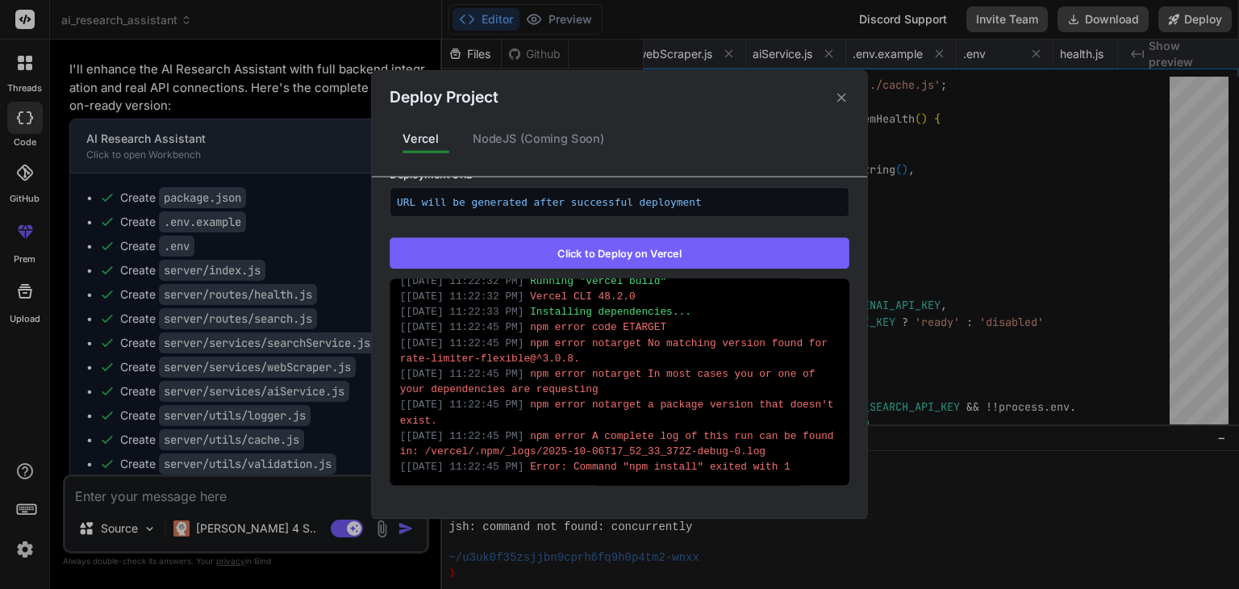
click at [524, 373] on span "[ 10/6/2025, 11:22:45 PM ]" at bounding box center [462, 374] width 124 height 11
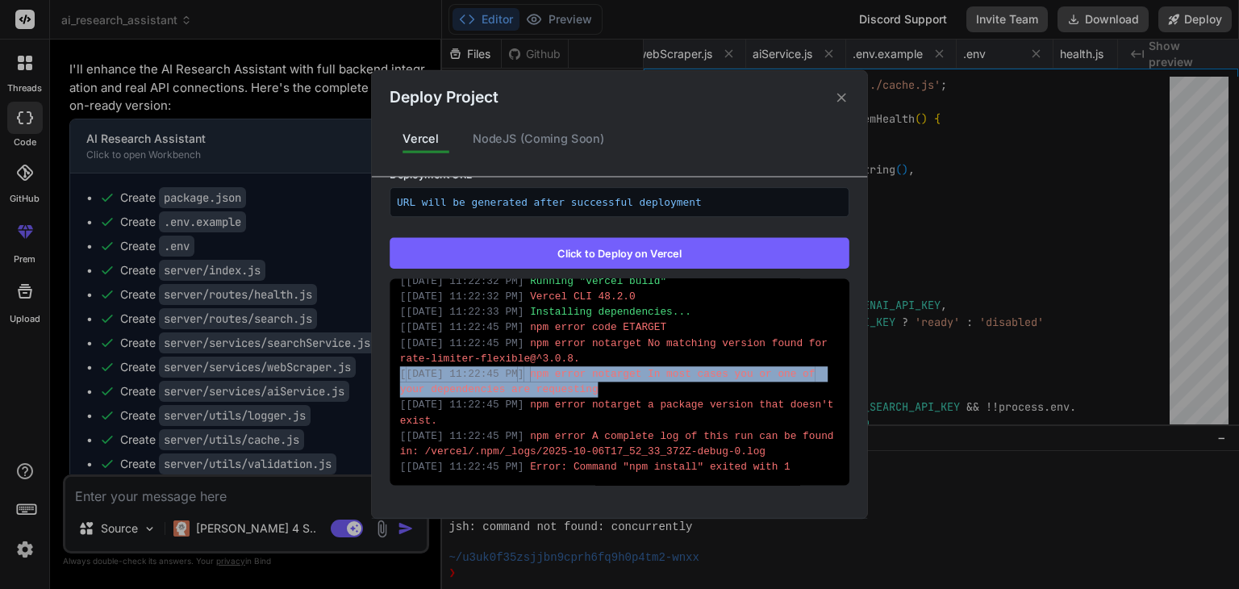
click at [524, 373] on span "[ 10/6/2025, 11:22:45 PM ]" at bounding box center [462, 374] width 124 height 11
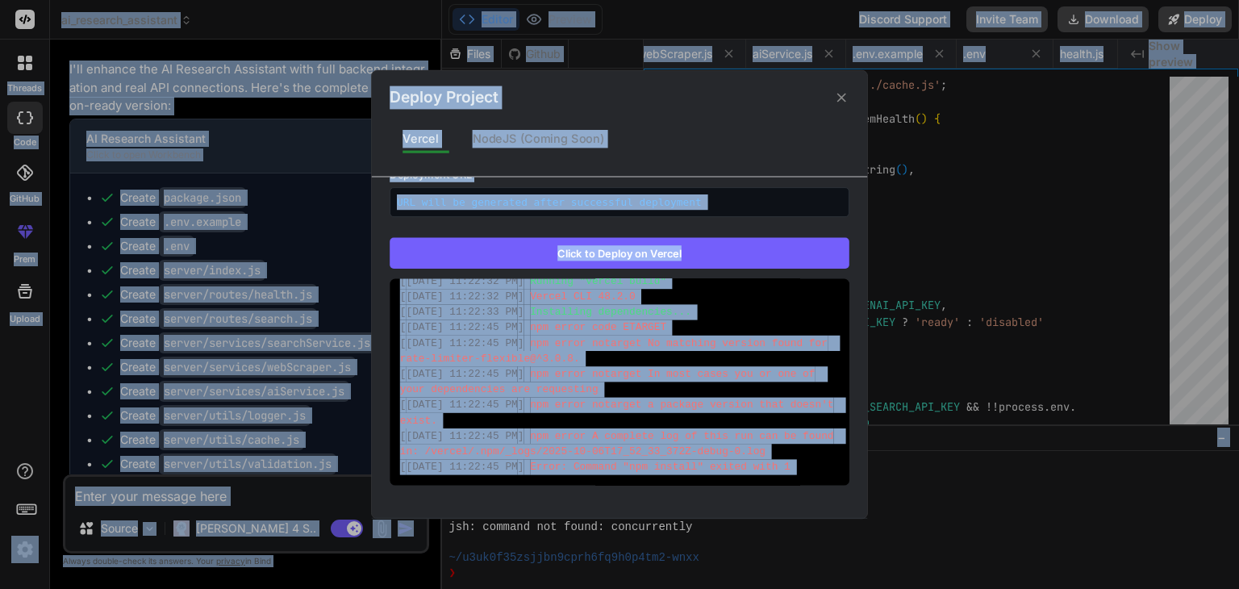
click at [524, 373] on span "[ 10/6/2025, 11:22:45 PM ]" at bounding box center [462, 374] width 124 height 11
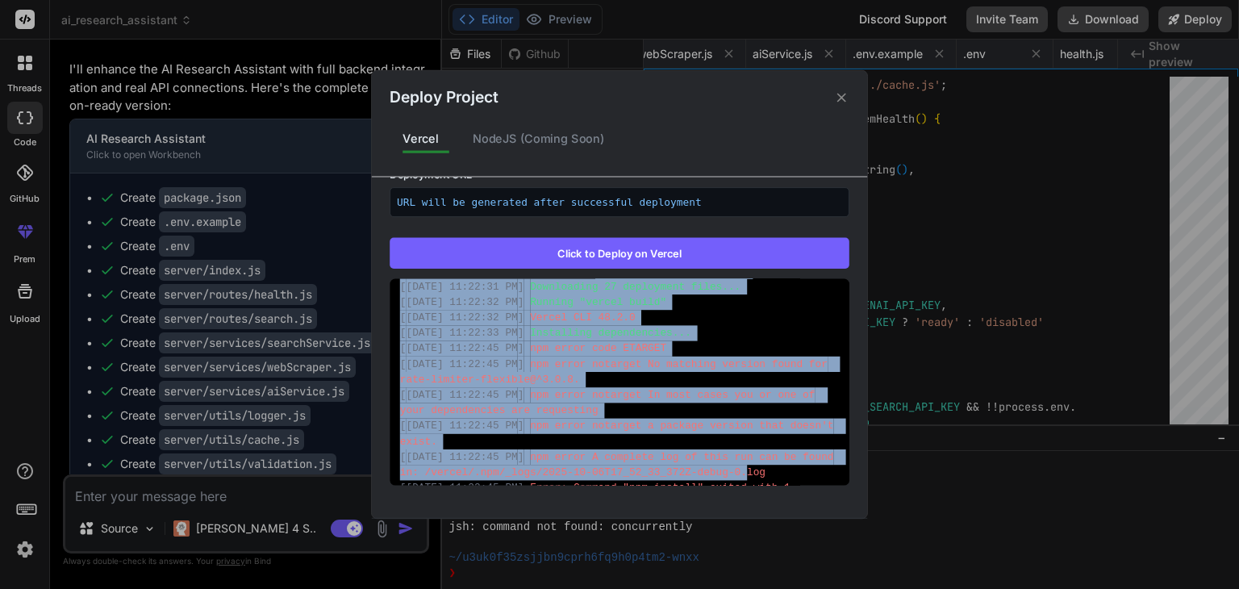
scroll to position [136, 0]
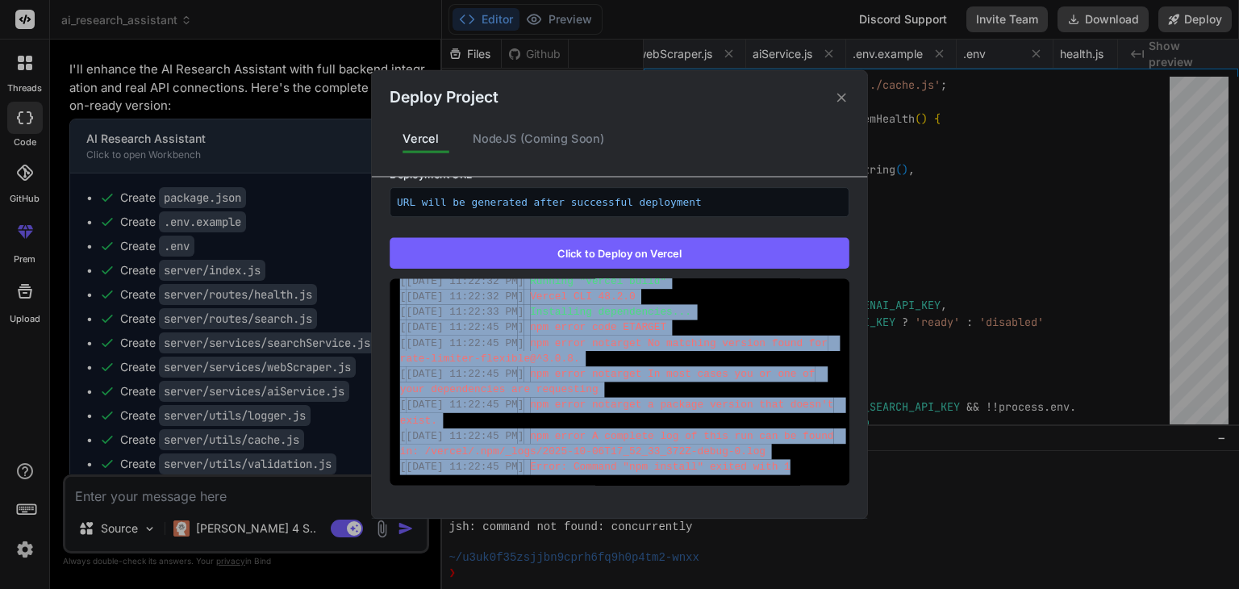
drag, startPoint x: 396, startPoint y: 290, endPoint x: 787, endPoint y: 472, distance: 431.6
click at [787, 472] on div "[ 10/6/2025, 11:22:31 PM ] Running build in Washington, D.C., USA (East) – iad1…" at bounding box center [620, 382] width 460 height 207
copy div "[ 10/6/2025, 11:22:31 PM ] Running build in Washington, D.C., USA (East) – iad1…"
click at [787, 472] on div "[ 10/6/2025, 11:22:45 PM ] Error: Command "npm install" exited with 1" at bounding box center [619, 467] width 439 height 15
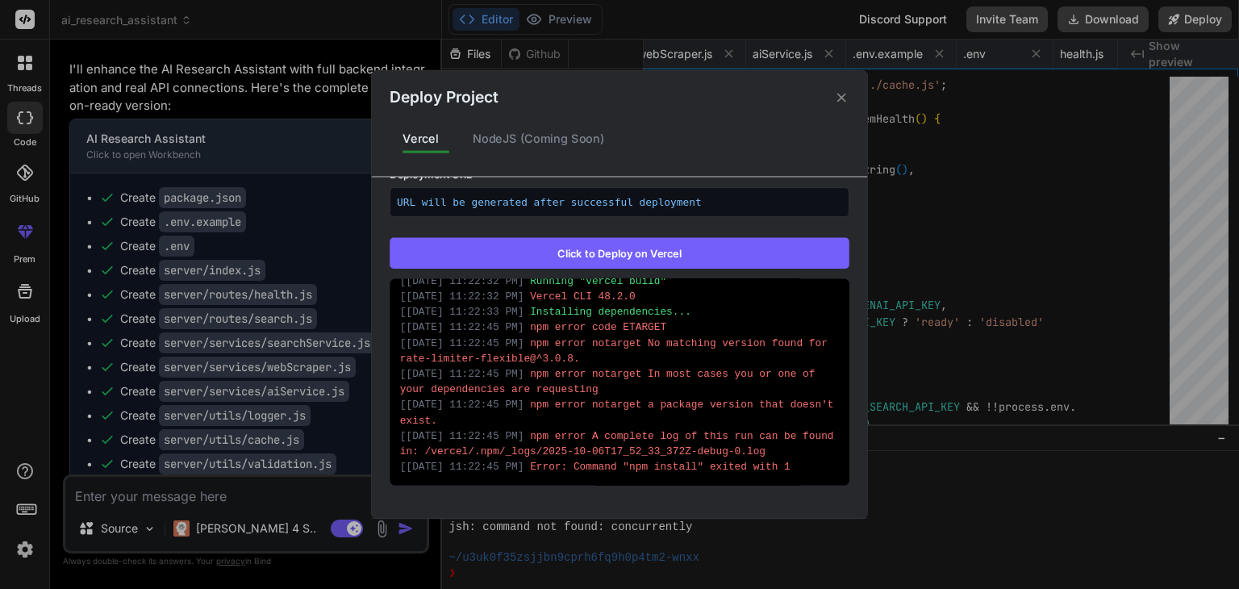
click at [836, 96] on icon at bounding box center [841, 97] width 15 height 15
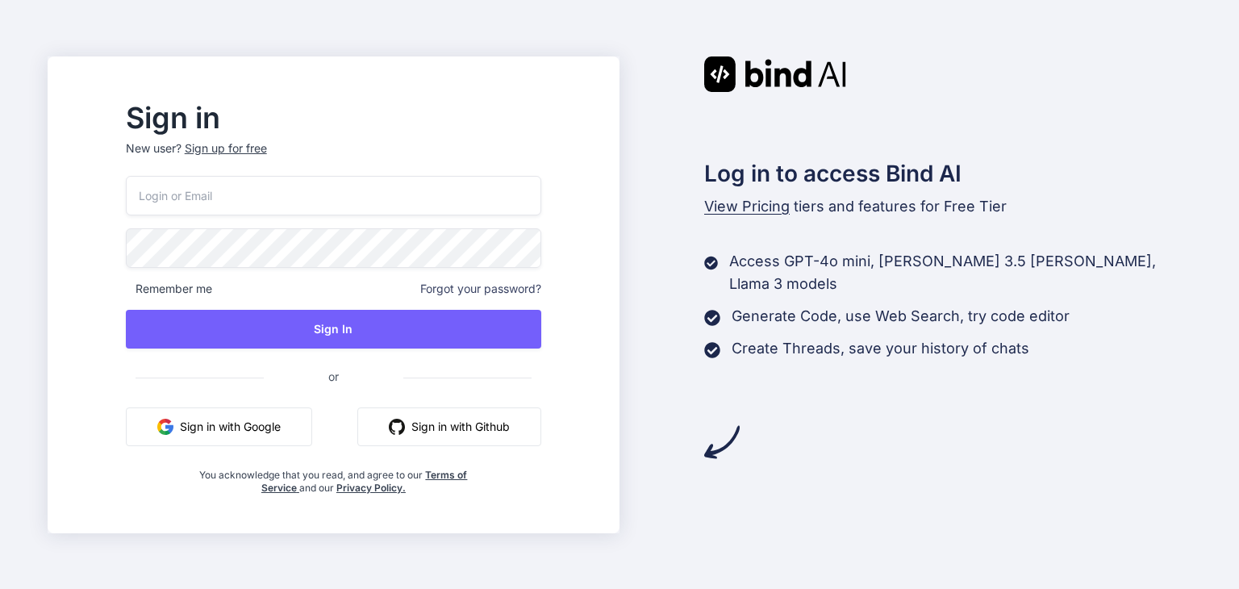
click at [412, 198] on input "email" at bounding box center [333, 196] width 415 height 40
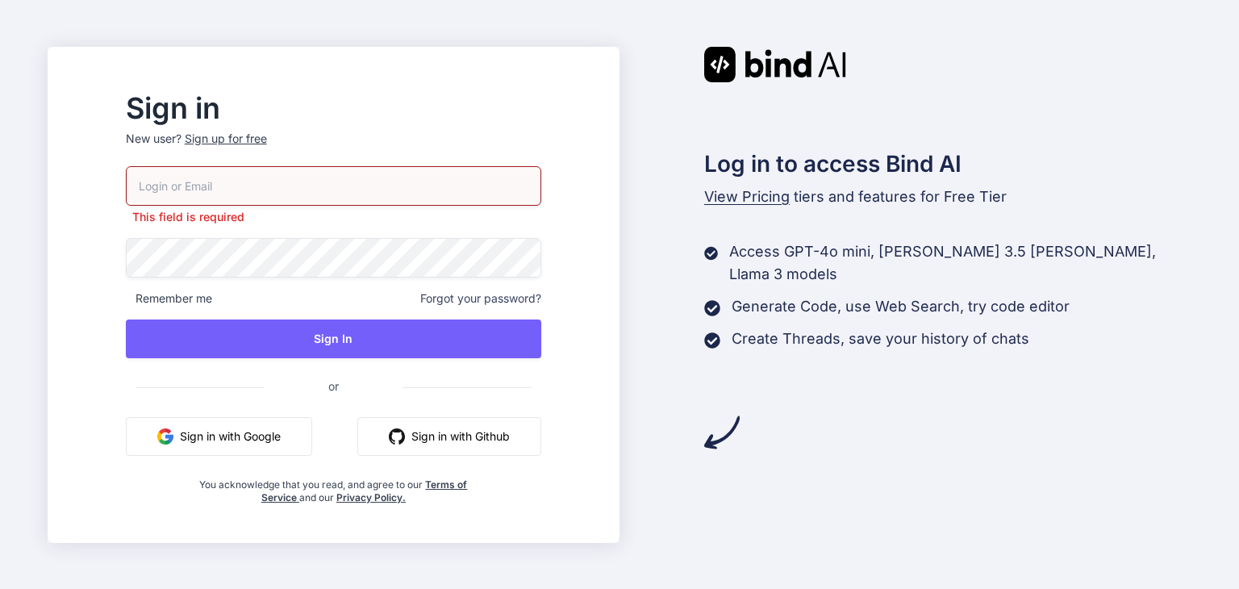
click at [269, 410] on div "This field is required Remember me Forgot your password? Sign In or Sign in wit…" at bounding box center [333, 335] width 415 height 338
click at [272, 444] on button "Sign in with Google" at bounding box center [219, 436] width 186 height 39
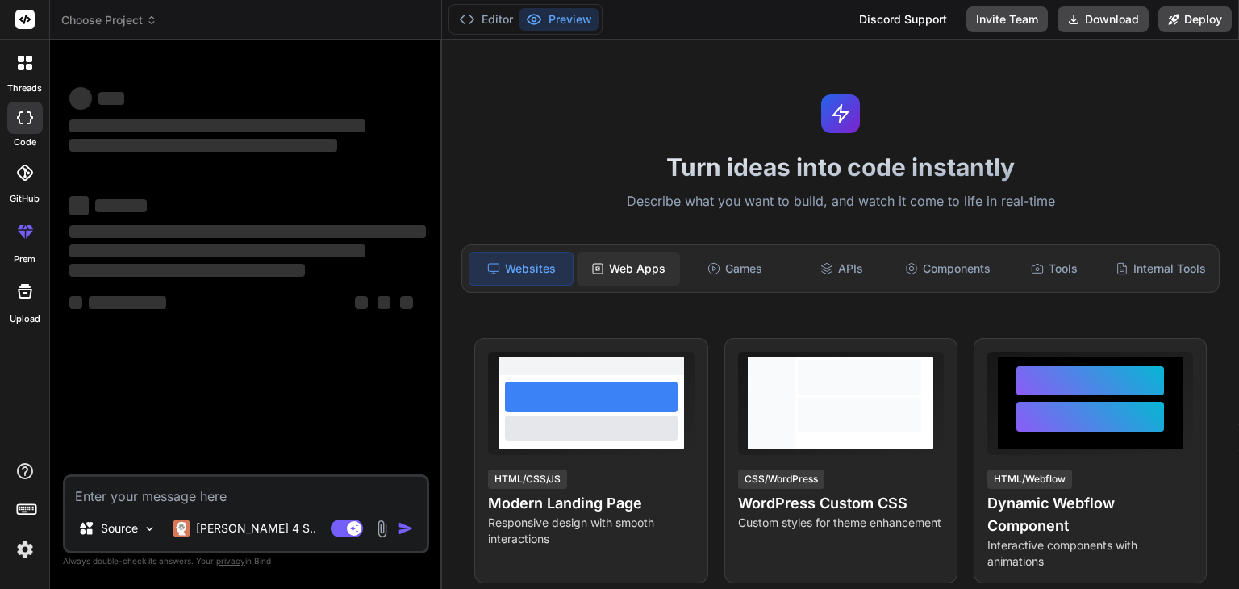
click at [653, 282] on div "Web Apps" at bounding box center [628, 269] width 103 height 34
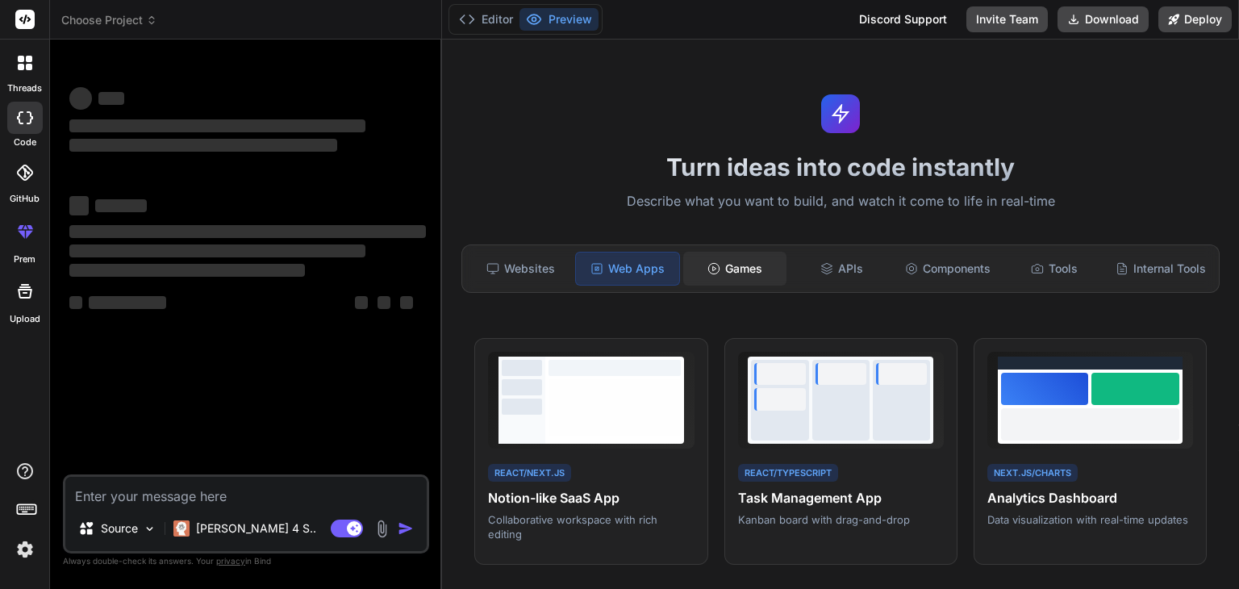
click at [721, 261] on div "Games" at bounding box center [734, 269] width 103 height 34
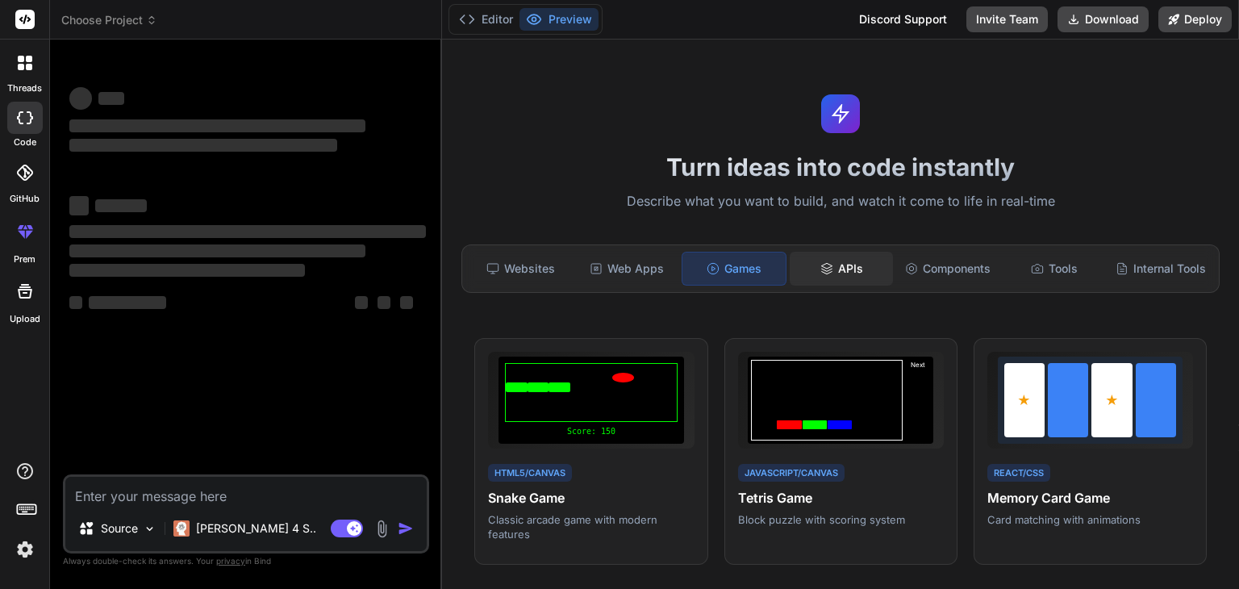
click at [828, 262] on div "APIs" at bounding box center [841, 269] width 103 height 34
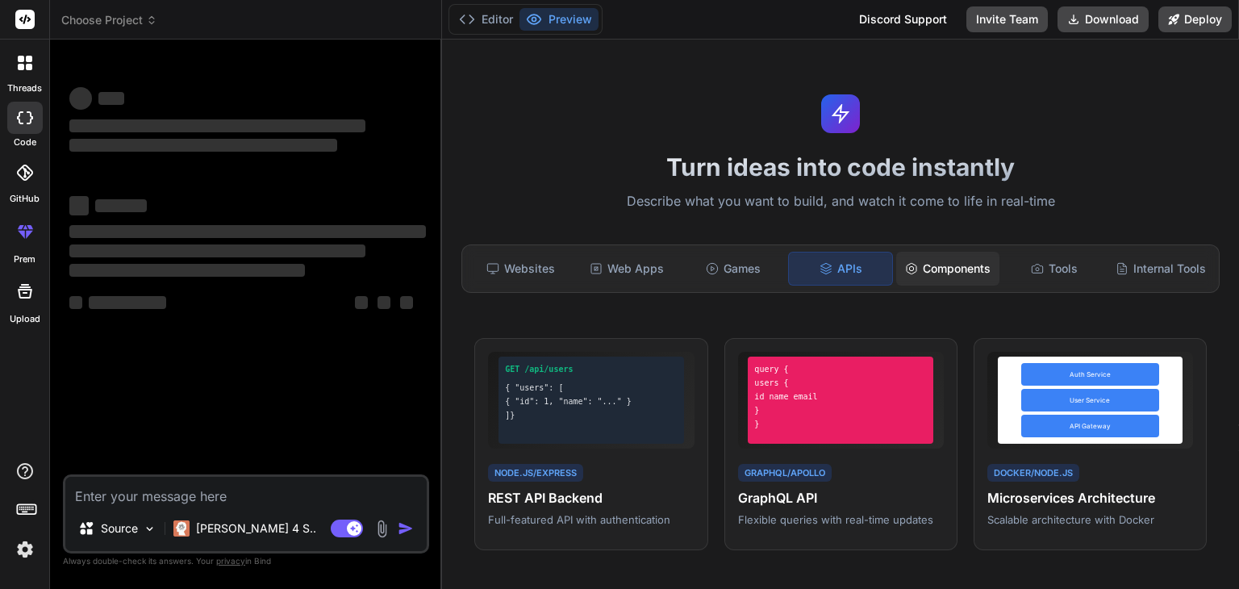
click at [945, 257] on div "Components" at bounding box center [947, 269] width 103 height 34
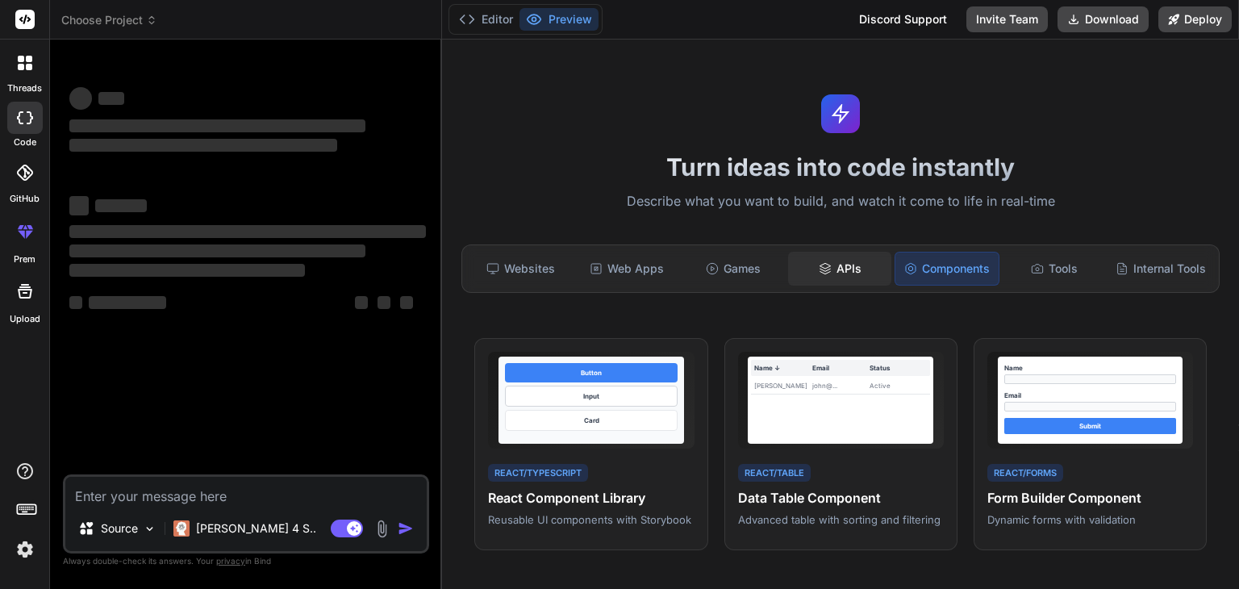
click at [831, 278] on div "APIs" at bounding box center [839, 269] width 103 height 34
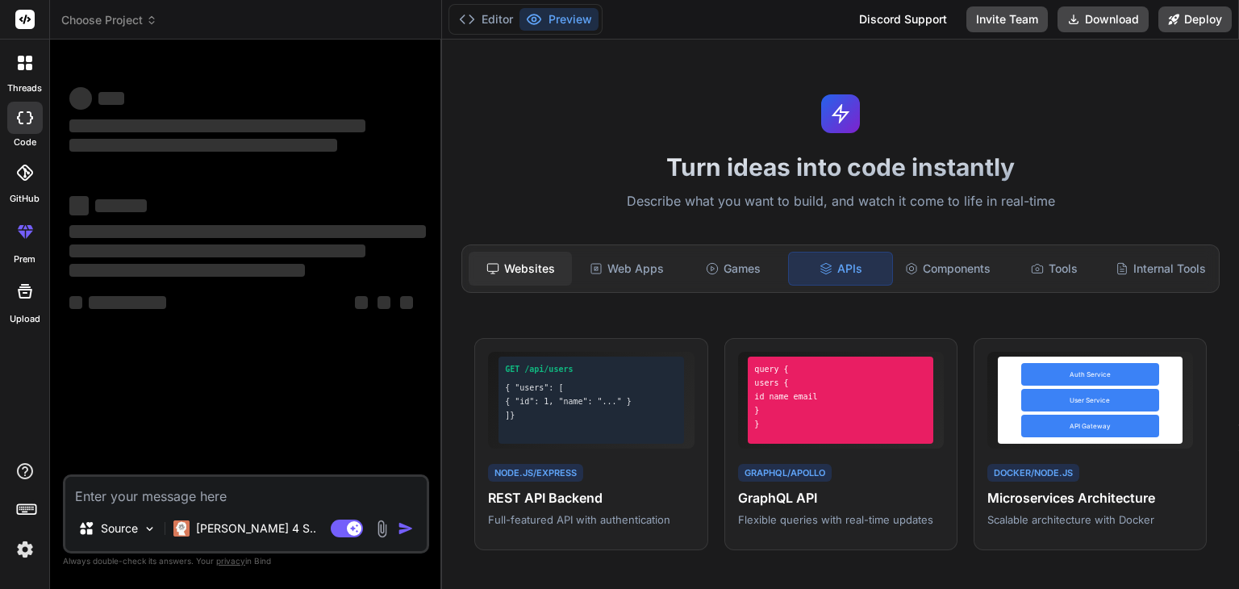
click at [551, 263] on div "Websites" at bounding box center [520, 269] width 103 height 34
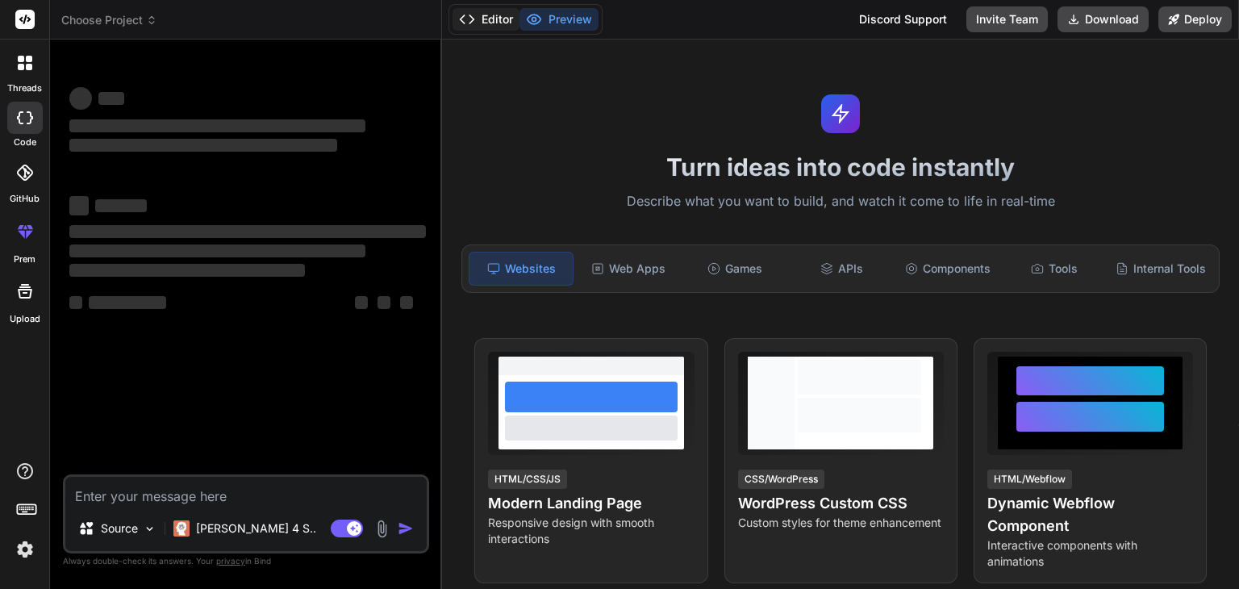
click at [491, 15] on button "Editor" at bounding box center [486, 19] width 67 height 23
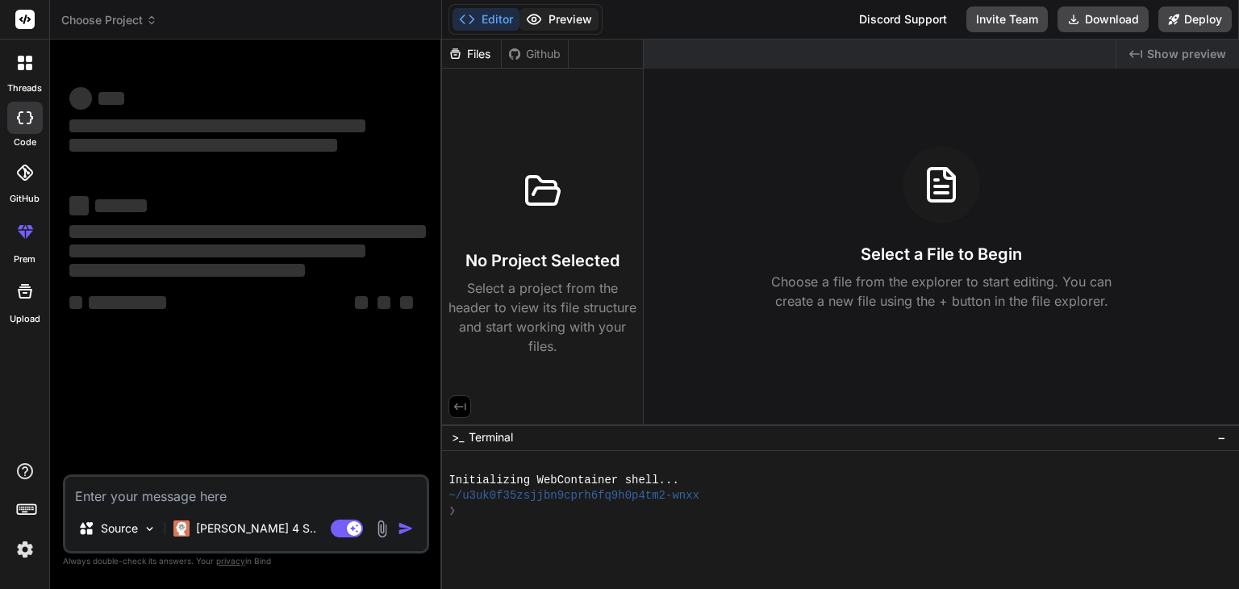
click at [574, 14] on button "Preview" at bounding box center [558, 19] width 79 height 23
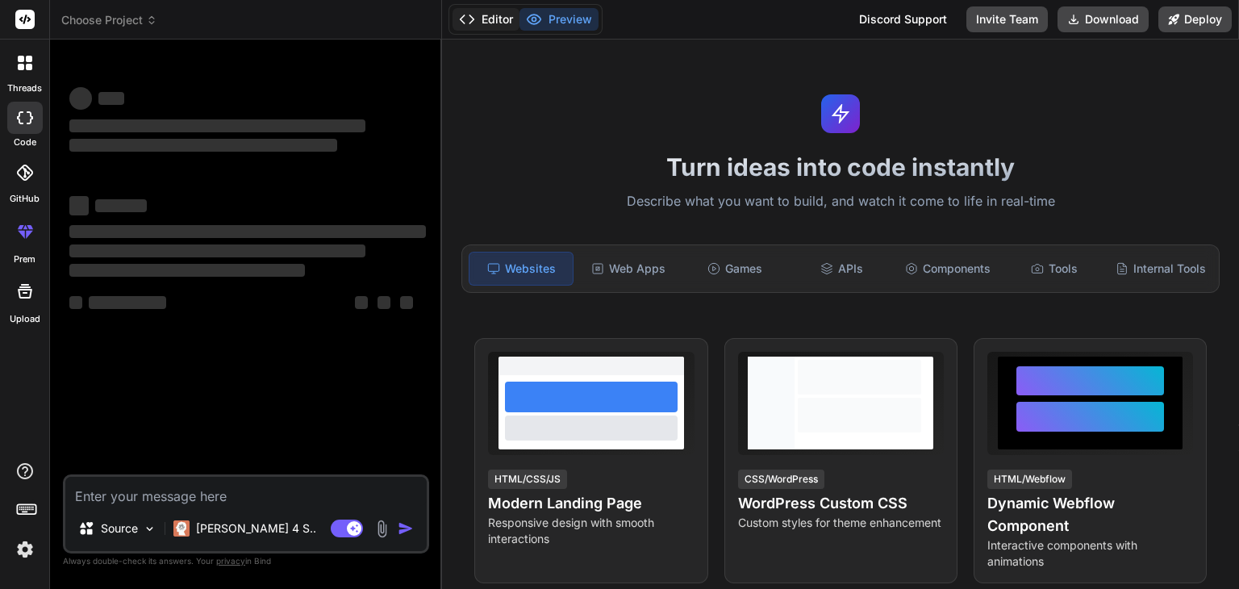
click at [492, 24] on button "Editor" at bounding box center [486, 19] width 67 height 23
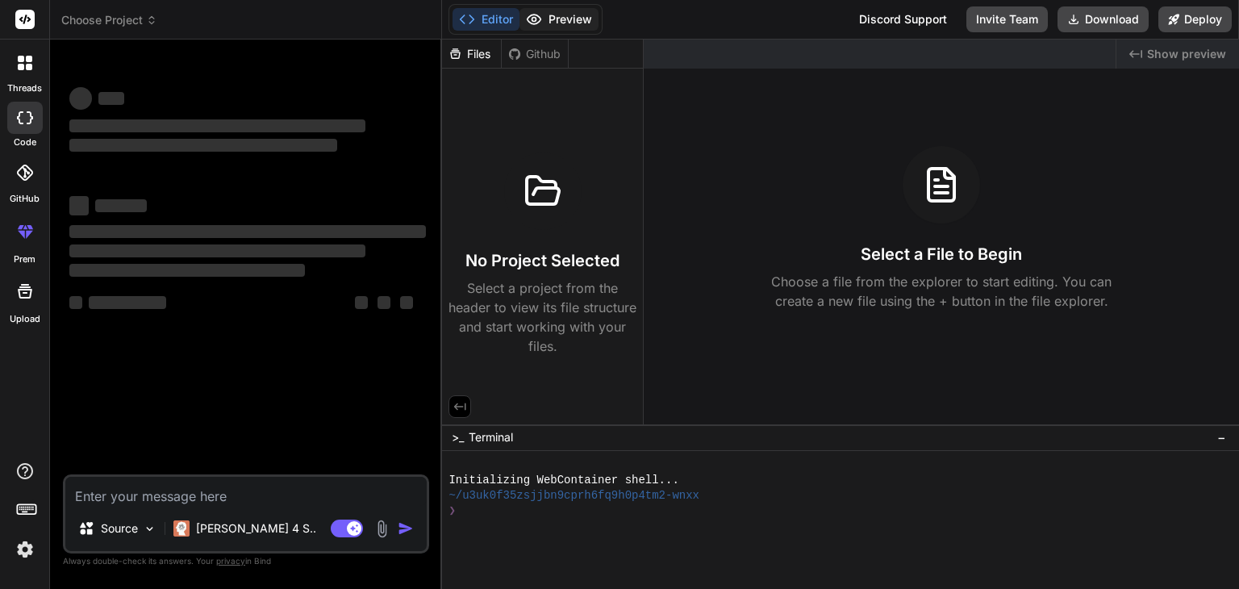
click at [539, 15] on icon at bounding box center [534, 19] width 16 height 16
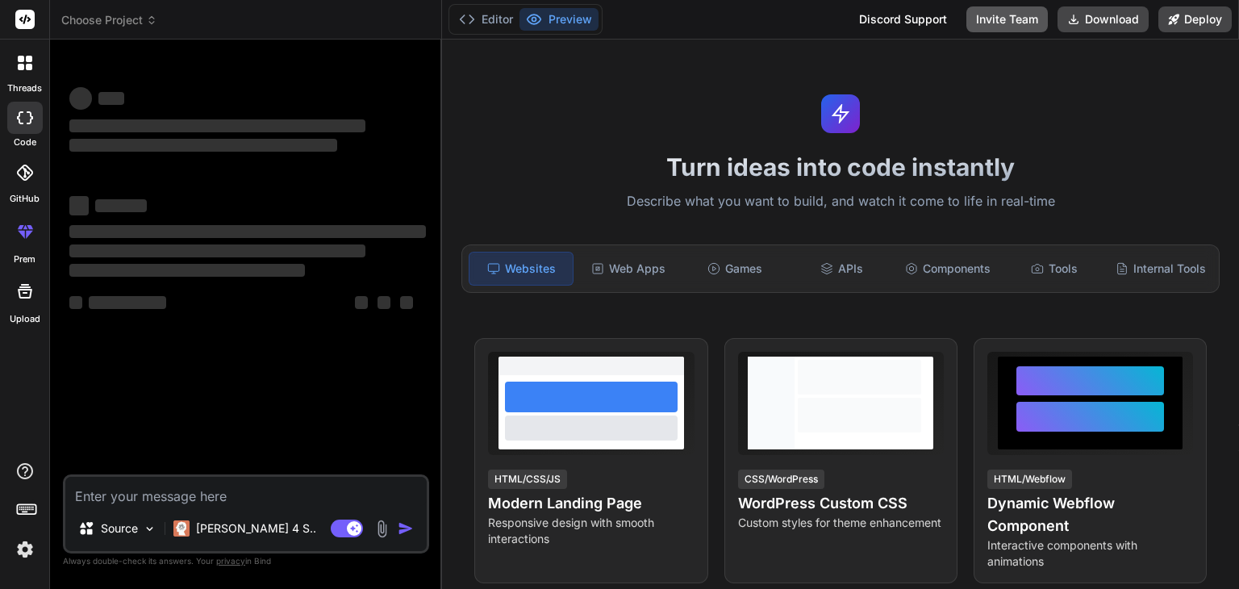
click at [987, 27] on button "Invite Team" at bounding box center [1006, 19] width 81 height 26
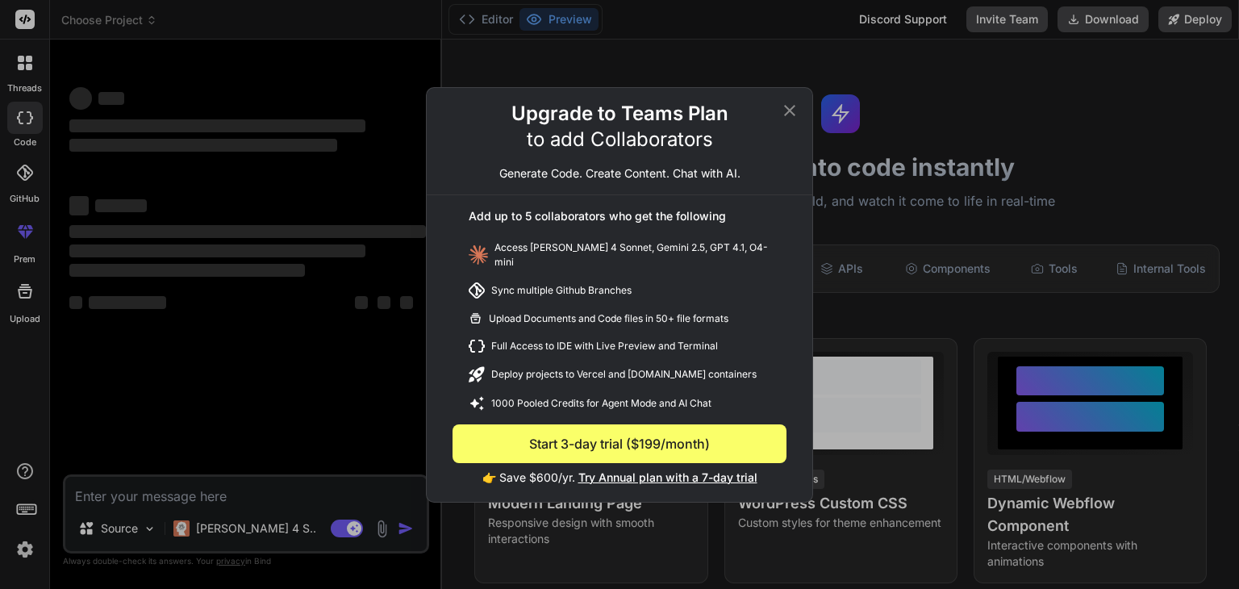
click at [802, 110] on div "Upgrade to Teams Plan to add Collaborators Generate Code. Create Content. Chat …" at bounding box center [620, 148] width 386 height 94
click at [792, 119] on icon at bounding box center [789, 110] width 19 height 19
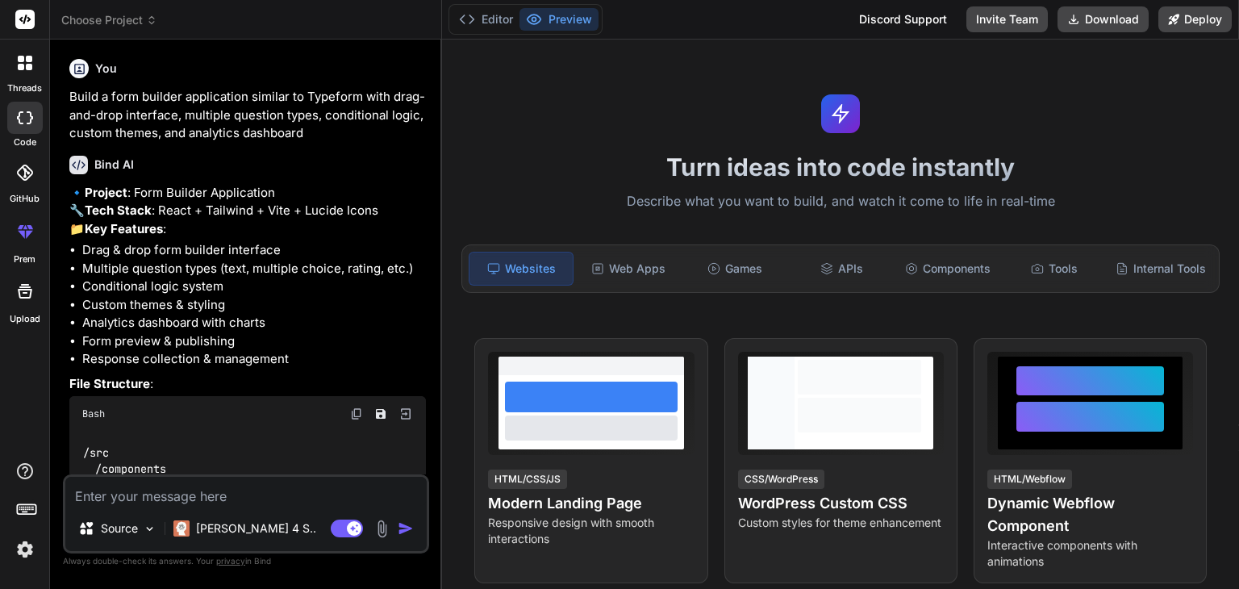
type textarea "x"
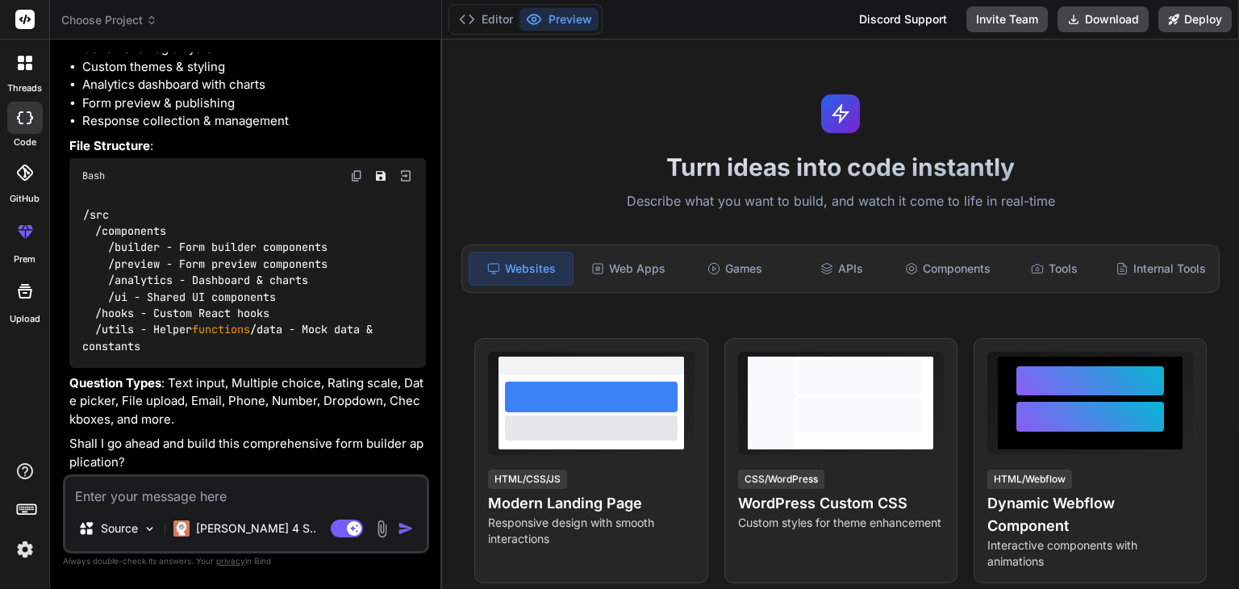
click at [402, 528] on img "button" at bounding box center [406, 528] width 16 height 16
click at [316, 515] on div "Source Claude 4 S.." at bounding box center [245, 531] width 361 height 39
click at [207, 501] on textarea at bounding box center [245, 491] width 361 height 29
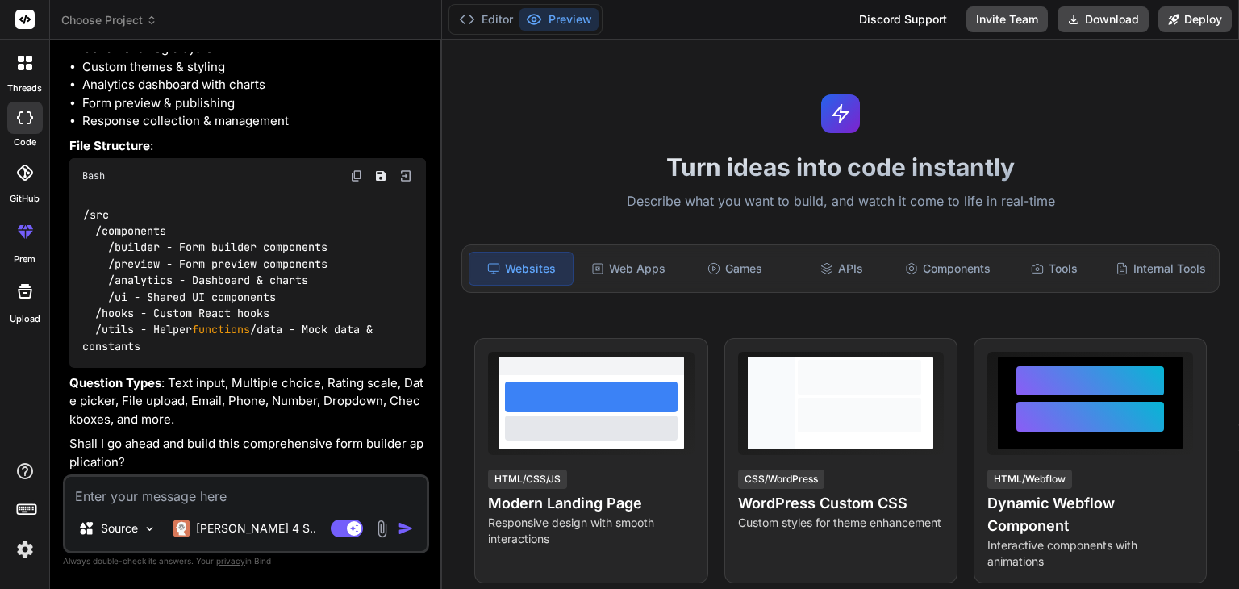
type textarea "y"
type textarea "x"
type textarea "ye"
type textarea "x"
type textarea "yes"
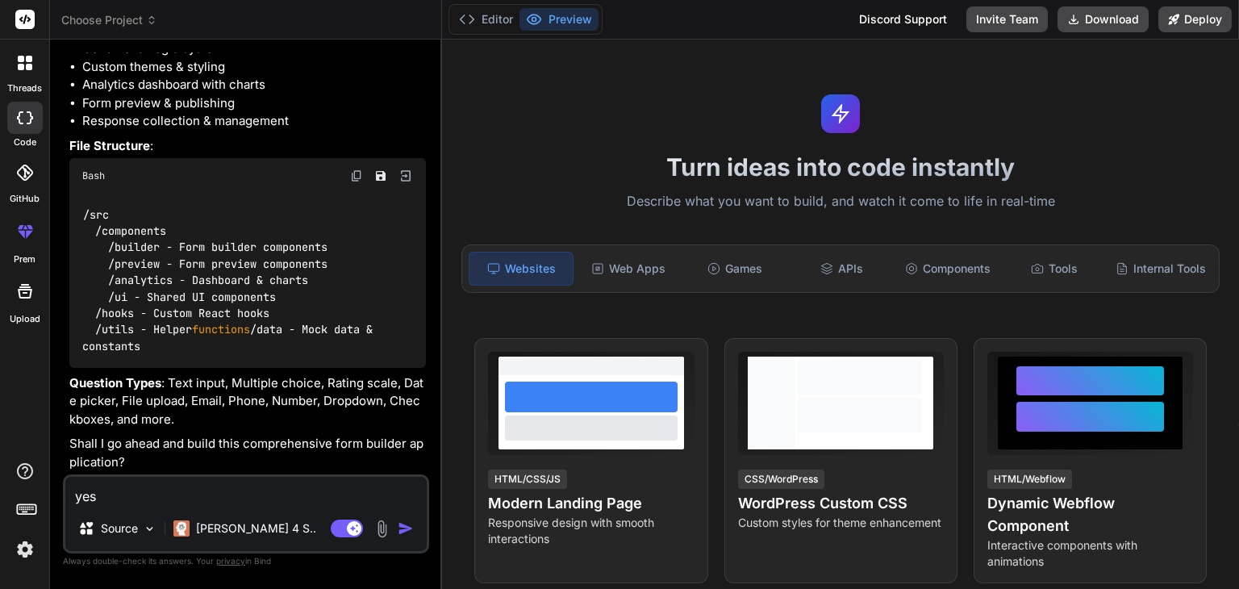
type textarea "x"
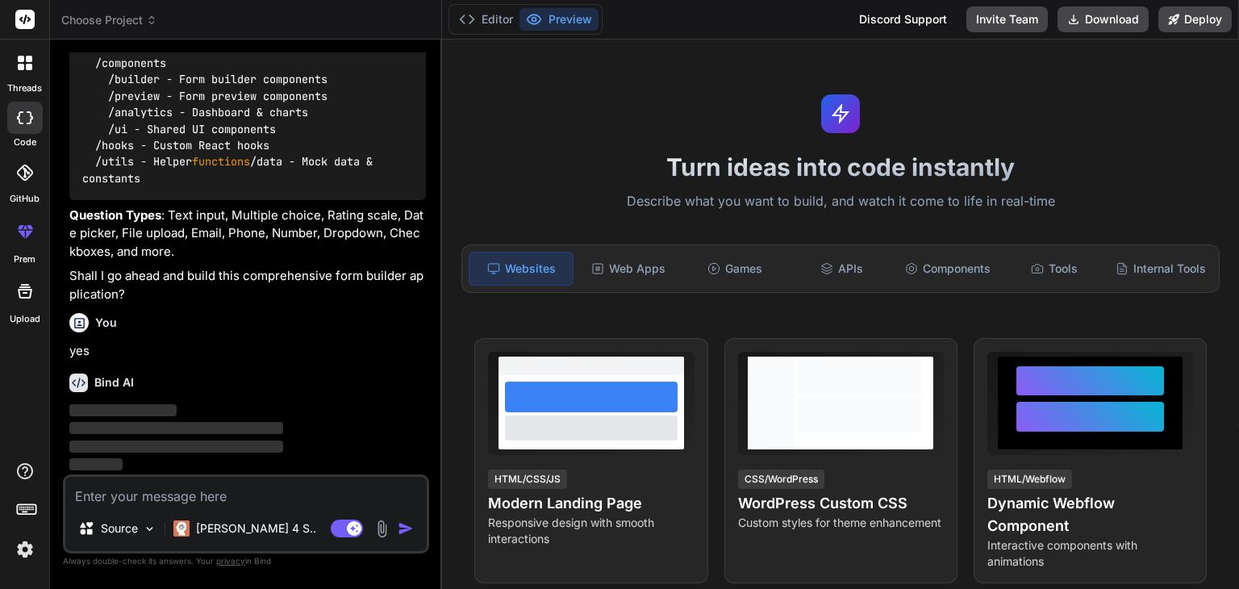
scroll to position [440, 0]
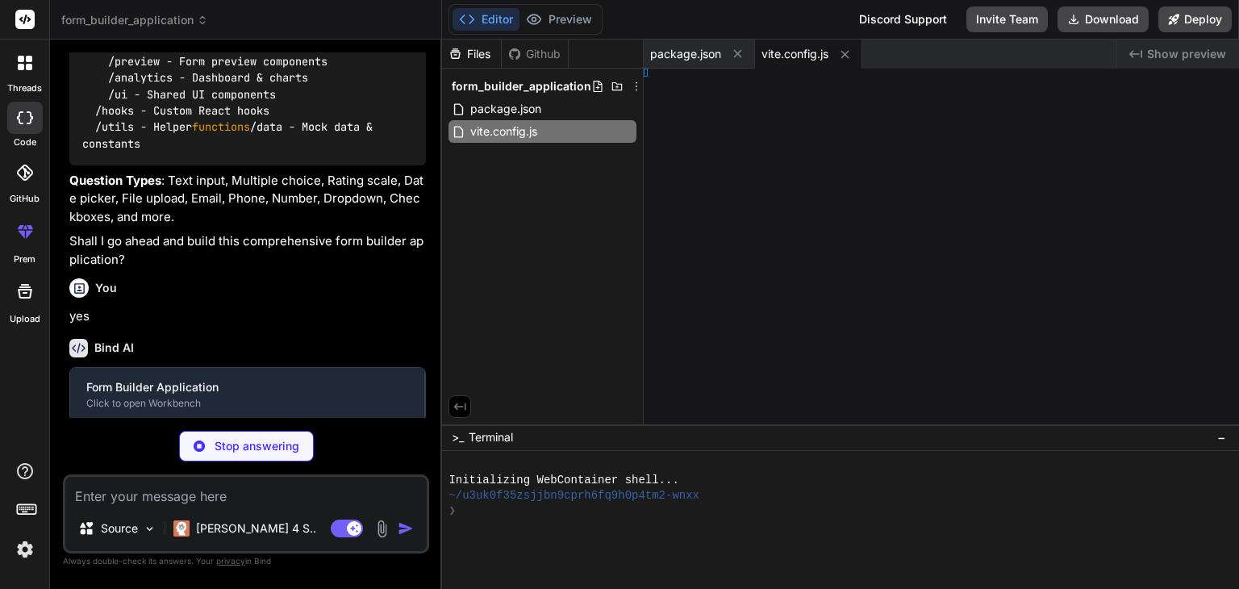
type textarea "x"
type textarea "}, }"
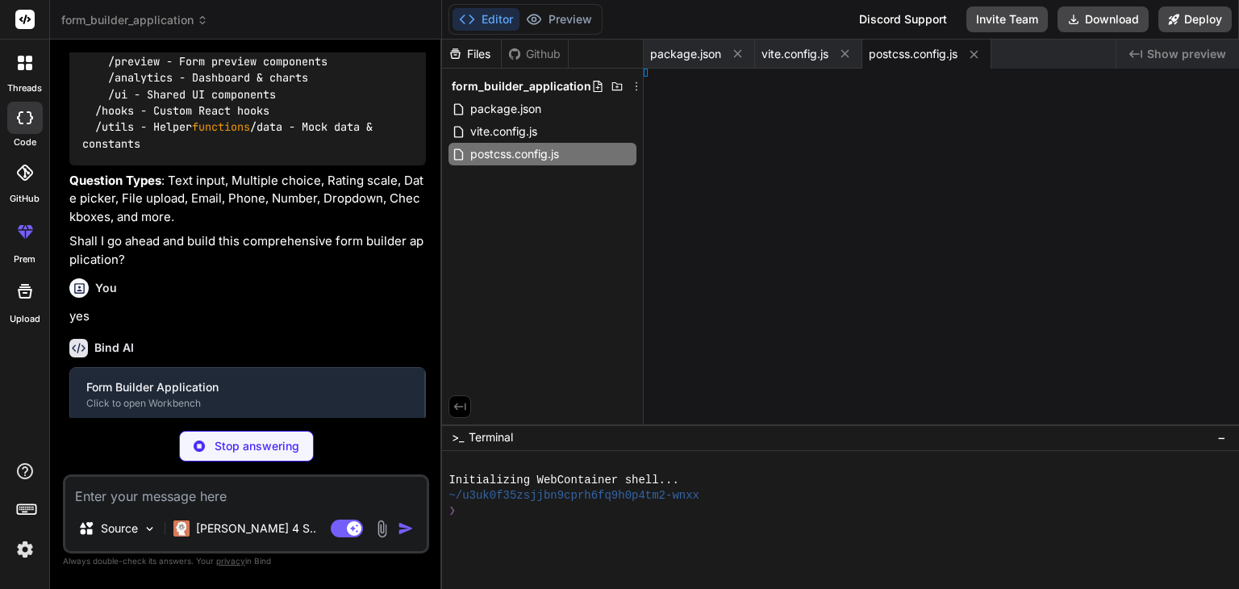
type textarea "x"
type textarea "], }"
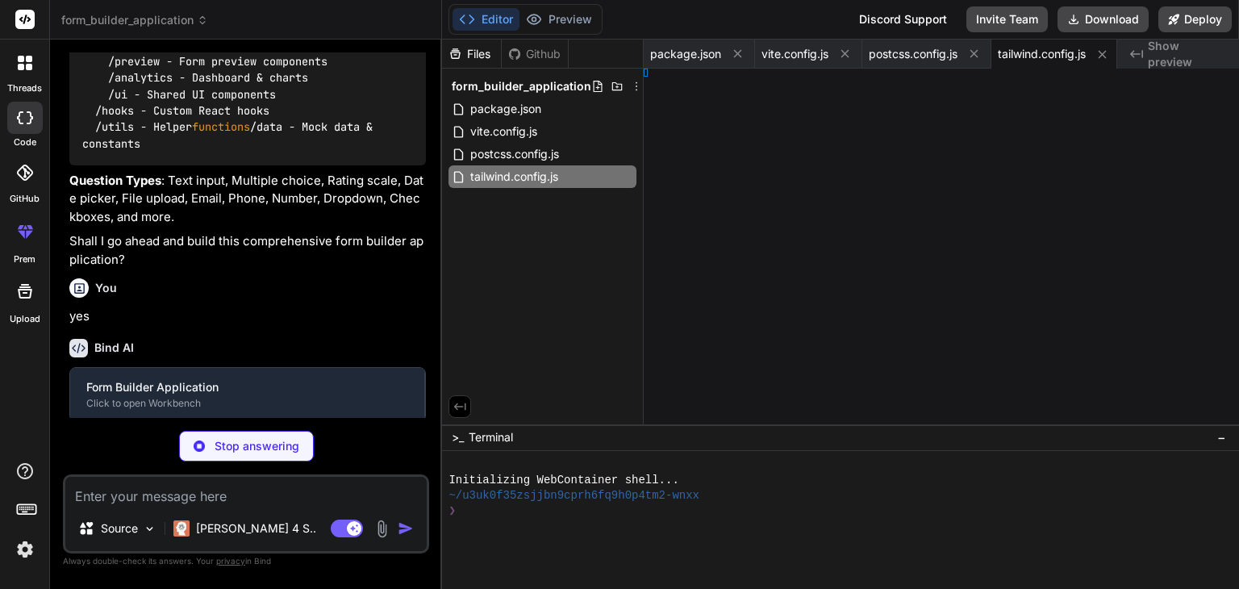
type textarea "x"
type textarea "> </html>"
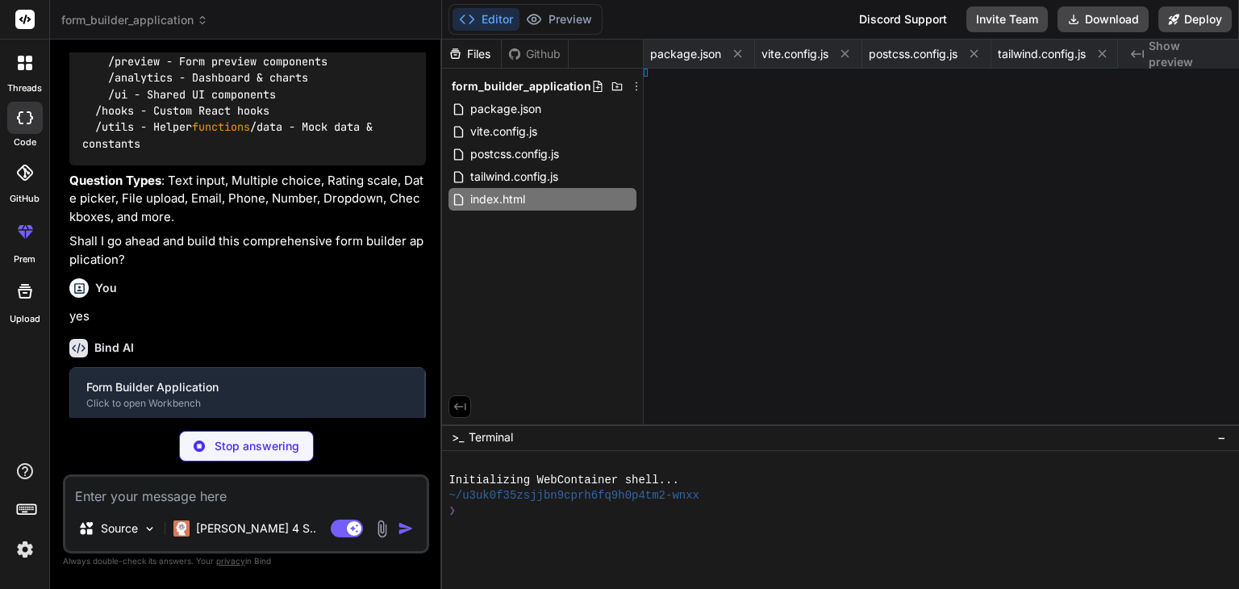
type textarea "x"
type textarea "ode>, )"
type textarea "x"
type textarea "}"
type textarea "x"
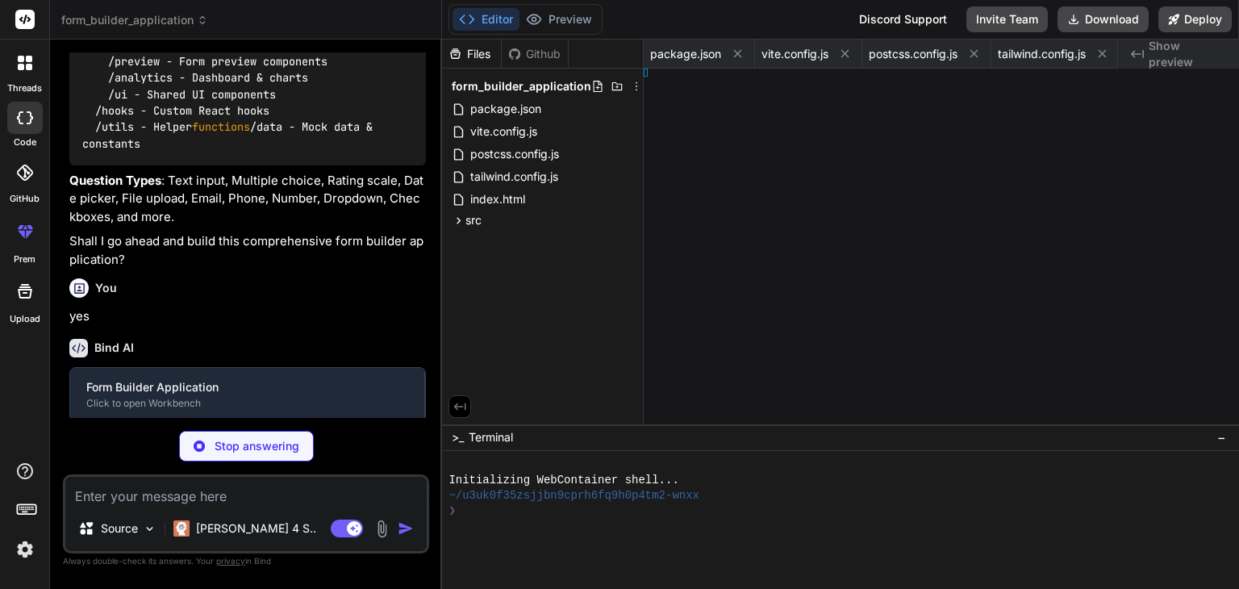
type textarea "lt App;"
type textarea "x"
type textarea "; }"
type textarea "x"
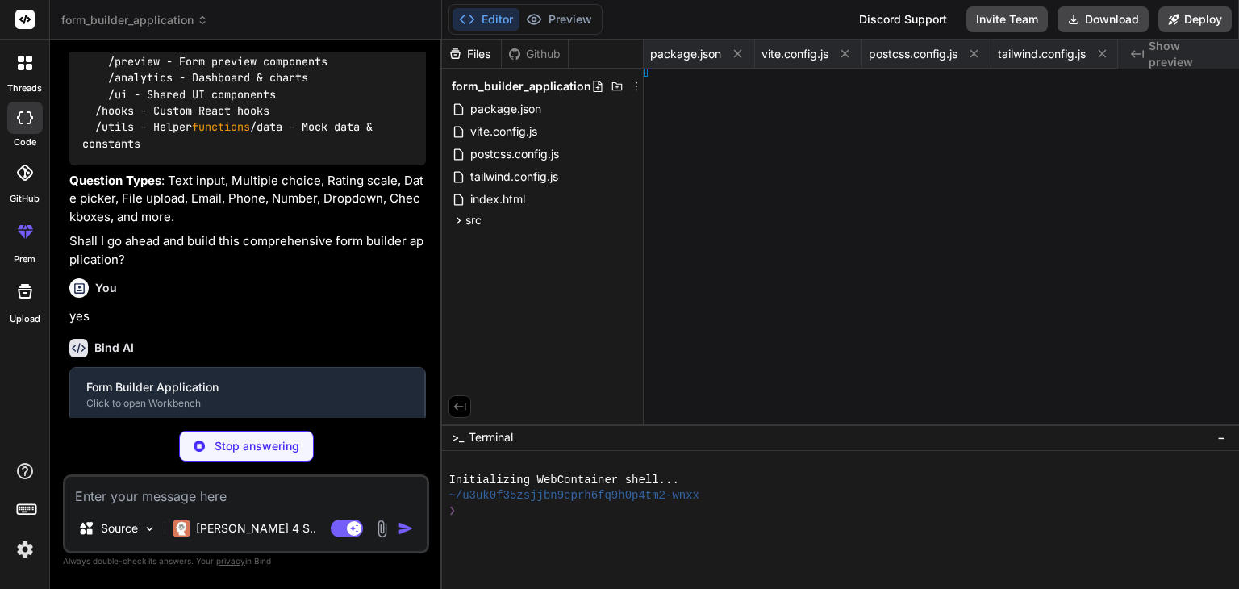
type textarea "idebar;"
type textarea "x"
type textarea "mBuilder;"
type textarea "x"
type textarea "ent;"
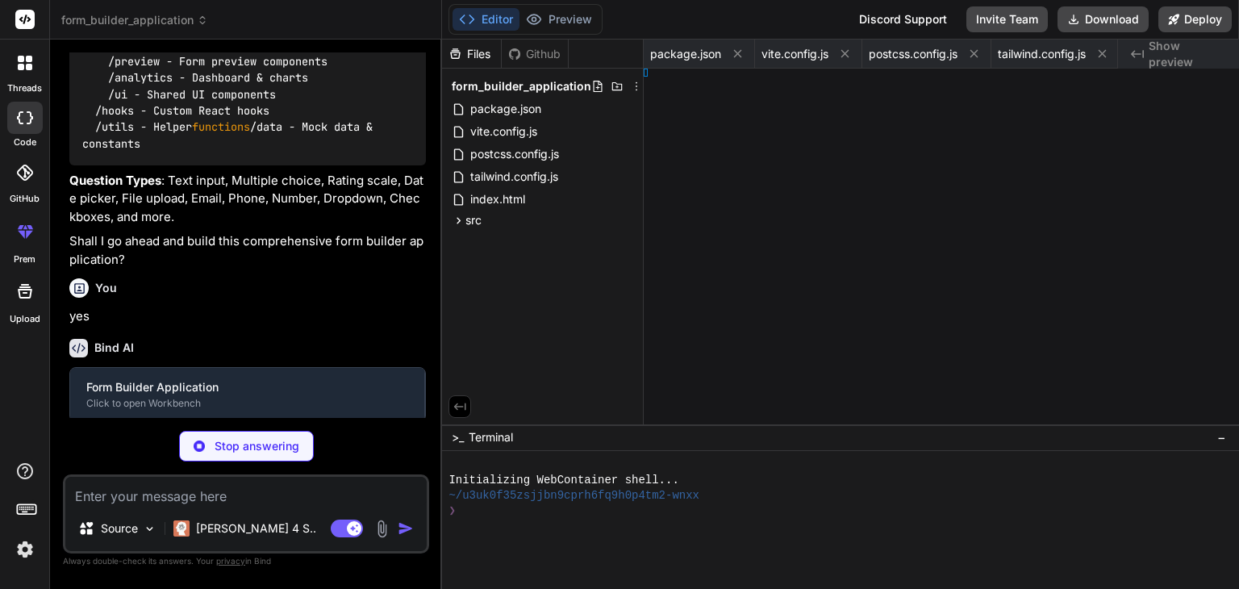
type textarea "x"
type textarea "tInput;"
type textarea "x"
type textarea "ce;"
type textarea "x"
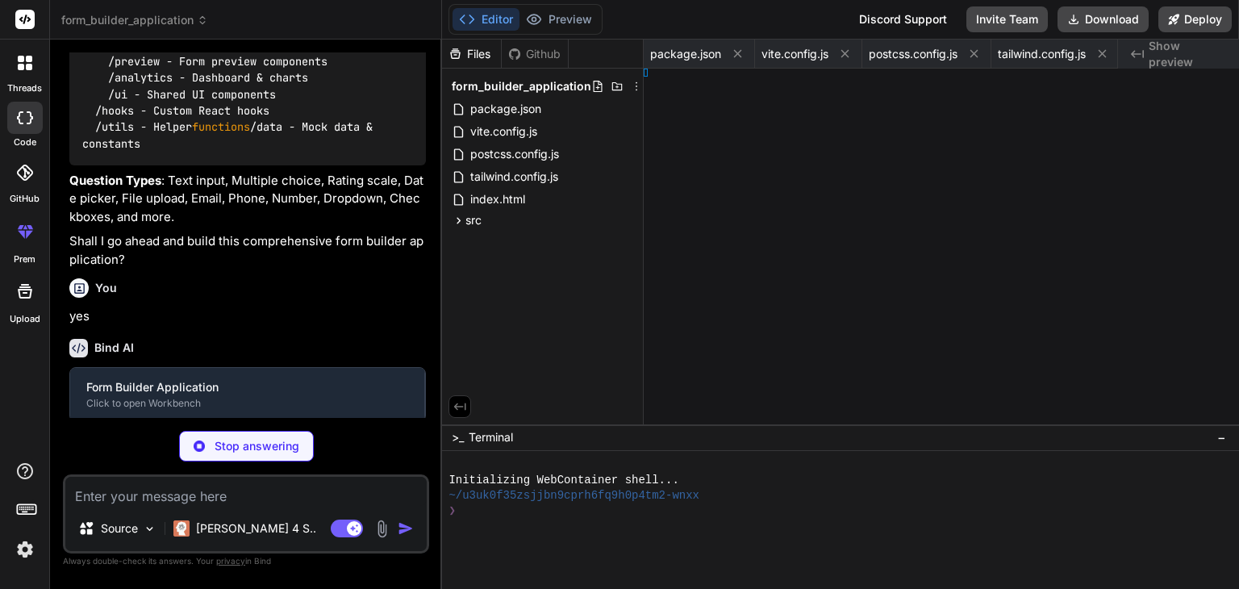
type textarea "t Rating;"
type textarea "x"
type textarea "teInput;"
type textarea "x"
type textarea "ad;"
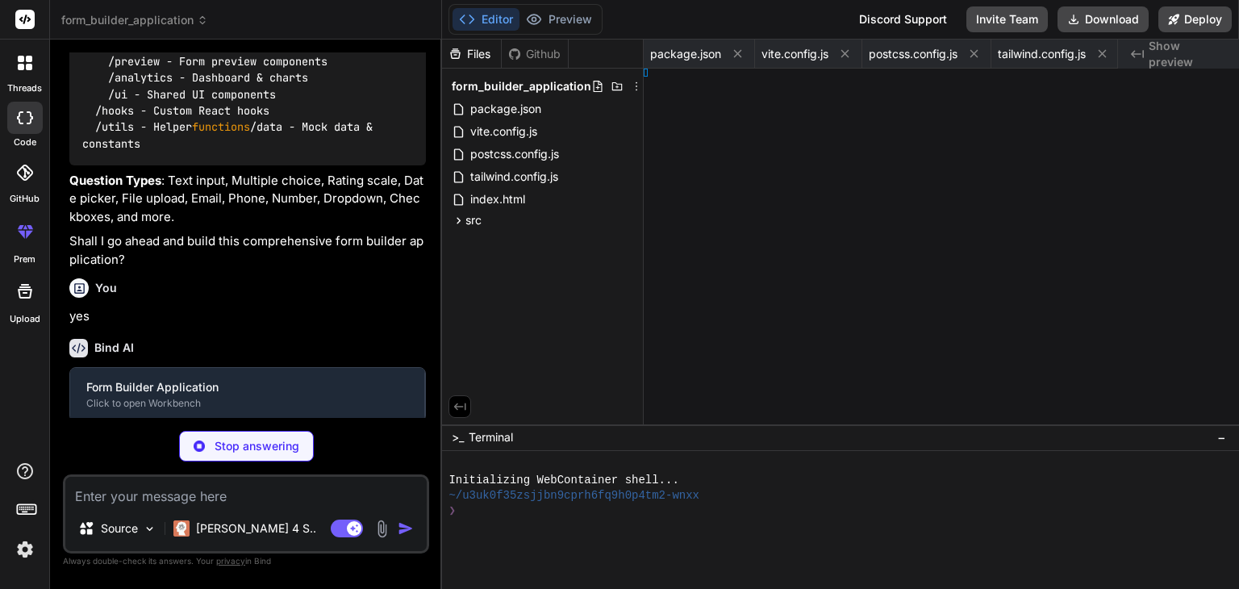
type textarea "x"
type textarea "ngs;"
type textarea "x"
type textarea "ettings;"
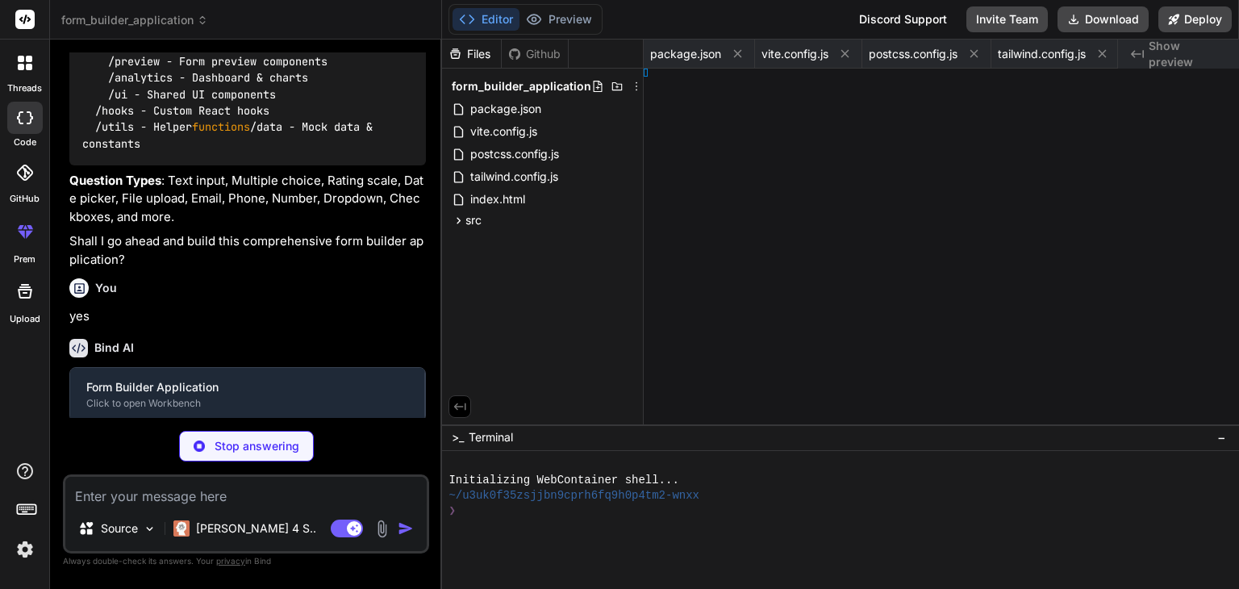
type textarea "x"
type textarea "ew;"
type textarea "x"
type textarea "tics;"
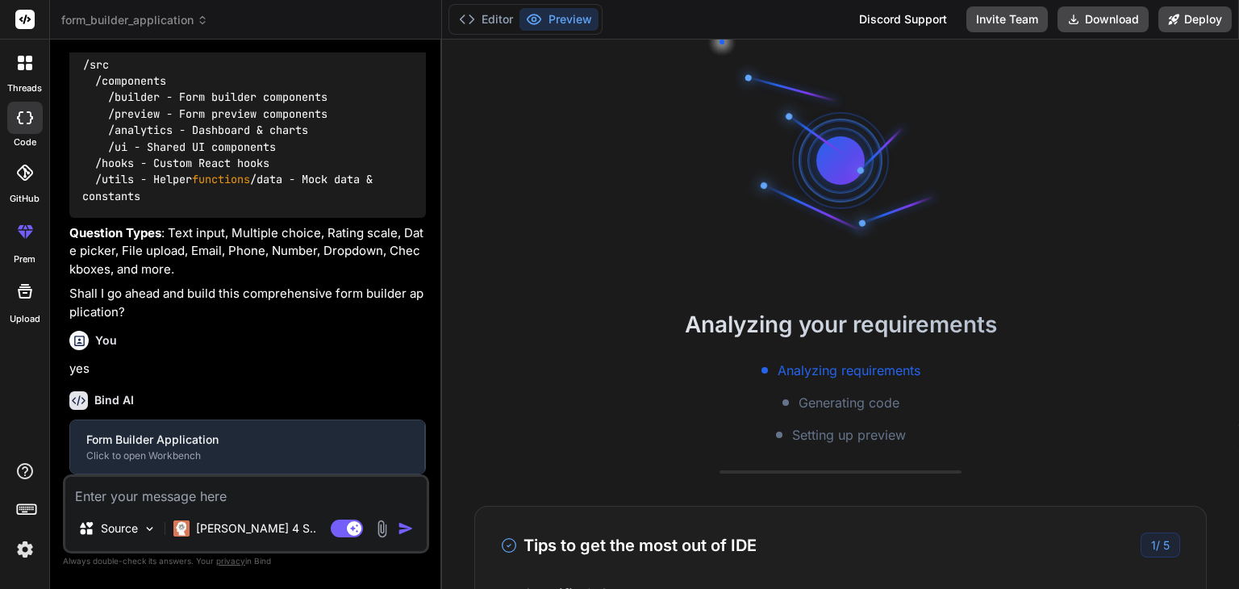
type textarea "x"
